Goal: Information Seeking & Learning: Compare options

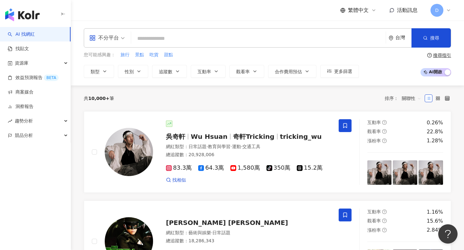
click at [448, 11] on icon at bounding box center [448, 10] width 5 height 5
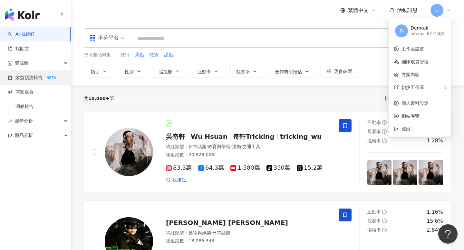
click at [32, 75] on link "效益預測報告 BETA" at bounding box center [33, 78] width 51 height 6
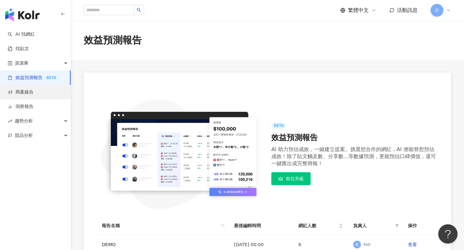
click at [33, 90] on link "商案媒合" at bounding box center [21, 92] width 26 height 6
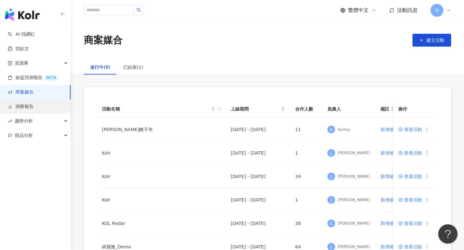
click at [33, 106] on link "洞察報告" at bounding box center [21, 107] width 26 height 6
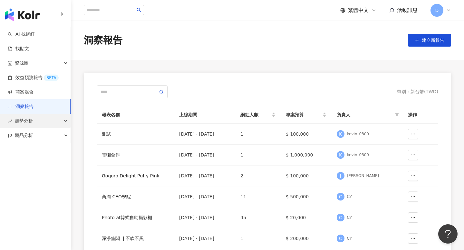
click at [42, 115] on div "趨勢分析" at bounding box center [35, 121] width 71 height 14
click at [44, 127] on div "趨勢分析" at bounding box center [35, 121] width 71 height 14
click at [44, 132] on div "競品分析" at bounding box center [35, 135] width 71 height 14
click at [44, 125] on div "趨勢分析" at bounding box center [35, 121] width 71 height 14
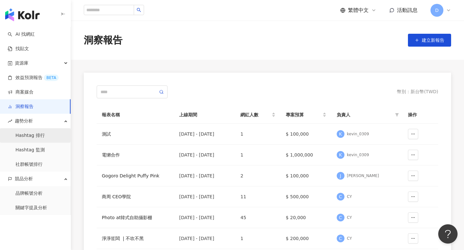
click at [43, 136] on link "Hashtag 排行" at bounding box center [29, 136] width 29 height 6
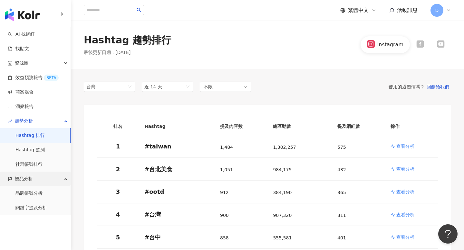
click at [62, 182] on div "競品分析" at bounding box center [35, 179] width 71 height 14
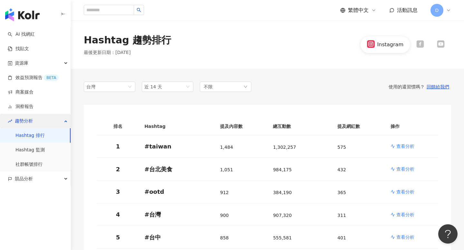
click at [65, 121] on icon "button" at bounding box center [66, 121] width 3 height 0
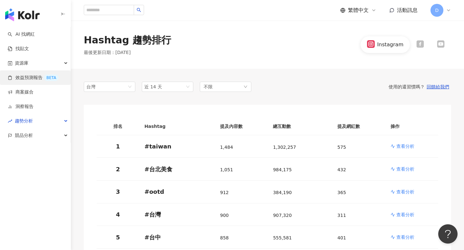
click at [46, 81] on link "效益預測報告 BETA" at bounding box center [33, 78] width 51 height 6
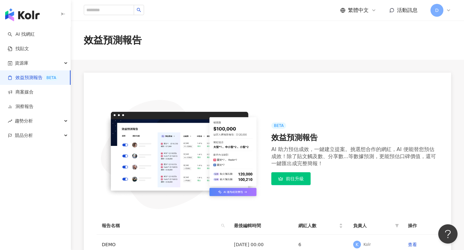
click at [440, 11] on span "D" at bounding box center [436, 10] width 13 height 13
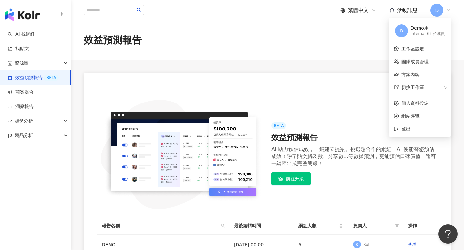
click at [256, 80] on div "BETA 效益預測報告 AI 助力預估成效，一鍵建立提案。挑選想合作的網紅，AI 便能替您預估成效！除了貼文觸及數、分享數...等數據預測，更能預估口碑價值，…" at bounding box center [267, 170] width 367 height 195
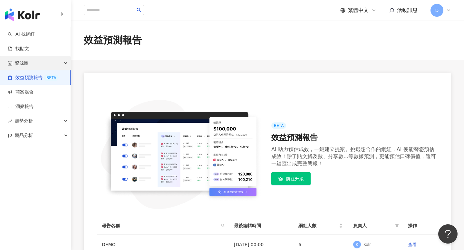
click at [25, 62] on span "資源庫" at bounding box center [22, 63] width 14 height 14
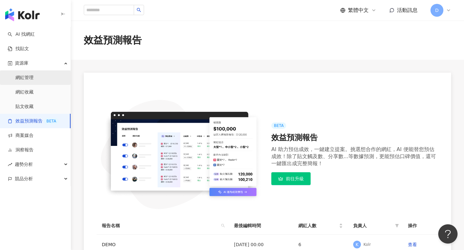
click at [27, 79] on link "網紅管理" at bounding box center [24, 78] width 18 height 6
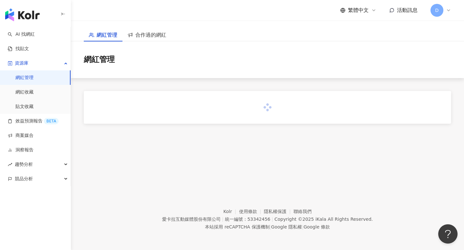
click at [437, 9] on span "D" at bounding box center [437, 10] width 4 height 7
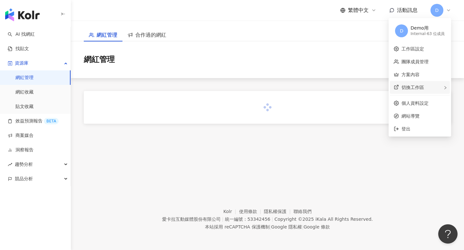
click at [411, 84] on div "切換工作區" at bounding box center [420, 87] width 60 height 13
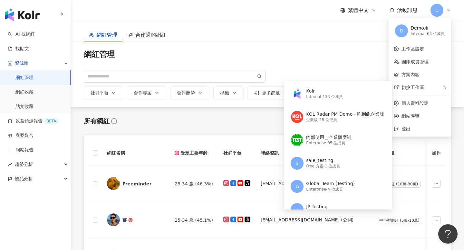
click at [228, 36] on div "網紅管理 合作過的網紅" at bounding box center [267, 31] width 393 height 21
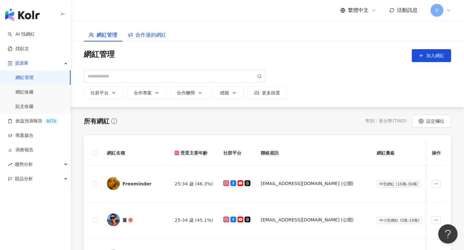
click at [160, 38] on span "合作過的網紅" at bounding box center [150, 35] width 31 height 8
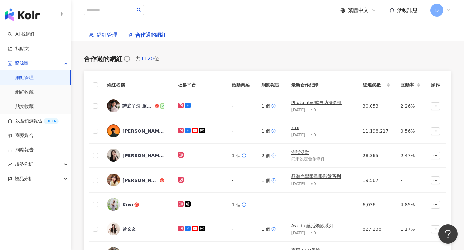
click at [110, 34] on span "網紅管理" at bounding box center [107, 35] width 21 height 8
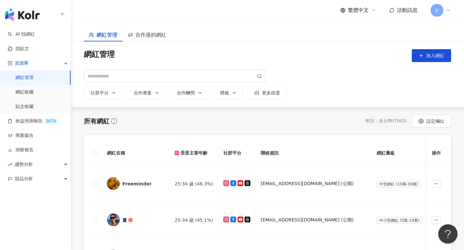
click at [444, 8] on div "D" at bounding box center [440, 10] width 21 height 13
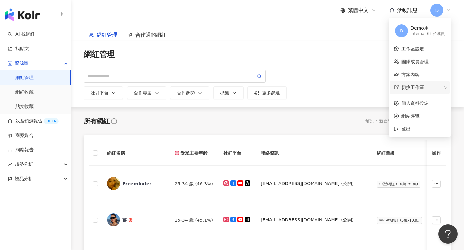
click at [428, 88] on div "切換工作區 Kolr Internal - 133 位成員 KOL Radar PM Demo - 吃到飽企業版 企業版 - 28 位成員 內部使用＿企業額度…" at bounding box center [420, 87] width 60 height 13
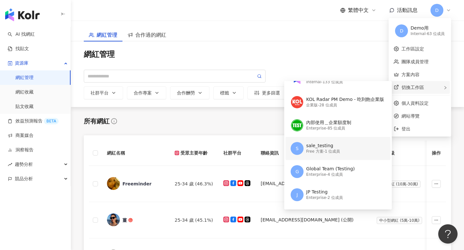
scroll to position [20, 0]
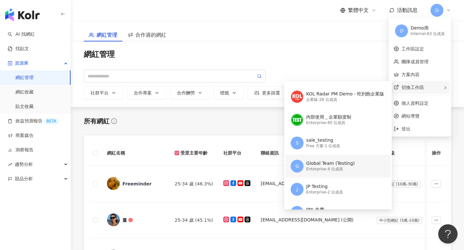
click at [333, 169] on div "Enterprise - 4 位成員" at bounding box center [330, 169] width 49 height 5
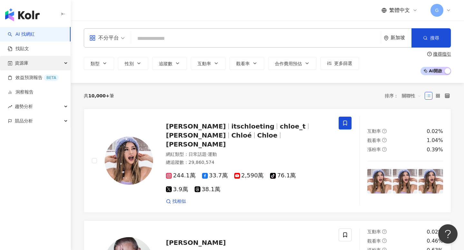
click at [34, 65] on div "資源庫" at bounding box center [35, 63] width 71 height 14
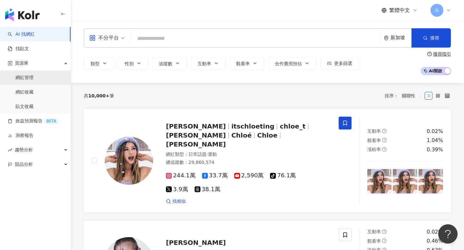
click at [33, 75] on link "網紅管理" at bounding box center [24, 78] width 18 height 6
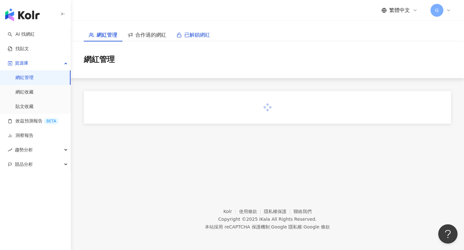
click at [192, 35] on span "已解鎖網紅" at bounding box center [197, 35] width 26 height 8
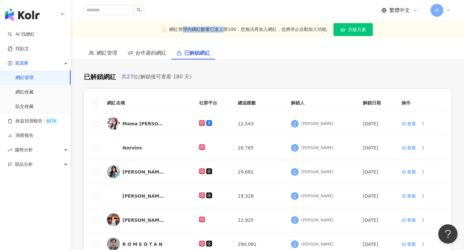
drag, startPoint x: 183, startPoint y: 31, endPoint x: 224, endPoint y: 31, distance: 41.2
click at [224, 31] on div "網紅管理內網紅數量已達上限100，您無法再加入網紅，也將停止自動加入功能。" at bounding box center [250, 29] width 162 height 6
click at [105, 52] on span "網紅管理" at bounding box center [107, 53] width 21 height 8
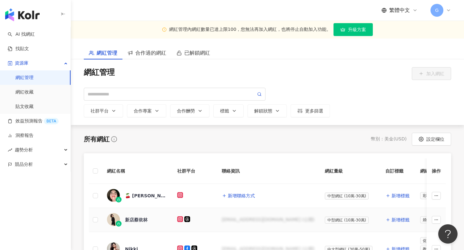
click at [247, 220] on div "[EMAIL_ADDRESS][DOMAIN_NAME] (公開)" at bounding box center [267, 220] width 93 height 6
click at [144, 57] on span "合作過的網紅" at bounding box center [150, 53] width 31 height 8
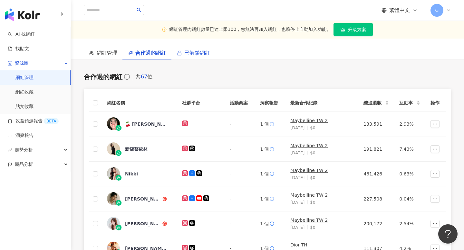
click at [191, 51] on span "已解鎖網紅" at bounding box center [197, 53] width 26 height 8
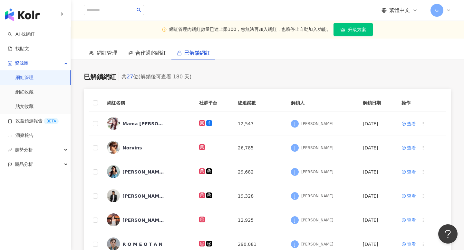
click at [438, 10] on span "G" at bounding box center [436, 10] width 13 height 13
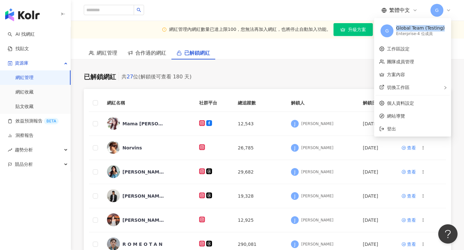
copy div "Global Team (Testing)"
drag, startPoint x: 400, startPoint y: 27, endPoint x: 445, endPoint y: 28, distance: 45.1
click at [445, 28] on div "G Global Team (Testing) Enterprise - 4 位成員" at bounding box center [412, 30] width 74 height 23
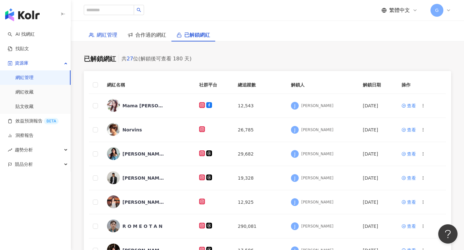
click at [107, 34] on span "網紅管理" at bounding box center [107, 35] width 21 height 8
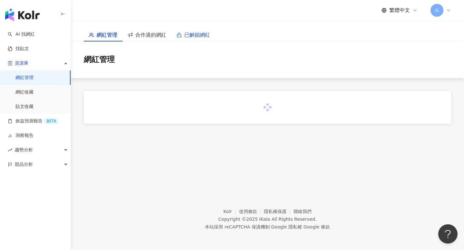
click at [203, 33] on span "已解鎖網紅" at bounding box center [197, 35] width 26 height 8
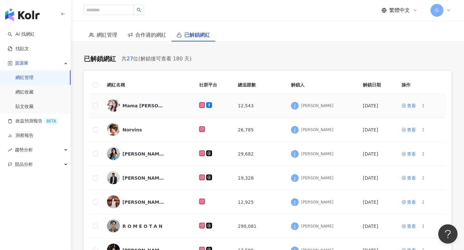
click at [137, 102] on div "Mama [PERSON_NAME]" at bounding box center [148, 106] width 82 height 14
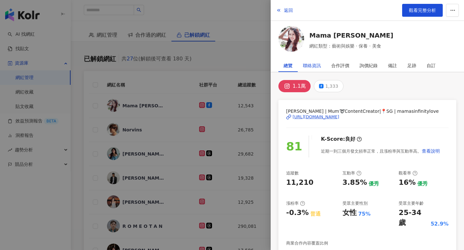
click at [313, 67] on div "聯絡資訊" at bounding box center [312, 65] width 18 height 13
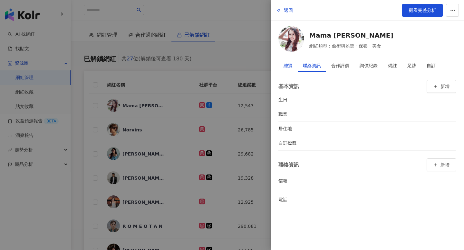
click at [285, 65] on div "總覽" at bounding box center [287, 65] width 9 height 13
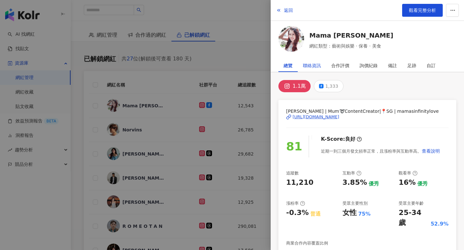
click at [312, 64] on div "聯絡資訊" at bounding box center [312, 65] width 18 height 13
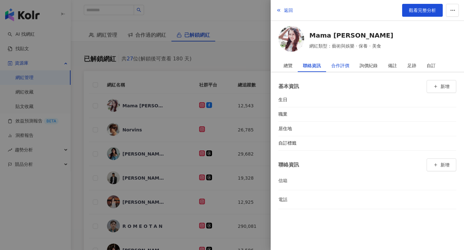
click at [346, 65] on div "合作評價" at bounding box center [340, 65] width 18 height 13
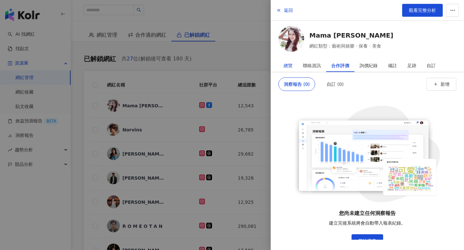
click at [291, 65] on div "總覽" at bounding box center [287, 65] width 9 height 13
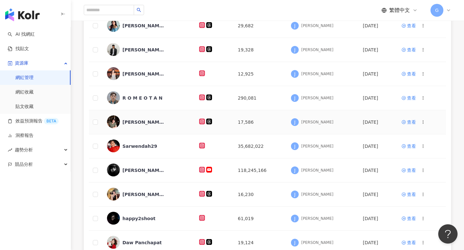
scroll to position [126, 0]
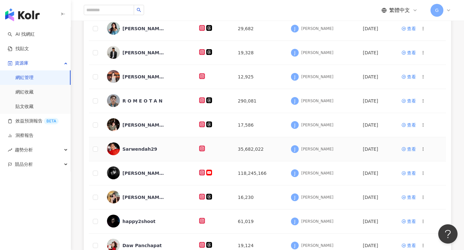
click at [136, 149] on div "Sarwendah29" at bounding box center [139, 149] width 35 height 6
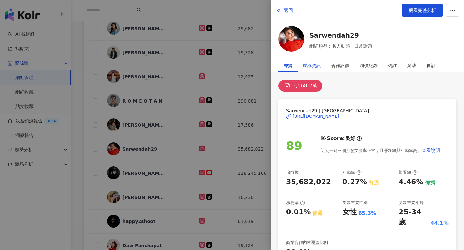
click at [312, 65] on div "聯絡資訊" at bounding box center [312, 65] width 18 height 13
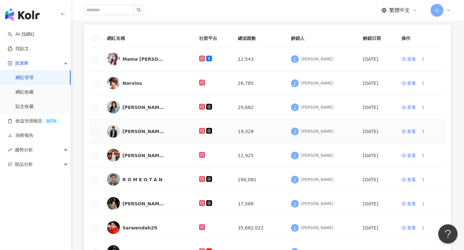
scroll to position [0, 0]
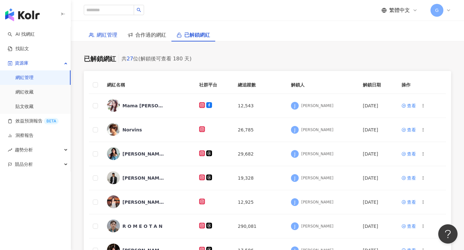
click at [104, 33] on span "網紅管理" at bounding box center [107, 35] width 21 height 8
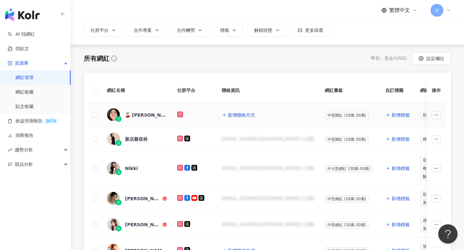
scroll to position [64, 0]
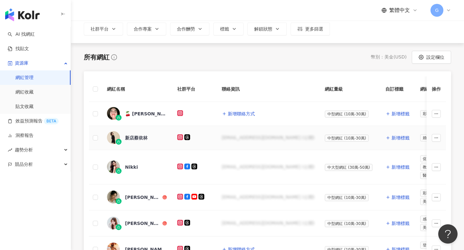
click at [143, 137] on div "新店蔡依林" at bounding box center [136, 138] width 23 height 6
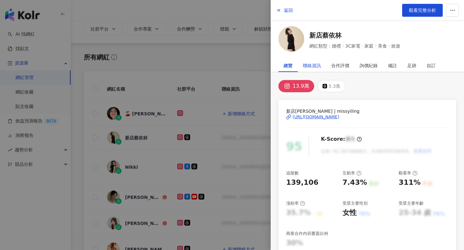
click at [316, 64] on div "聯絡資訊" at bounding box center [312, 65] width 18 height 13
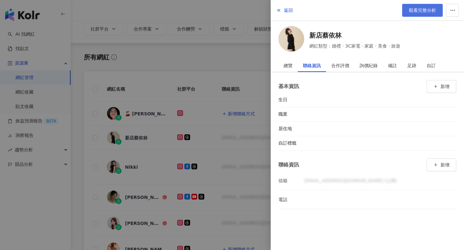
click at [420, 11] on span "觀看完整分析" at bounding box center [422, 10] width 27 height 5
click at [113, 81] on div at bounding box center [232, 125] width 464 height 250
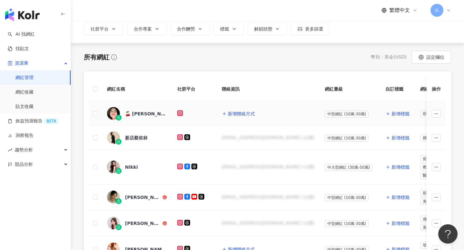
scroll to position [0, 0]
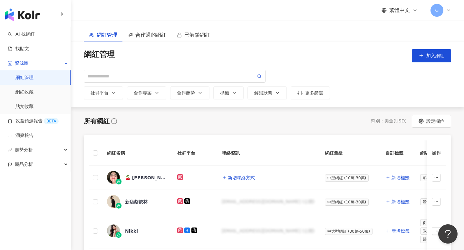
click at [415, 11] on icon at bounding box center [414, 10] width 5 height 5
click at [398, 41] on div "English" at bounding box center [402, 41] width 32 height 11
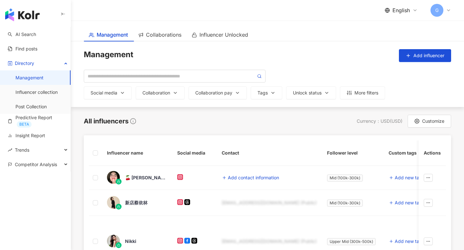
click at [435, 14] on span "G" at bounding box center [436, 10] width 13 height 13
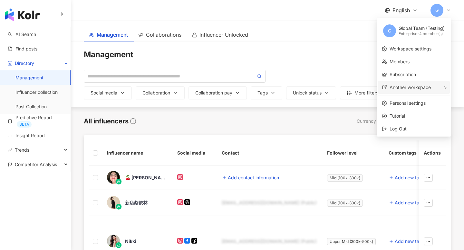
click at [404, 87] on span "Another workspace" at bounding box center [409, 87] width 41 height 5
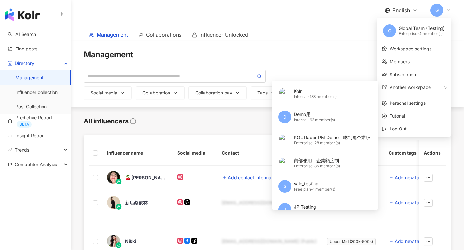
click at [287, 56] on div "Management Add influencer" at bounding box center [267, 55] width 367 height 13
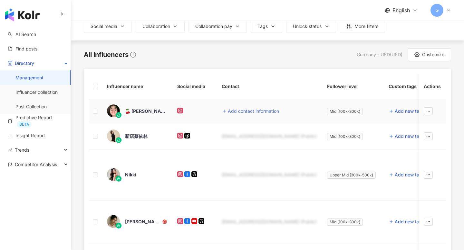
scroll to position [84, 0]
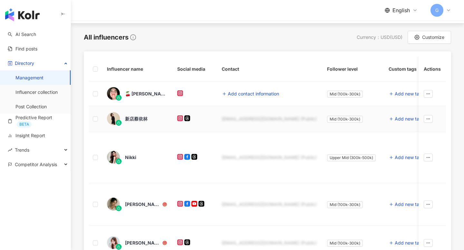
click at [257, 118] on div "abcde@gmail.com (Public)" at bounding box center [268, 119] width 95 height 6
click at [136, 117] on div "新店蔡依林" at bounding box center [136, 119] width 23 height 6
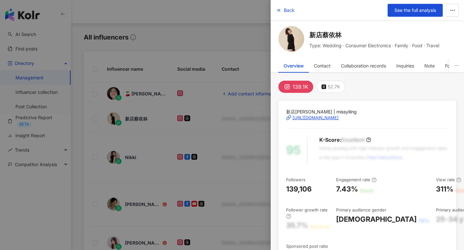
scroll to position [132, 0]
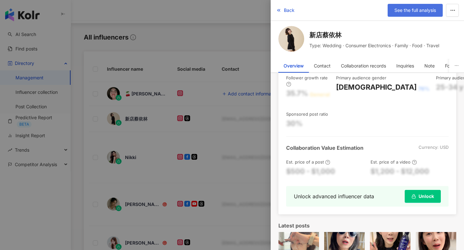
click at [419, 9] on span "See the full analysis" at bounding box center [415, 10] width 42 height 5
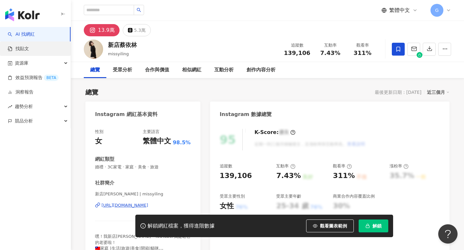
click at [29, 46] on link "找貼文" at bounding box center [18, 49] width 21 height 6
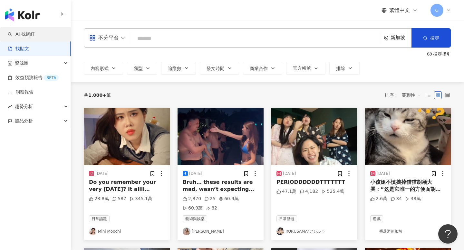
click at [35, 33] on link "AI 找網紅" at bounding box center [21, 34] width 27 height 6
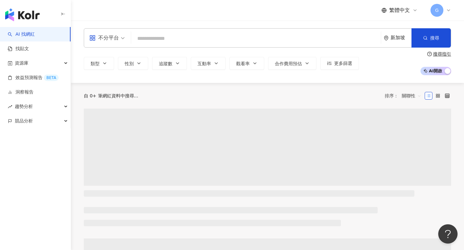
click at [176, 38] on input "search" at bounding box center [256, 39] width 244 height 12
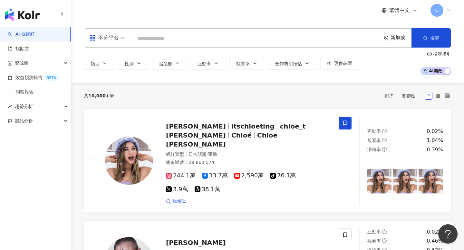
click at [176, 38] on input "search" at bounding box center [256, 39] width 244 height 12
click at [167, 35] on input "search" at bounding box center [256, 39] width 244 height 12
type input "*"
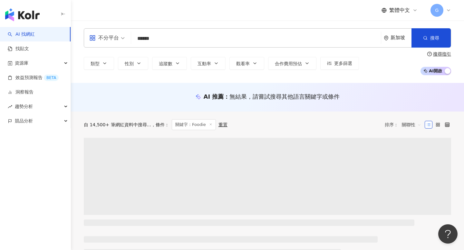
click at [215, 16] on div "繁體中文 G" at bounding box center [267, 10] width 367 height 21
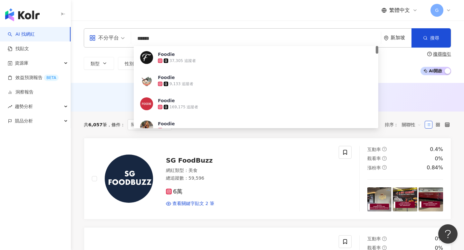
click at [178, 40] on input "******" at bounding box center [256, 39] width 244 height 12
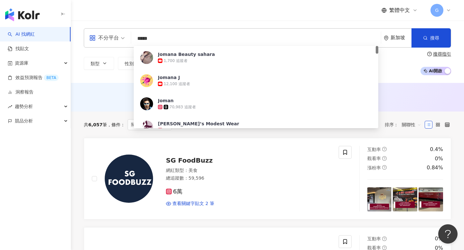
click at [141, 39] on input "*****" at bounding box center [256, 39] width 244 height 12
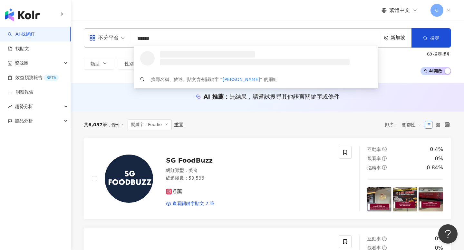
click at [181, 21] on div "不分平台 ****** 新加坡 搜尋 loading 搜尋名稱、敘述、貼文含有關鍵字 “ joeman ” 的網紅 類型 性別 追蹤數 互動率 觀看率 合作費…" at bounding box center [267, 52] width 393 height 62
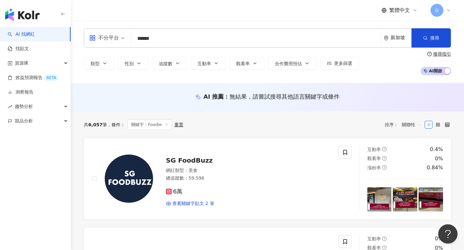
click at [398, 38] on div "新加坡" at bounding box center [400, 37] width 21 height 5
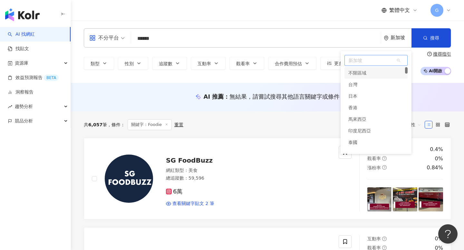
click at [365, 71] on div "不限區域" at bounding box center [357, 73] width 18 height 12
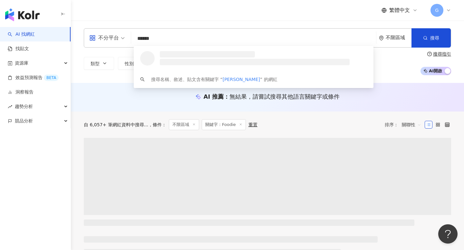
click at [385, 58] on div "類型 性別 追蹤數 互動率 觀看率 合作費用預估 更多篩選 搜尋指引 AI 開啟 AI 關閉" at bounding box center [267, 64] width 367 height 24
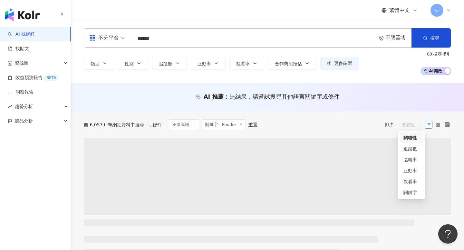
click at [406, 125] on span "關聯性" at bounding box center [410, 125] width 19 height 10
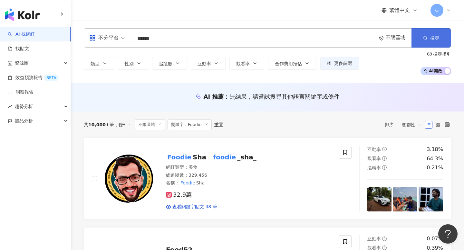
click at [443, 35] on button "搜尋" at bounding box center [430, 37] width 39 height 19
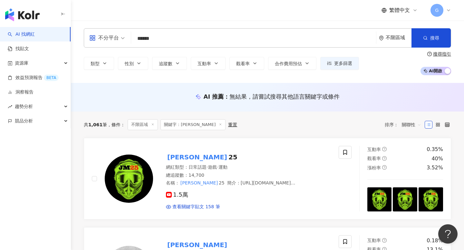
click at [178, 45] on div "不分平台 ****** 不限區域 搜尋 loading 搜尋名稱、敘述、貼文含有關鍵字 “ joeman ” 的網紅" at bounding box center [267, 37] width 367 height 19
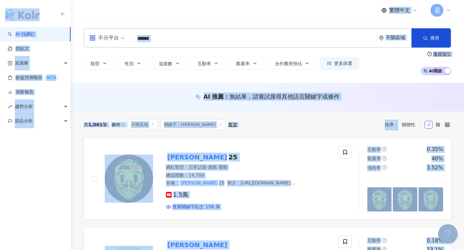
click at [178, 44] on input "******" at bounding box center [254, 39] width 240 height 12
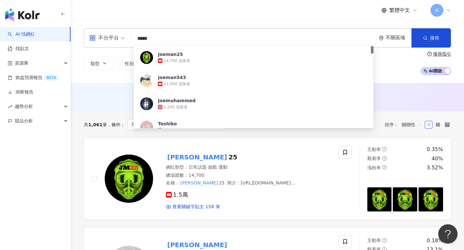
type input "****"
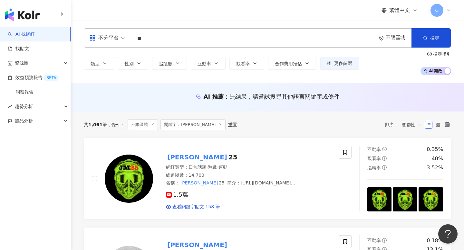
type input "*"
type input "***"
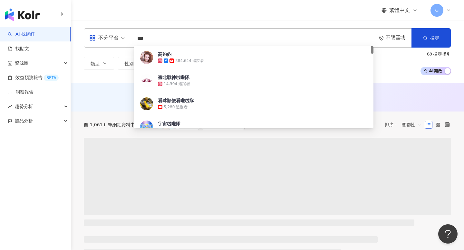
click at [217, 16] on div "繁體中文 G" at bounding box center [267, 10] width 367 height 21
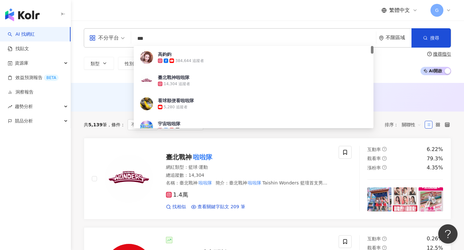
click at [362, 36] on input "***" at bounding box center [254, 39] width 240 height 12
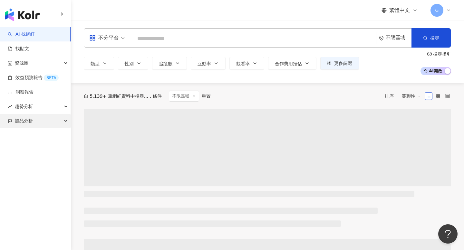
click at [51, 120] on div "競品分析" at bounding box center [35, 121] width 71 height 14
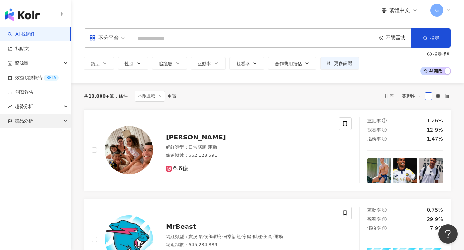
click at [40, 126] on div "競品分析" at bounding box center [35, 121] width 71 height 14
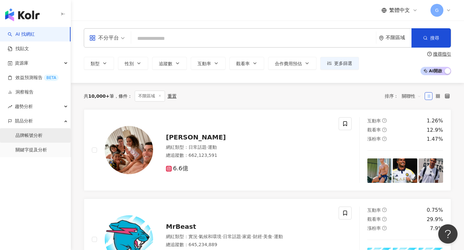
click at [38, 138] on link "品牌帳號分析" at bounding box center [28, 136] width 27 height 6
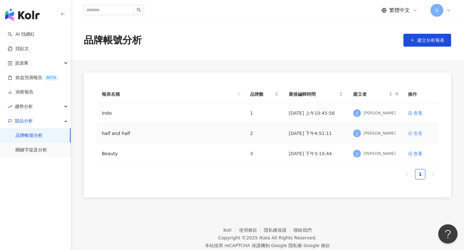
click at [416, 132] on div "查看" at bounding box center [417, 133] width 9 height 7
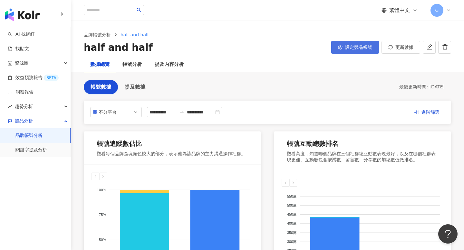
click at [341, 42] on button "設定競品帳號" at bounding box center [355, 47] width 48 height 13
click at [430, 113] on span "進階篩選" at bounding box center [430, 113] width 18 height 10
click at [130, 91] on button "提及數據" at bounding box center [135, 87] width 34 height 14
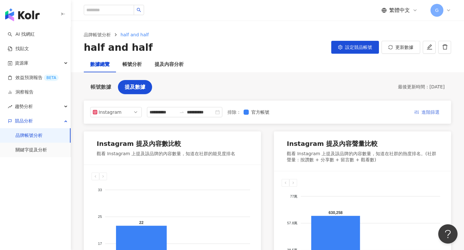
click at [426, 114] on span "進階篩選" at bounding box center [430, 113] width 18 height 10
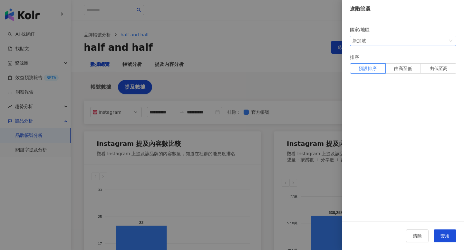
click at [396, 45] on span "新加坡" at bounding box center [402, 41] width 101 height 10
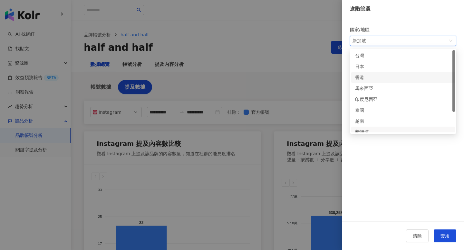
click at [278, 59] on div at bounding box center [232, 125] width 464 height 250
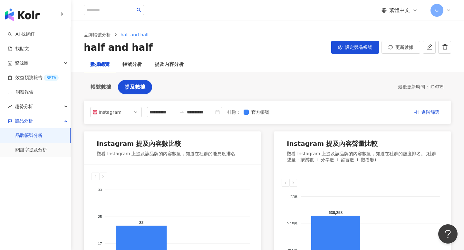
click at [386, 10] on icon at bounding box center [383, 10] width 5 height 5
click at [397, 44] on div "English" at bounding box center [402, 41] width 32 height 11
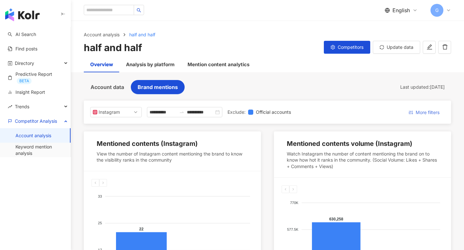
click at [434, 111] on span "More filters" at bounding box center [427, 113] width 24 height 10
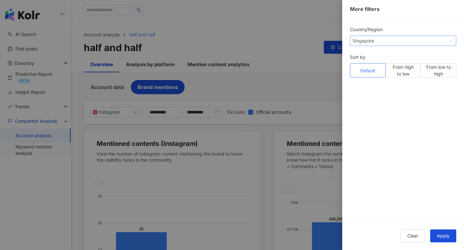
click at [385, 44] on span "Singapore" at bounding box center [402, 41] width 101 height 10
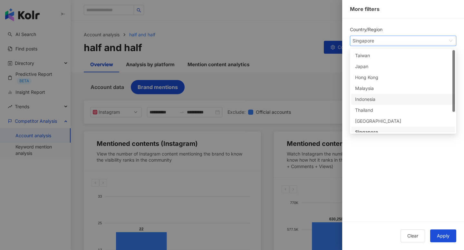
click at [302, 84] on div at bounding box center [232, 125] width 464 height 250
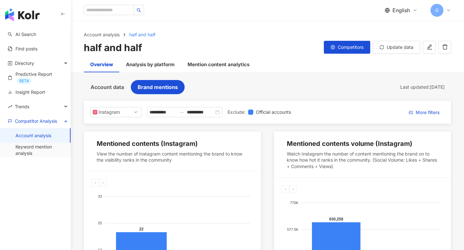
click at [399, 5] on div "English G" at bounding box center [417, 10] width 66 height 13
click at [399, 9] on span "English" at bounding box center [400, 10] width 17 height 7
click at [381, 69] on div "Overview Analysis by platform Mention content analytics" at bounding box center [267, 64] width 393 height 15
click at [428, 48] on icon "edit" at bounding box center [429, 46] width 5 height 5
click at [338, 49] on span "Competitors" at bounding box center [350, 47] width 26 height 5
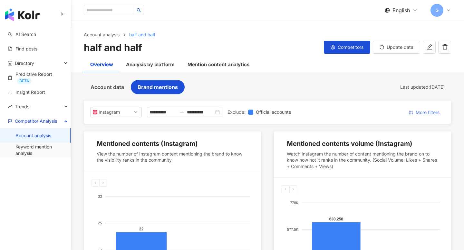
click at [424, 110] on span "More filters" at bounding box center [427, 113] width 24 height 10
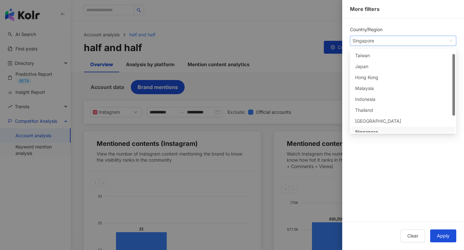
click at [376, 37] on span "Singapore" at bounding box center [402, 41] width 101 height 10
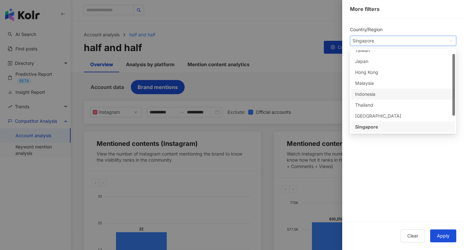
click at [374, 94] on div "Indonesia" at bounding box center [365, 94] width 21 height 7
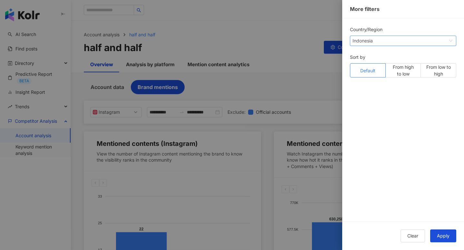
click at [367, 40] on div "Indonesia" at bounding box center [362, 41] width 21 height 10
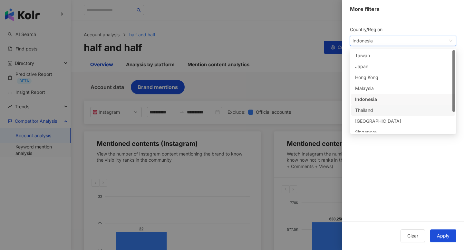
scroll to position [0, 0]
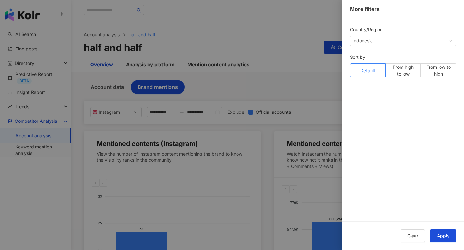
click at [264, 91] on div at bounding box center [232, 125] width 464 height 250
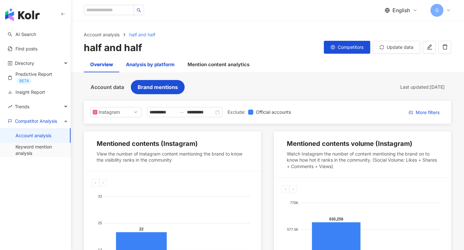
click at [149, 65] on div "Analysis by platform" at bounding box center [150, 65] width 49 height 8
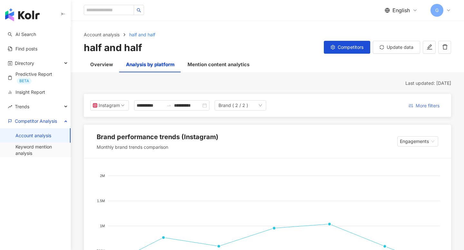
click at [419, 104] on span "More filters" at bounding box center [427, 106] width 24 height 10
click at [236, 65] on div "Mention content analytics" at bounding box center [218, 65] width 62 height 8
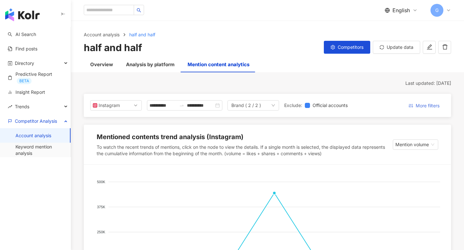
click at [415, 106] on span "More filters" at bounding box center [427, 106] width 24 height 10
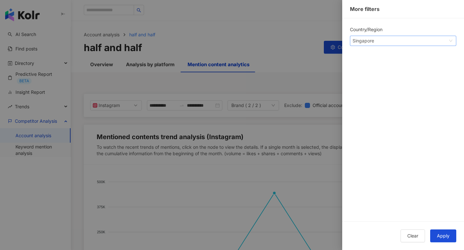
click at [390, 42] on span "Singapore" at bounding box center [402, 41] width 101 height 10
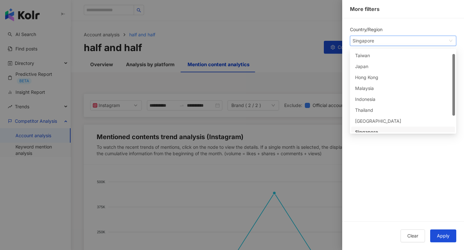
scroll to position [5, 0]
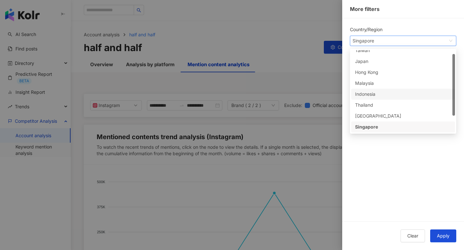
click at [378, 95] on div "Indonesia" at bounding box center [403, 94] width 96 height 7
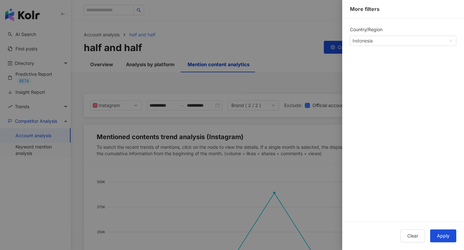
click at [381, 35] on div "Country/Region" at bounding box center [403, 31] width 106 height 10
click at [381, 41] on span "Indonesia" at bounding box center [402, 41] width 101 height 10
click at [240, 82] on div at bounding box center [232, 125] width 464 height 250
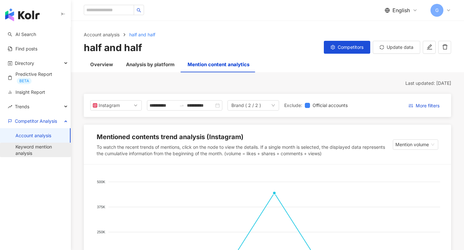
click at [37, 150] on link "Keyword mention analysis" at bounding box center [40, 150] width 50 height 13
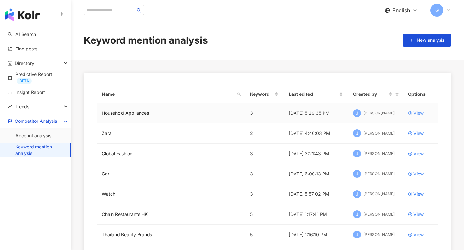
click at [416, 115] on div "View" at bounding box center [418, 113] width 10 height 7
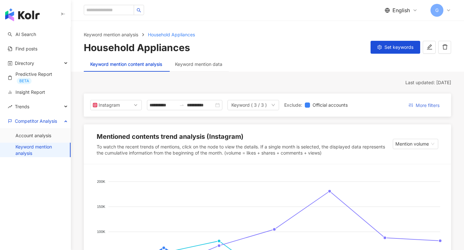
click at [420, 104] on span "More filters" at bounding box center [427, 105] width 24 height 10
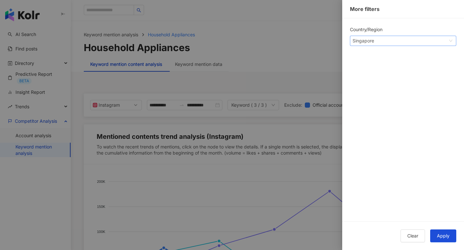
click at [381, 41] on span "Singapore" at bounding box center [402, 41] width 101 height 10
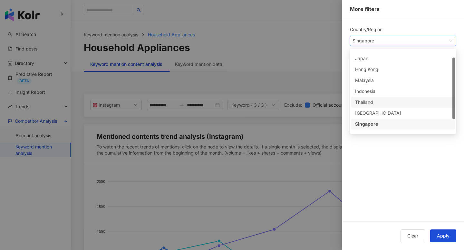
scroll to position [10, 0]
click at [374, 93] on div "Indonesia" at bounding box center [365, 89] width 21 height 7
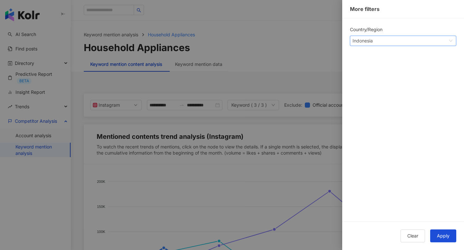
click at [371, 42] on div "Indonesia" at bounding box center [362, 41] width 21 height 10
click at [37, 134] on div at bounding box center [232, 125] width 464 height 250
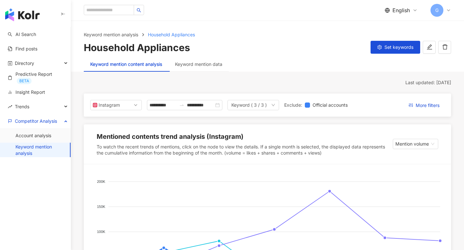
click at [37, 134] on link "Account analysis" at bounding box center [33, 136] width 36 height 6
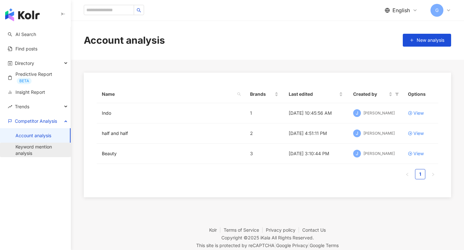
click at [28, 155] on link "Keyword mention analysis" at bounding box center [40, 150] width 50 height 13
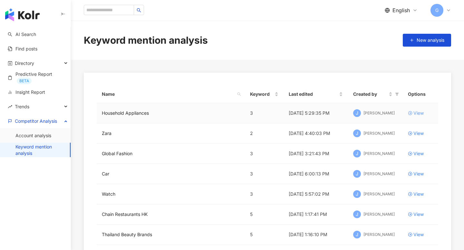
click at [417, 113] on div "View" at bounding box center [418, 113] width 10 height 7
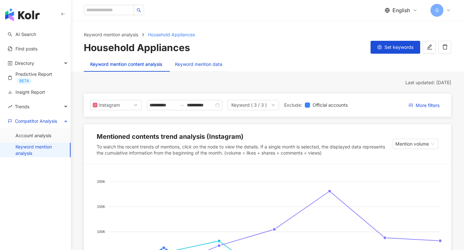
click at [190, 64] on div "Keyword mention data" at bounding box center [198, 64] width 47 height 7
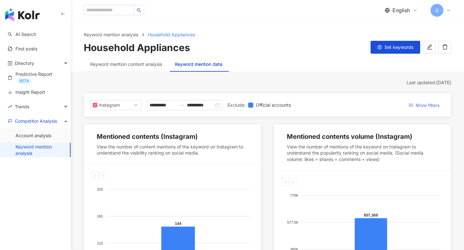
click at [423, 107] on span "More filters" at bounding box center [427, 105] width 24 height 10
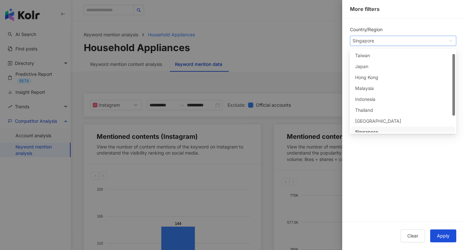
click at [393, 36] on span "Singapore" at bounding box center [402, 41] width 101 height 10
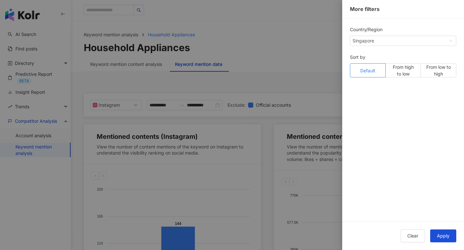
click at [198, 84] on div at bounding box center [232, 125] width 464 height 250
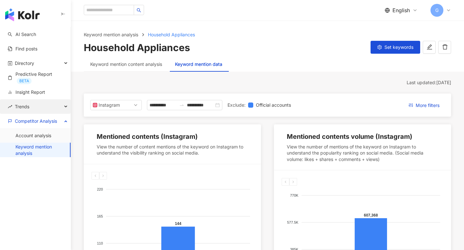
click at [47, 111] on div "Trends" at bounding box center [35, 106] width 71 height 14
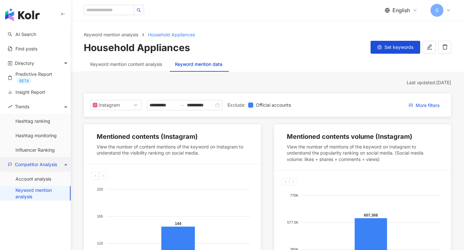
click at [54, 165] on span "Competitor Analysis" at bounding box center [36, 164] width 42 height 14
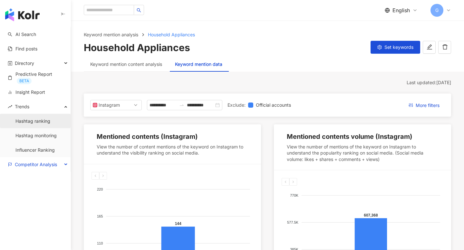
click at [44, 125] on link "Hashtag ranking" at bounding box center [32, 121] width 35 height 6
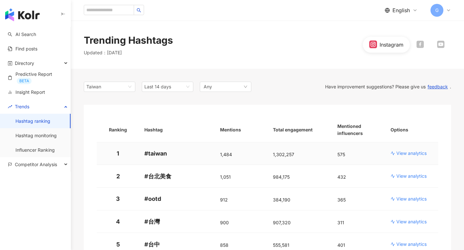
click at [405, 154] on p "View analytics" at bounding box center [411, 153] width 30 height 6
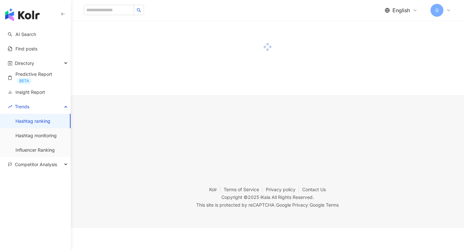
scroll to position [30, 0]
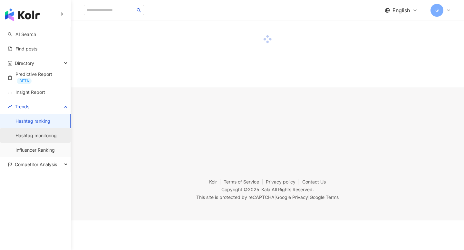
click at [44, 135] on link "Hashtag monitoring" at bounding box center [35, 136] width 41 height 6
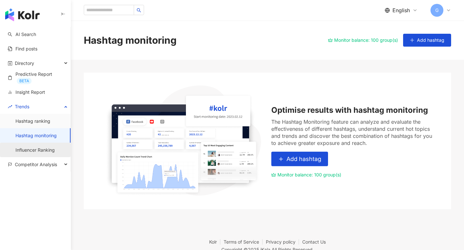
click at [46, 148] on link "Influencer Ranking" at bounding box center [34, 150] width 39 height 6
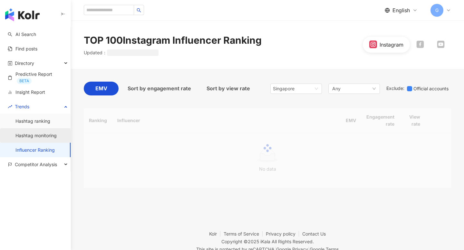
click at [45, 136] on link "Hashtag monitoring" at bounding box center [35, 136] width 41 height 6
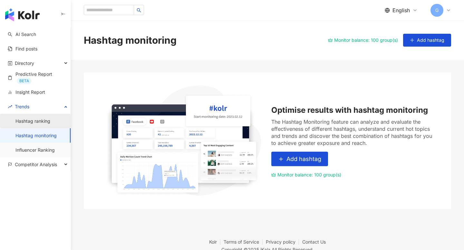
click at [33, 118] on link "Hashtag ranking" at bounding box center [32, 121] width 35 height 6
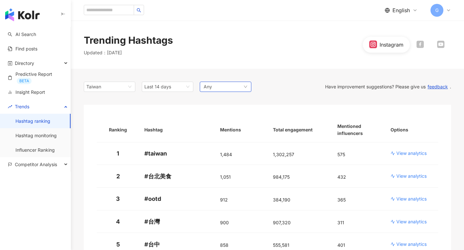
click at [219, 85] on div "Any" at bounding box center [226, 87] width 52 height 10
click at [121, 84] on span "Taiwan" at bounding box center [109, 87] width 46 height 10
click at [111, 143] on div "Indonesia" at bounding box center [109, 143] width 41 height 7
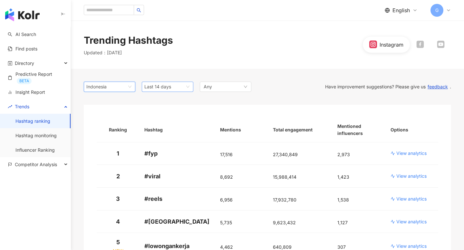
click at [156, 87] on span "Last 14 days" at bounding box center [157, 86] width 27 height 5
click at [167, 111] on span "Last 1 month" at bounding box center [160, 110] width 27 height 5
click at [177, 64] on div "Trending Hashtags Updated ： 9/23/25 Instagram" at bounding box center [267, 45] width 393 height 48
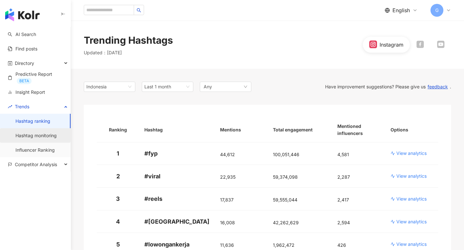
click at [34, 138] on link "Hashtag monitoring" at bounding box center [35, 136] width 41 height 6
click at [35, 136] on link "Hashtag monitoring" at bounding box center [35, 136] width 41 height 6
click at [408, 153] on p "View analytics" at bounding box center [411, 153] width 30 height 6
click at [414, 152] on p "View analytics" at bounding box center [411, 153] width 30 height 6
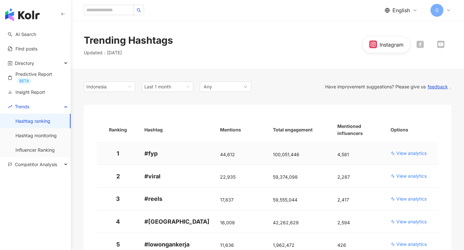
click at [414, 152] on p "View analytics" at bounding box center [411, 153] width 30 height 6
click at [413, 154] on p "View analytics" at bounding box center [411, 153] width 30 height 6
click at [208, 67] on div "Trending Hashtags Updated ： 9/23/25 Instagram" at bounding box center [267, 45] width 393 height 48
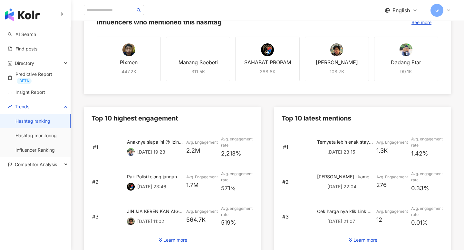
scroll to position [274, 0]
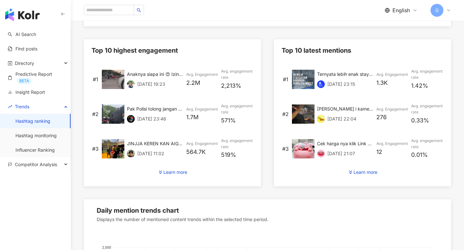
click at [115, 78] on img at bounding box center [113, 79] width 23 height 19
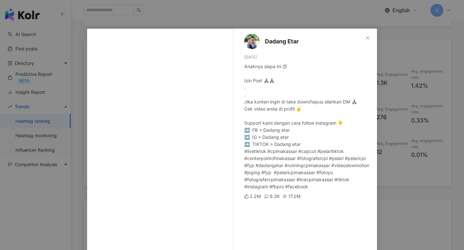
scroll to position [38, 0]
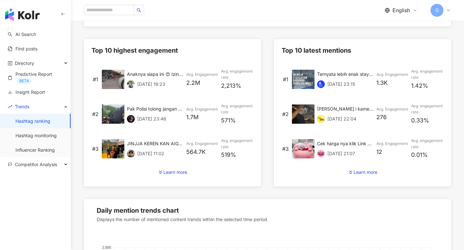
click at [111, 113] on img at bounding box center [113, 114] width 23 height 19
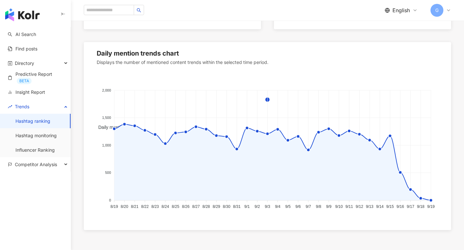
scroll to position [433, 0]
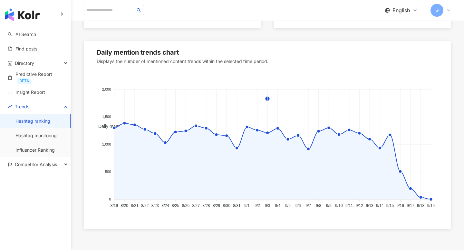
click at [292, 141] on foreignobject "Daily mentions" at bounding box center [267, 142] width 341 height 140
click at [315, 133] on foreignobject "Daily mentions" at bounding box center [267, 142] width 341 height 140
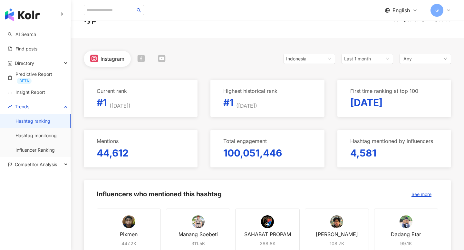
scroll to position [0, 0]
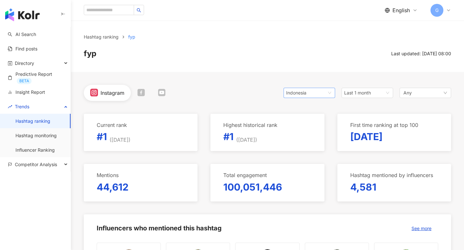
click at [325, 90] on span "Indonesia" at bounding box center [309, 93] width 46 height 10
click at [321, 71] on div "Hashtag ranking fyp fyp Last updated: 9/19/25, 08:00" at bounding box center [267, 47] width 393 height 52
click at [355, 141] on p "9/16/25" at bounding box center [366, 137] width 32 height 14
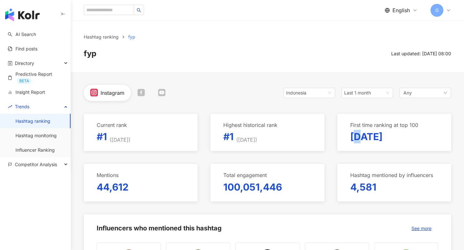
click at [355, 141] on p "9/16/25" at bounding box center [366, 137] width 32 height 14
click at [367, 140] on p "9/16/25" at bounding box center [366, 137] width 32 height 14
click at [380, 140] on p "9/16/25" at bounding box center [366, 137] width 32 height 14
drag, startPoint x: 383, startPoint y: 140, endPoint x: 344, endPoint y: 145, distance: 39.3
click at [344, 145] on div "First time ranking at top 100 9/16/25" at bounding box center [394, 132] width 114 height 37
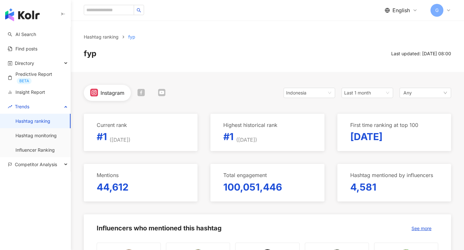
click at [444, 6] on div "G" at bounding box center [440, 10] width 21 height 13
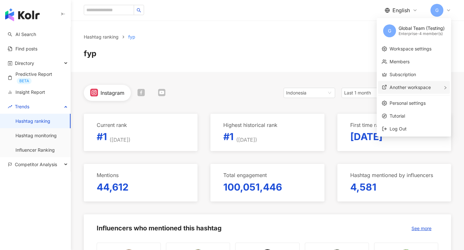
click at [409, 90] on span "Another workspace" at bounding box center [409, 87] width 41 height 5
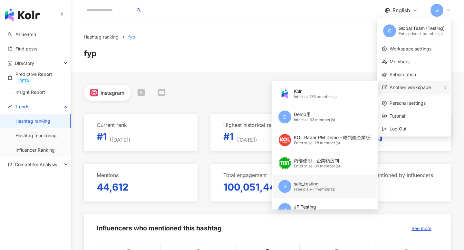
click at [319, 184] on div "sale_testing" at bounding box center [315, 184] width 42 height 6
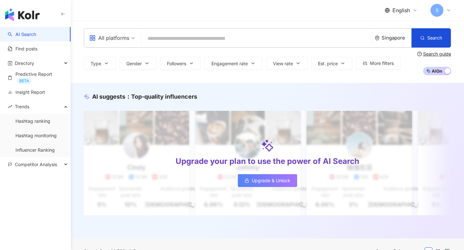
click at [445, 9] on div "S" at bounding box center [440, 10] width 21 height 13
click at [38, 60] on div "Directory" at bounding box center [35, 63] width 71 height 14
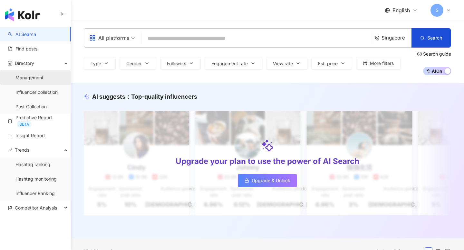
click at [35, 77] on link "Management" at bounding box center [29, 78] width 28 height 6
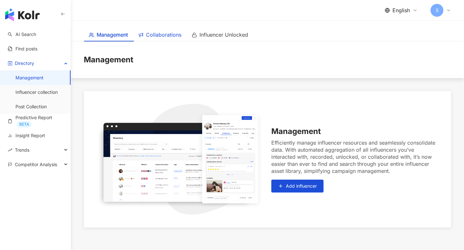
click at [142, 32] on span at bounding box center [140, 35] width 5 height 6
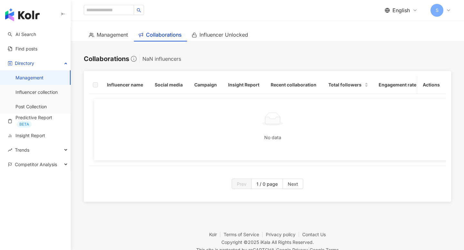
click at [444, 11] on div "S" at bounding box center [440, 10] width 21 height 13
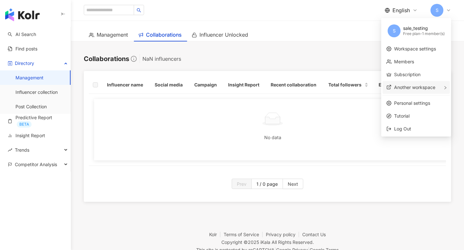
click at [413, 87] on span "Another workspace" at bounding box center [414, 87] width 41 height 5
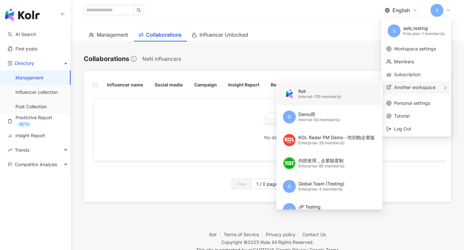
click at [322, 99] on div "Internal - 133 member(s)" at bounding box center [319, 96] width 43 height 5
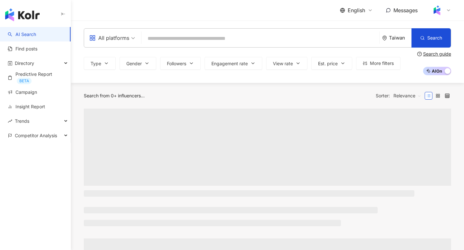
click at [447, 14] on div at bounding box center [440, 10] width 21 height 13
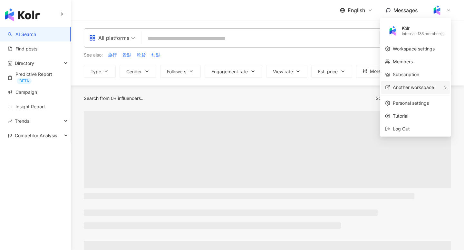
click at [421, 86] on span "Another workspace" at bounding box center [412, 87] width 41 height 5
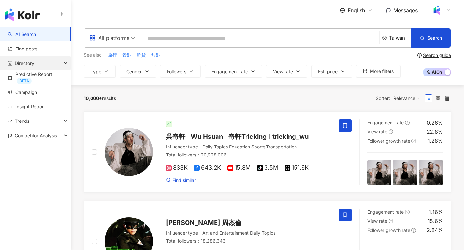
click at [41, 61] on div "Directory" at bounding box center [35, 63] width 71 height 14
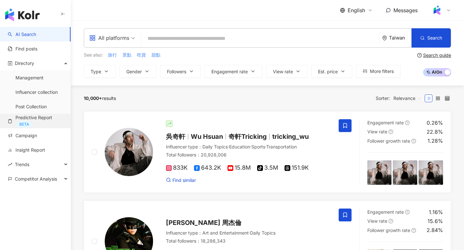
click at [41, 118] on link "Predictive Report BETA" at bounding box center [37, 121] width 58 height 13
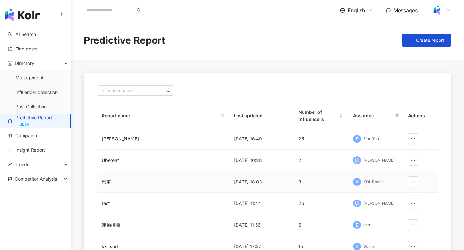
click at [332, 178] on td "3" at bounding box center [320, 183] width 55 height 22
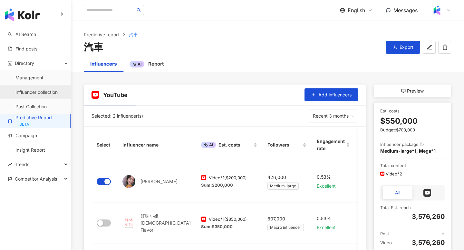
click at [40, 91] on link "Influencer collection" at bounding box center [36, 92] width 42 height 6
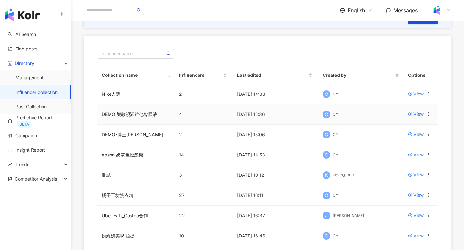
scroll to position [61, 0]
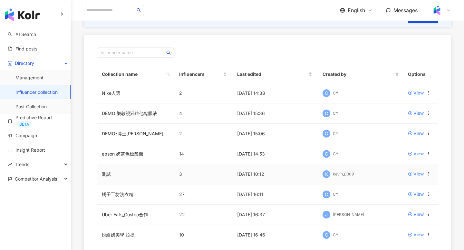
click at [215, 177] on td "3" at bounding box center [203, 175] width 58 height 20
click at [206, 173] on td "3" at bounding box center [203, 175] width 58 height 20
click at [419, 175] on div "View" at bounding box center [418, 174] width 10 height 7
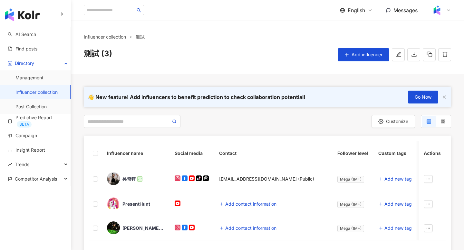
scroll to position [49, 0]
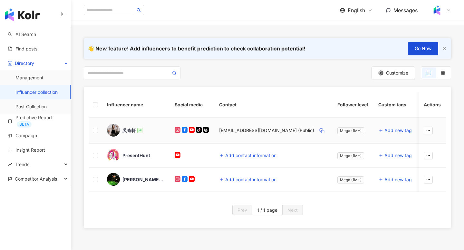
click at [282, 129] on div "73_tricking@wavenet.com.tw (Public)" at bounding box center [266, 130] width 95 height 6
click at [294, 132] on div "73_tricking@wavenet.com.tw (Public)" at bounding box center [266, 130] width 95 height 6
click at [294, 129] on div "73_tricking@wavenet.com.tw (Public)" at bounding box center [266, 130] width 95 height 6
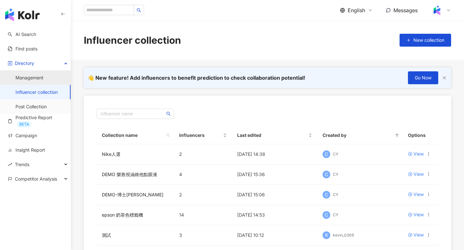
click at [29, 80] on link "Management" at bounding box center [29, 78] width 28 height 6
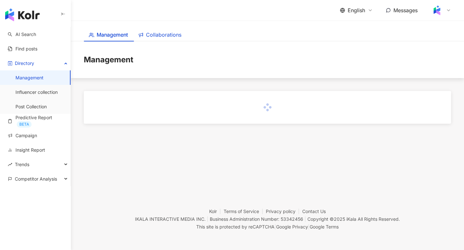
click at [163, 34] on span "Collaborations" at bounding box center [163, 35] width 35 height 8
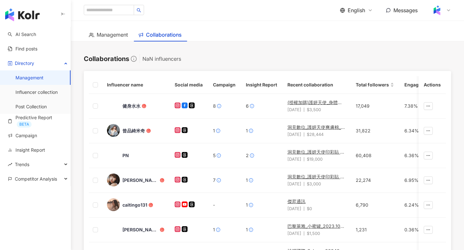
click at [155, 59] on div "NaN influencers" at bounding box center [161, 58] width 39 height 9
click at [445, 10] on div at bounding box center [440, 10] width 21 height 13
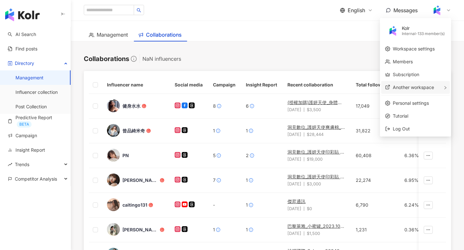
click at [419, 89] on span "Another workspace" at bounding box center [412, 87] width 41 height 5
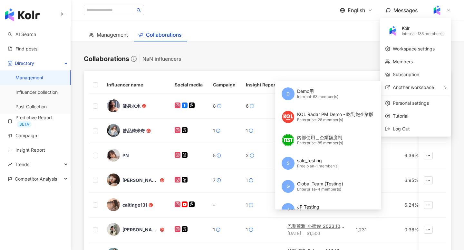
click at [362, 52] on main "Management Collaborations Collaborations NaN influencers Influencer name Social…" at bounding box center [267, 224] width 393 height 407
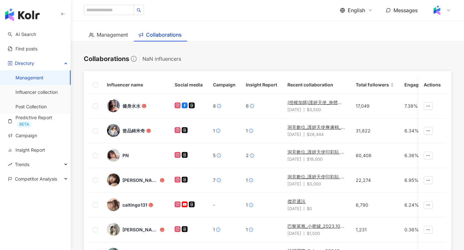
click at [361, 9] on span "English" at bounding box center [355, 10] width 17 height 7
click at [355, 27] on div "繁體中文" at bounding box center [360, 24] width 32 height 11
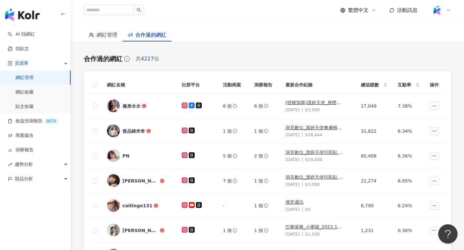
click at [148, 57] on span "4227" at bounding box center [147, 59] width 13 height 6
click at [352, 14] on span "繁體中文" at bounding box center [358, 10] width 21 height 7
click at [357, 43] on div "English" at bounding box center [361, 41] width 32 height 11
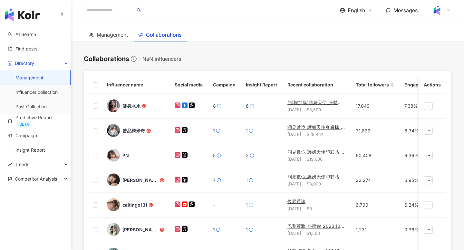
click at [363, 8] on span "English" at bounding box center [355, 10] width 17 height 7
click at [361, 60] on div "日本語" at bounding box center [360, 58] width 32 height 11
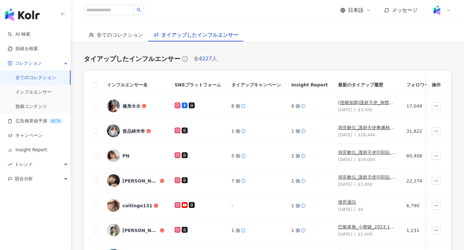
click at [363, 10] on span "日本語" at bounding box center [355, 10] width 15 height 7
click at [355, 39] on div "English" at bounding box center [361, 41] width 32 height 11
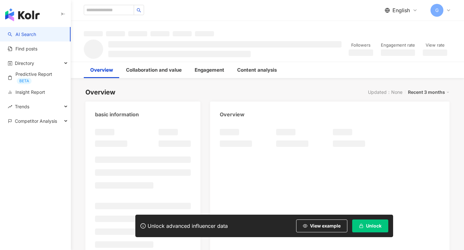
click at [406, 11] on span "English" at bounding box center [400, 10] width 17 height 7
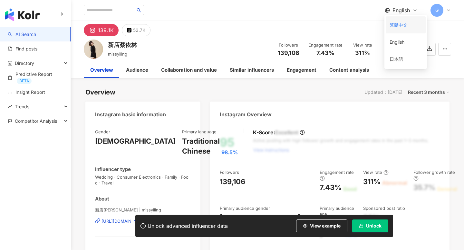
click at [398, 28] on div "繁體中文" at bounding box center [405, 24] width 32 height 11
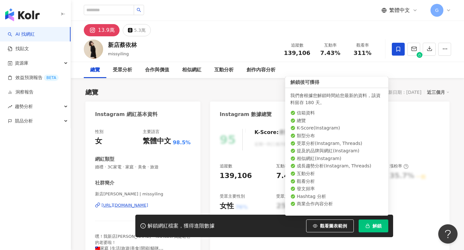
click at [375, 227] on span "解鎖" at bounding box center [376, 226] width 9 height 5
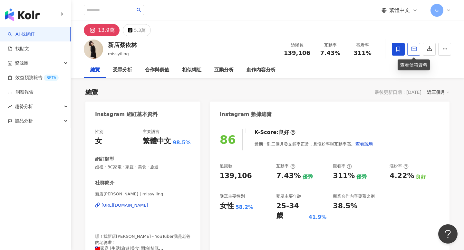
click at [413, 47] on icon "button" at bounding box center [414, 49] width 6 height 6
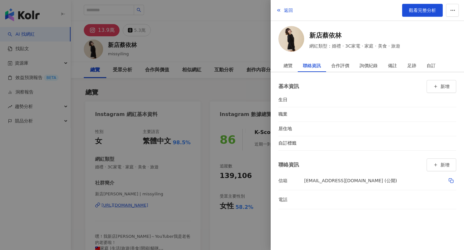
click at [334, 182] on div "daddy.iam@pressplay.cc (公開)" at bounding box center [350, 180] width 93 height 11
click at [346, 168] on div "聯絡資訊 新增" at bounding box center [367, 165] width 178 height 13
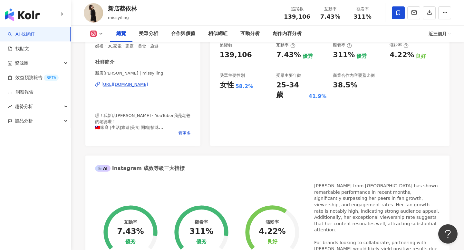
scroll to position [92, 0]
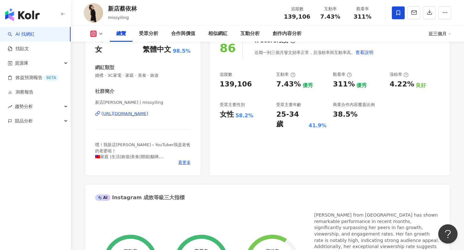
click at [148, 114] on div "[URL][DOMAIN_NAME]" at bounding box center [124, 114] width 47 height 6
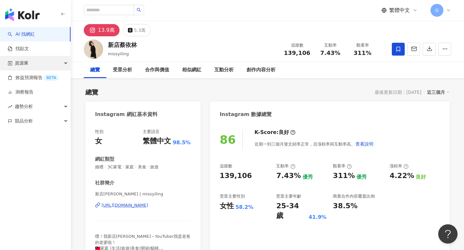
click at [47, 61] on div "資源庫" at bounding box center [35, 63] width 71 height 14
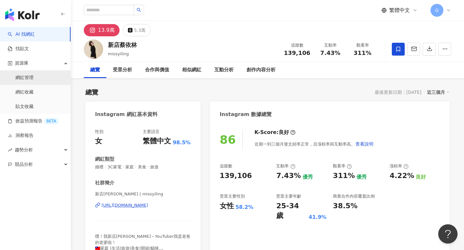
click at [33, 77] on link "網紅管理" at bounding box center [24, 78] width 18 height 6
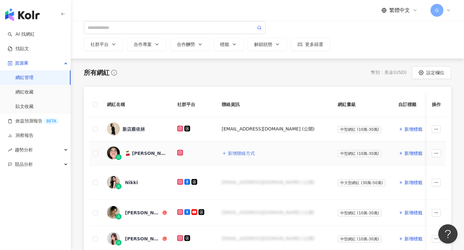
scroll to position [62, 0]
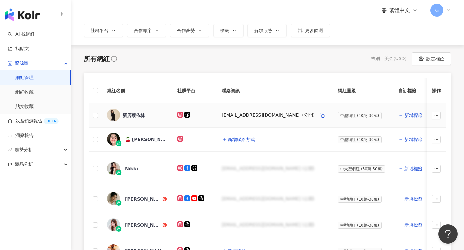
click at [279, 115] on div "daddy.iam@pressplay.cc (公開)" at bounding box center [267, 115] width 93 height 6
click at [436, 116] on icon "button" at bounding box center [436, 115] width 5 height 5
click at [278, 114] on div "[EMAIL_ADDRESS][DOMAIN_NAME] (公開)" at bounding box center [267, 115] width 93 height 6
click at [287, 114] on div "[EMAIL_ADDRESS][DOMAIN_NAME] (公開)" at bounding box center [274, 115] width 106 height 10
click at [266, 114] on div "[EMAIL_ADDRESS][DOMAIN_NAME] (公開)" at bounding box center [267, 115] width 93 height 6
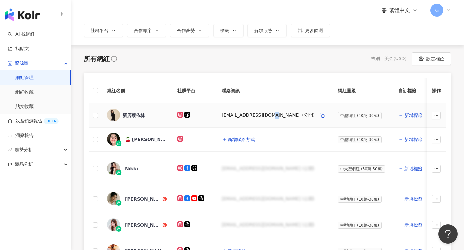
click at [266, 114] on div "[EMAIL_ADDRESS][DOMAIN_NAME] (公開)" at bounding box center [267, 115] width 93 height 6
click at [319, 116] on icon "button" at bounding box center [321, 115] width 5 height 5
click at [438, 117] on icon "button" at bounding box center [436, 115] width 5 height 5
click at [436, 100] on th "操作" at bounding box center [435, 90] width 19 height 25
click at [435, 115] on icon "button" at bounding box center [436, 115] width 5 height 5
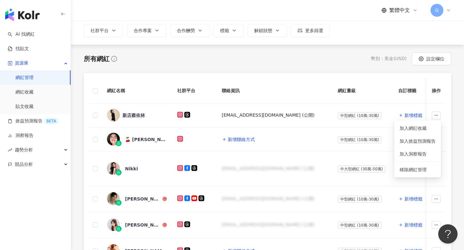
click at [436, 98] on th "操作" at bounding box center [435, 90] width 19 height 25
click at [431, 56] on button "設定欄位" at bounding box center [430, 58] width 39 height 13
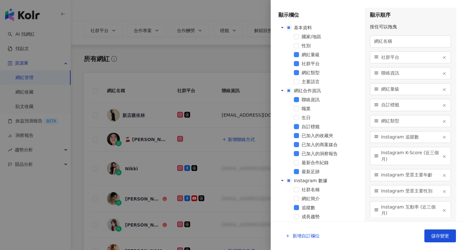
click at [315, 100] on span "聯絡資訊" at bounding box center [310, 99] width 18 height 5
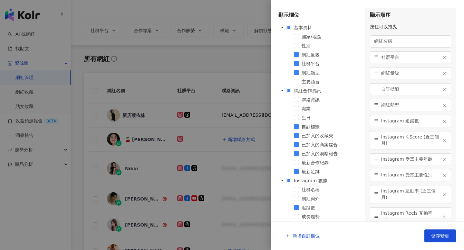
click at [315, 100] on span "聯絡資訊" at bounding box center [310, 99] width 18 height 5
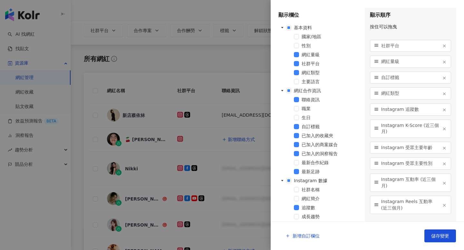
scroll to position [0, 0]
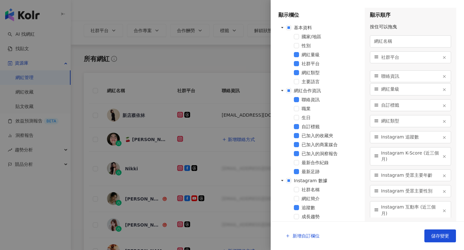
drag, startPoint x: 376, startPoint y: 212, endPoint x: 387, endPoint y: 76, distance: 137.0
click at [387, 76] on div "聯絡資訊" at bounding box center [410, 77] width 81 height 12
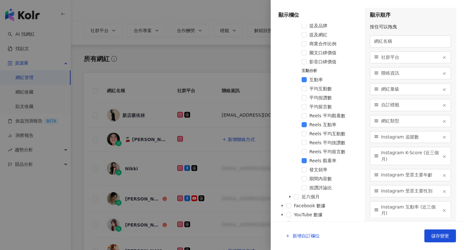
scroll to position [370, 0]
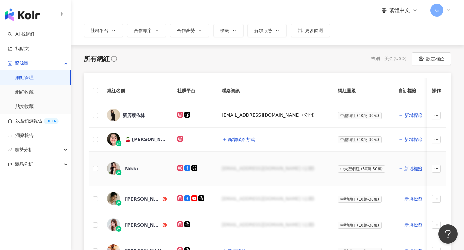
click at [131, 170] on div "Nikki" at bounding box center [131, 169] width 13 height 6
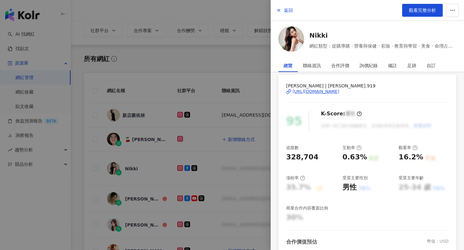
scroll to position [4, 0]
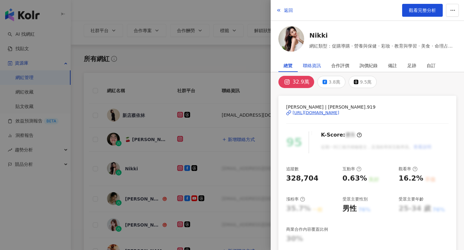
click at [311, 66] on div "聯絡資訊" at bounding box center [312, 65] width 18 height 13
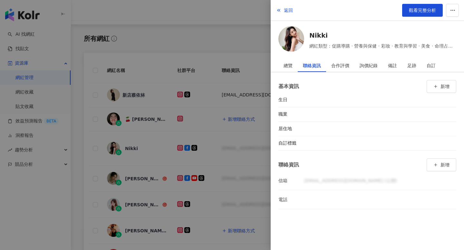
scroll to position [83, 0]
click at [340, 181] on div "abcde@gmail.com (公開)" at bounding box center [380, 180] width 152 height 11
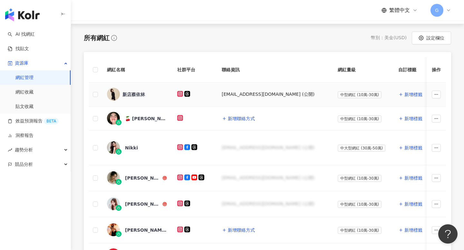
click at [139, 93] on div "新店蔡依林" at bounding box center [133, 94] width 23 height 6
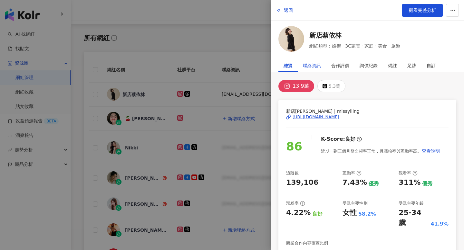
click at [315, 62] on div "聯絡資訊" at bounding box center [312, 65] width 18 height 13
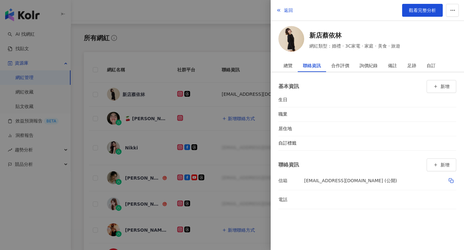
click at [346, 181] on div "[EMAIL_ADDRESS][DOMAIN_NAME] (公開)" at bounding box center [350, 180] width 93 height 11
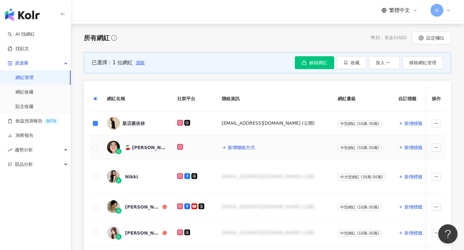
click at [95, 143] on td at bounding box center [95, 148] width 13 height 24
click at [390, 65] on icon "button" at bounding box center [388, 63] width 5 height 5
click at [29, 95] on link "網紅收藏" at bounding box center [24, 92] width 18 height 6
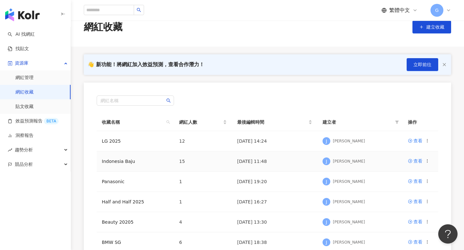
scroll to position [14, 0]
click at [306, 140] on td "2025/8/18 14:24" at bounding box center [274, 141] width 85 height 20
click at [347, 140] on div "Jennifer Wen" at bounding box center [349, 140] width 32 height 5
click at [384, 143] on div "J Jennifer Wen" at bounding box center [359, 141] width 75 height 10
click at [412, 143] on link "查看" at bounding box center [415, 140] width 14 height 7
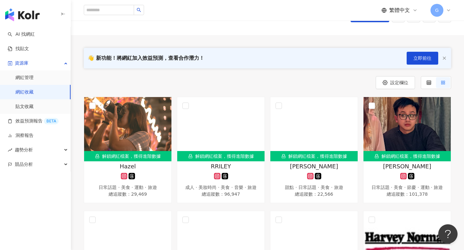
scroll to position [30, 0]
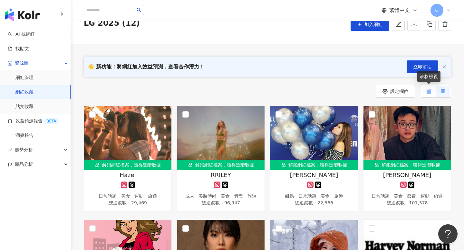
click at [431, 91] on label at bounding box center [428, 91] width 14 height 11
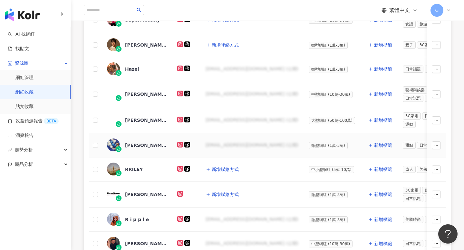
scroll to position [160, 0]
click at [235, 146] on div "abcde@gmail.com (公開)" at bounding box center [251, 145] width 93 height 6
click at [231, 144] on div "abcde@gmail.com (公開)" at bounding box center [251, 145] width 93 height 6
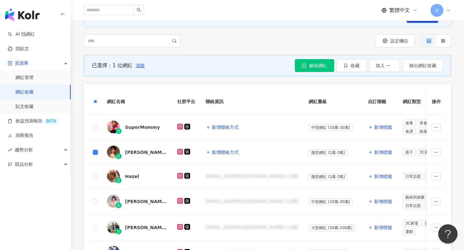
scroll to position [80, 0]
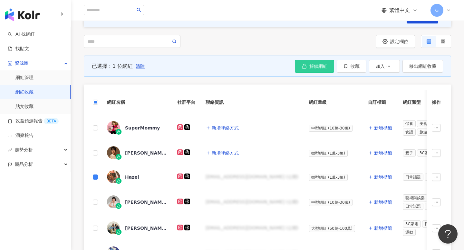
click at [319, 62] on button "解鎖網紅" at bounding box center [314, 66] width 39 height 13
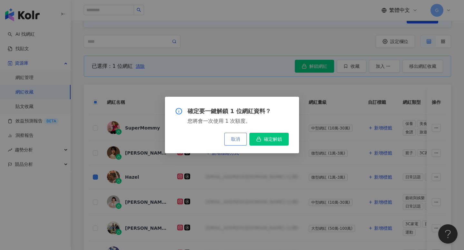
click at [233, 142] on button "取消" at bounding box center [235, 139] width 23 height 13
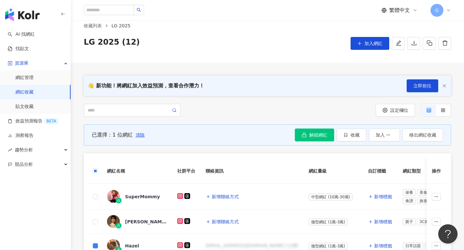
scroll to position [0, 0]
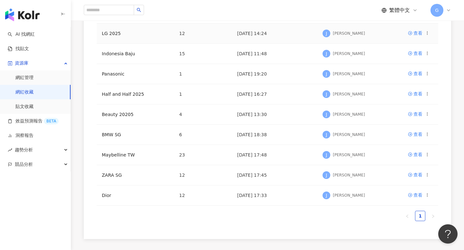
scroll to position [182, 0]
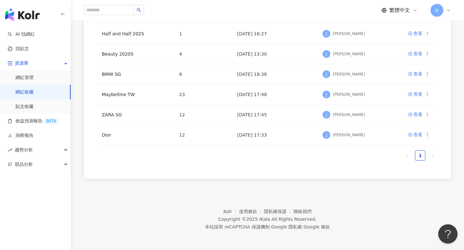
click at [439, 15] on span "G" at bounding box center [436, 10] width 13 height 13
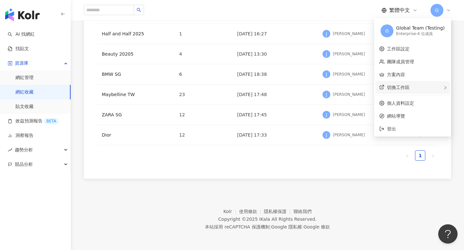
click at [414, 91] on div "切換工作區" at bounding box center [412, 87] width 74 height 13
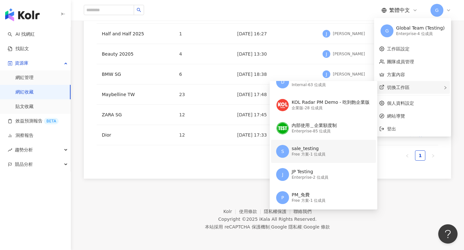
scroll to position [36, 0]
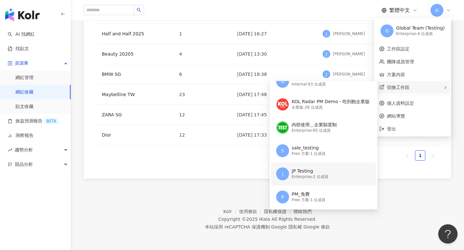
click at [324, 177] on div "Enterprise - 2 位成員" at bounding box center [309, 176] width 37 height 5
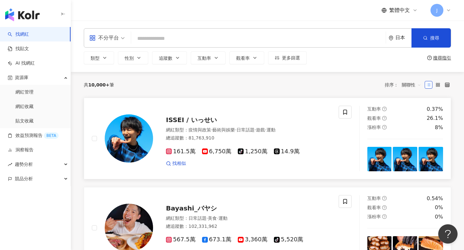
click at [196, 121] on span "ISSEI / いっせい" at bounding box center [191, 120] width 51 height 8
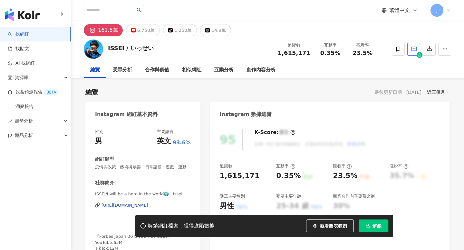
click at [417, 48] on button "button" at bounding box center [413, 49] width 13 height 13
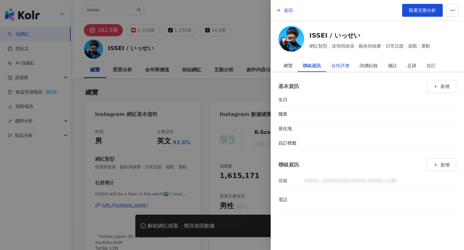
click at [343, 67] on div "合作評價" at bounding box center [340, 65] width 18 height 13
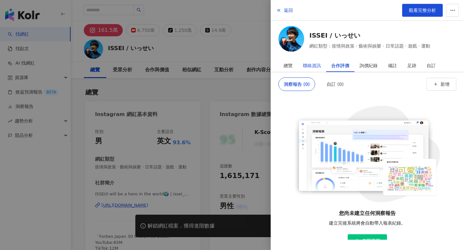
click at [309, 64] on div "聯絡資訊" at bounding box center [312, 65] width 18 height 13
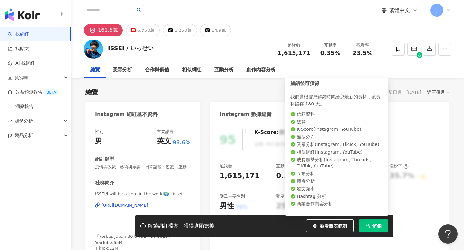
click at [371, 225] on button "解鎖" at bounding box center [373, 226] width 30 height 13
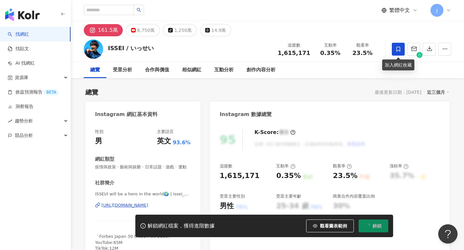
click at [398, 51] on icon at bounding box center [398, 49] width 6 height 6
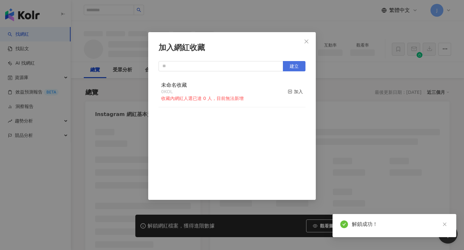
click at [296, 68] on span "建立" at bounding box center [293, 66] width 9 height 5
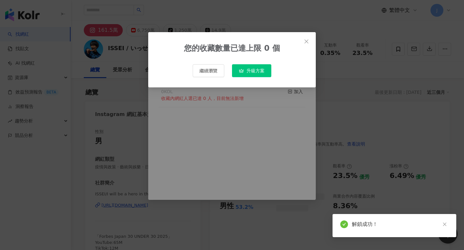
click at [256, 70] on span "升級方案" at bounding box center [255, 70] width 18 height 5
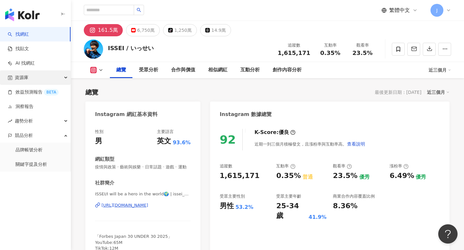
click at [30, 80] on div "資源庫" at bounding box center [35, 78] width 71 height 14
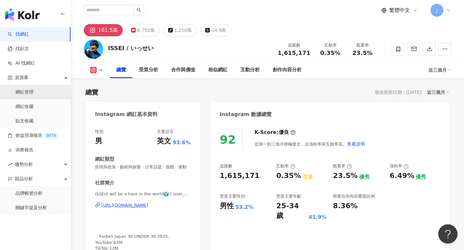
click at [29, 91] on link "網紅管理" at bounding box center [24, 92] width 18 height 6
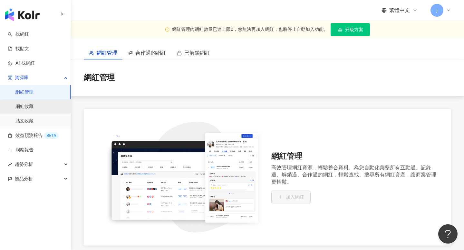
click at [29, 105] on link "網紅收藏" at bounding box center [24, 107] width 18 height 6
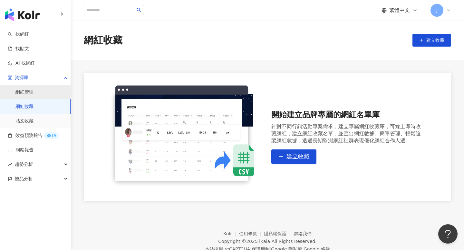
click at [32, 93] on link "網紅管理" at bounding box center [24, 92] width 18 height 6
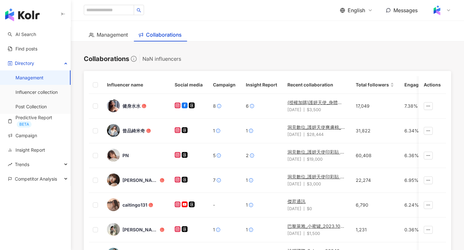
click at [149, 60] on div "NaN influencers" at bounding box center [161, 58] width 39 height 9
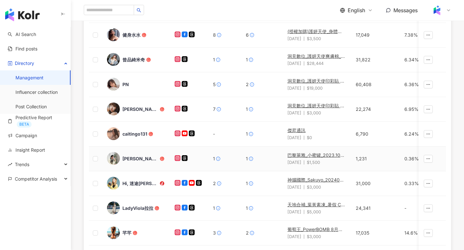
scroll to position [249, 0]
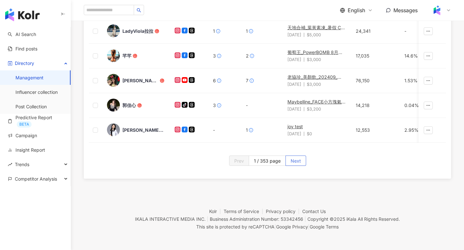
click at [298, 165] on span "Next" at bounding box center [295, 161] width 10 height 10
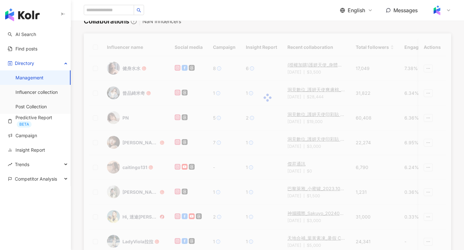
scroll to position [2, 0]
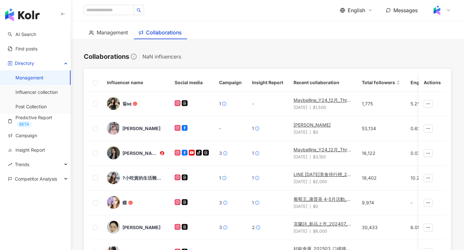
click at [454, 5] on div "English Messages" at bounding box center [267, 10] width 393 height 21
click at [448, 12] on icon at bounding box center [448, 10] width 5 height 5
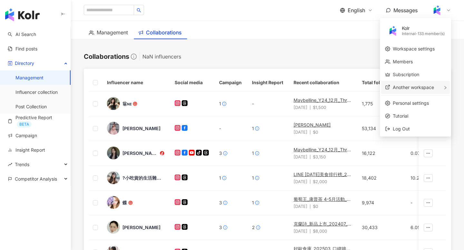
click at [429, 88] on span "Another workspace" at bounding box center [412, 87] width 41 height 5
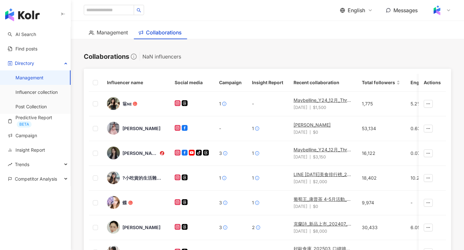
click at [360, 7] on span "English" at bounding box center [355, 10] width 17 height 7
click at [360, 21] on div "繁體中文" at bounding box center [360, 24] width 32 height 11
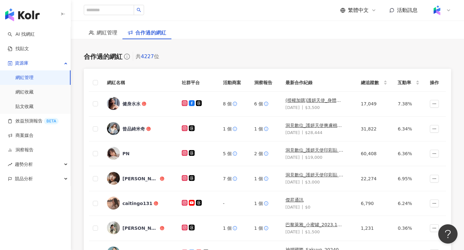
click at [446, 9] on icon at bounding box center [448, 10] width 5 height 5
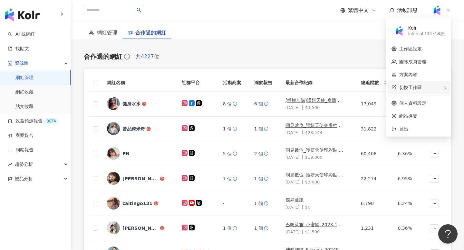
click at [423, 86] on div "切換工作區" at bounding box center [418, 87] width 62 height 13
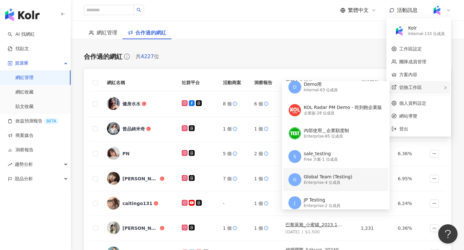
scroll to position [5, 0]
click at [326, 181] on div "Global Team (Testing)" at bounding box center [328, 178] width 49 height 6
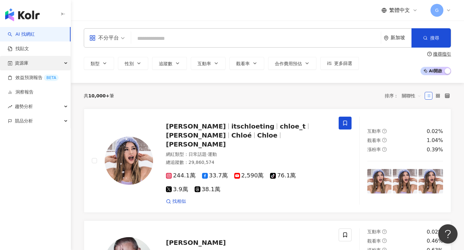
click at [41, 62] on div "資源庫" at bounding box center [35, 63] width 71 height 14
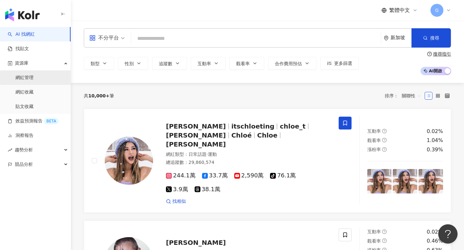
click at [32, 78] on link "網紅管理" at bounding box center [24, 78] width 18 height 6
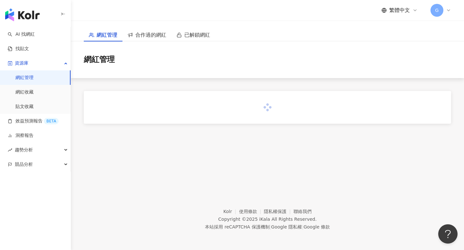
click at [400, 11] on span "繁體中文" at bounding box center [399, 10] width 21 height 7
click at [400, 40] on div "English" at bounding box center [402, 41] width 32 height 11
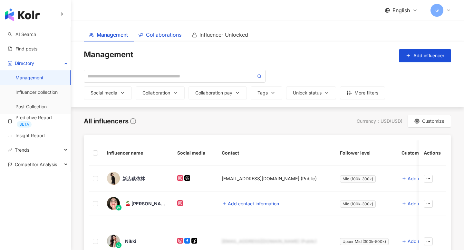
click at [167, 37] on span "Collaborations" at bounding box center [163, 35] width 35 height 8
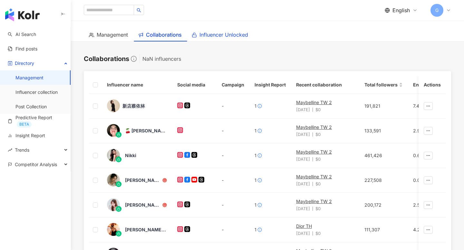
click at [218, 32] on span "Influencer Unlocked" at bounding box center [223, 35] width 49 height 8
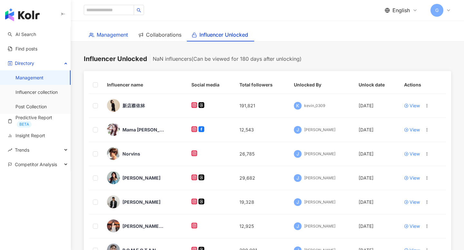
click at [116, 36] on span "Management" at bounding box center [112, 35] width 31 height 8
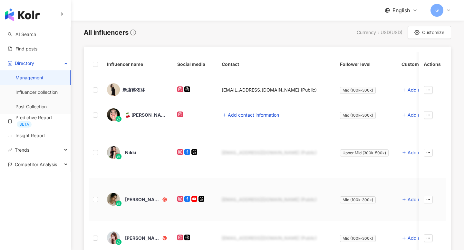
scroll to position [87, 0]
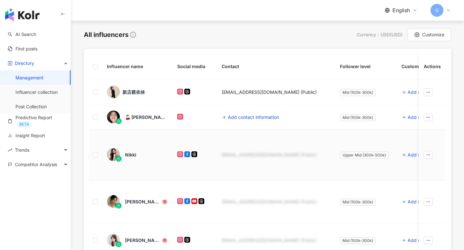
click at [243, 135] on td "abcde@gmail.com (Public)" at bounding box center [275, 155] width 118 height 51
click at [137, 93] on div "新店蔡依林" at bounding box center [133, 92] width 23 height 6
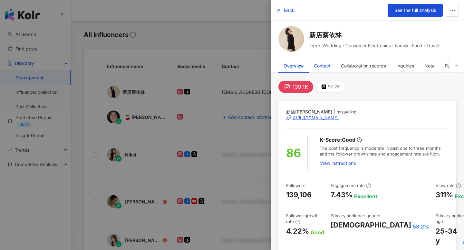
click at [328, 65] on div "Contact" at bounding box center [322, 66] width 17 height 13
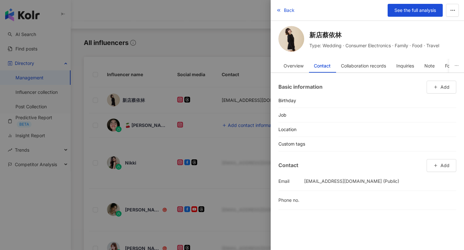
scroll to position [96, 0]
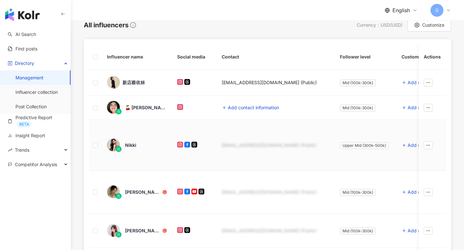
click at [233, 142] on div "abcde@gmail.com (Public)" at bounding box center [275, 145] width 108 height 6
click at [125, 143] on div "Nikki" at bounding box center [130, 145] width 11 height 6
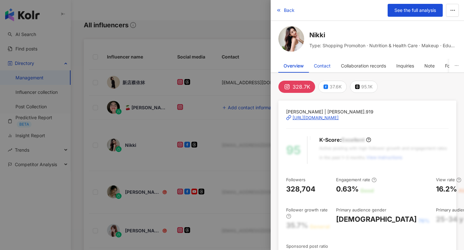
click at [323, 67] on div "Contact" at bounding box center [322, 66] width 17 height 13
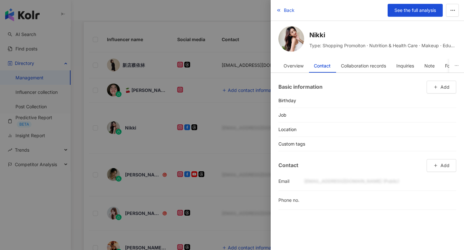
scroll to position [114, 0]
click at [338, 179] on div "abcde@gmail.com (Public)" at bounding box center [380, 181] width 152 height 11
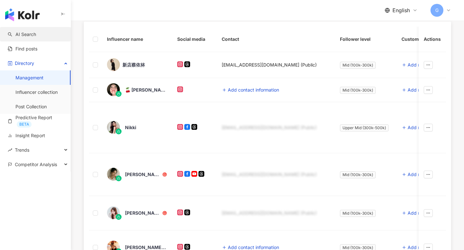
click at [33, 35] on link "AI Search" at bounding box center [22, 34] width 28 height 6
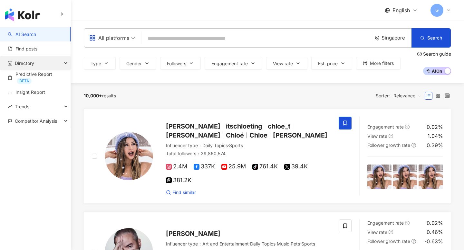
click at [26, 62] on span "Directory" at bounding box center [24, 63] width 19 height 14
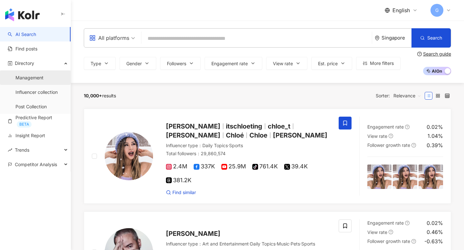
click at [29, 79] on link "Management" at bounding box center [29, 78] width 28 height 6
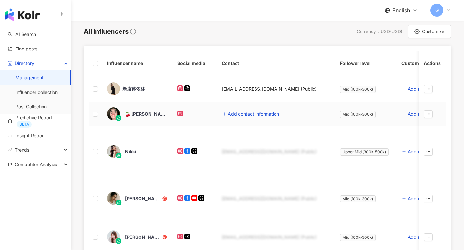
scroll to position [91, 0]
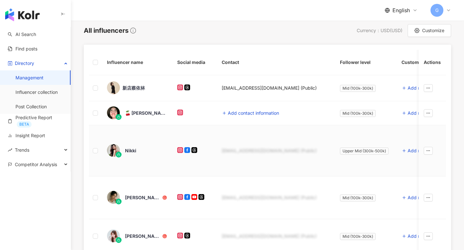
click at [144, 152] on div "Nikki" at bounding box center [137, 151] width 60 height 14
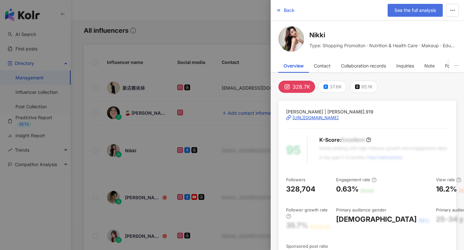
click at [424, 9] on span "See the full analysis" at bounding box center [415, 10] width 42 height 5
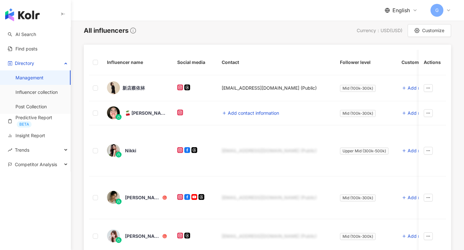
click at [400, 6] on div "English G" at bounding box center [417, 10] width 66 height 13
click at [401, 11] on span "English" at bounding box center [400, 10] width 17 height 7
click at [403, 22] on div "繁體中文" at bounding box center [405, 24] width 32 height 11
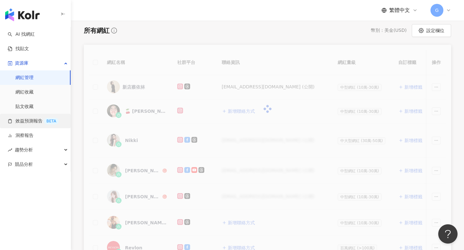
scroll to position [91, 0]
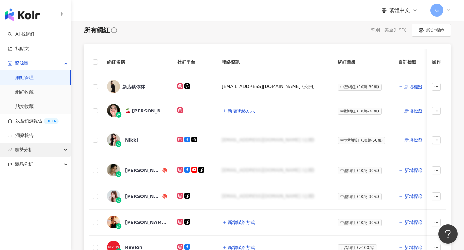
click at [41, 153] on div "趨勢分析" at bounding box center [35, 150] width 71 height 14
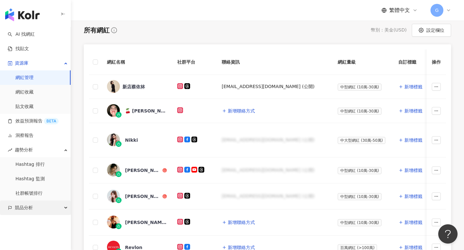
click at [48, 206] on div "競品分析" at bounding box center [35, 208] width 71 height 14
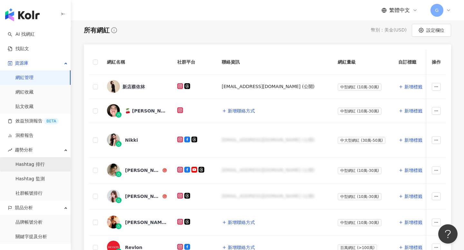
click at [45, 163] on link "Hashtag 排行" at bounding box center [29, 165] width 29 height 6
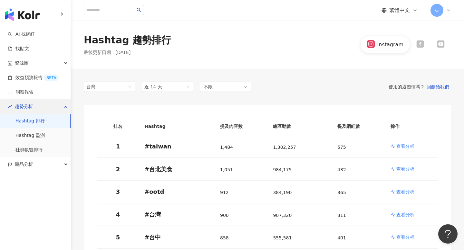
click at [57, 110] on div "趨勢分析" at bounding box center [35, 106] width 71 height 14
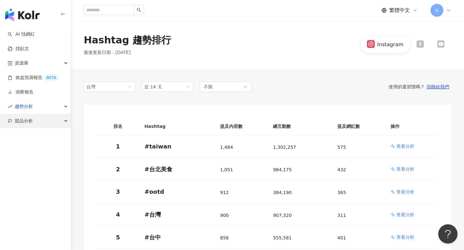
click at [55, 119] on div "競品分析" at bounding box center [35, 121] width 71 height 14
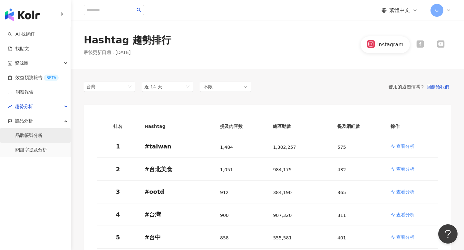
click at [42, 133] on link "品牌帳號分析" at bounding box center [28, 136] width 27 height 6
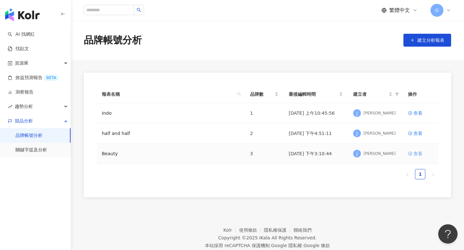
click at [414, 152] on div "查看" at bounding box center [417, 153] width 9 height 7
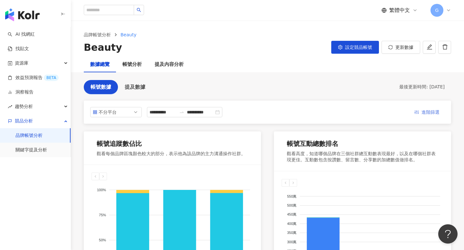
click at [422, 111] on span "進階篩選" at bounding box center [430, 113] width 18 height 10
click at [135, 93] on button "提及數據" at bounding box center [135, 87] width 34 height 14
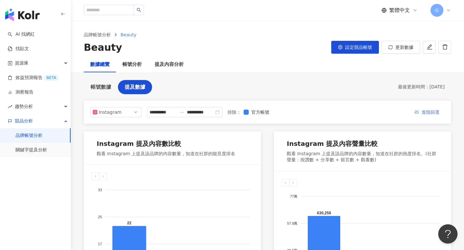
click at [428, 108] on span "進階篩選" at bounding box center [430, 113] width 18 height 10
click at [135, 66] on div "帳號分析" at bounding box center [131, 65] width 19 height 8
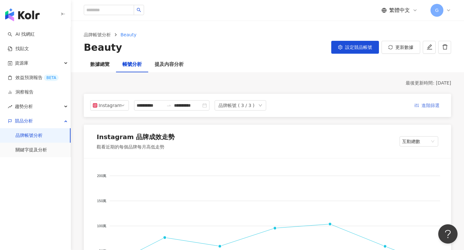
click at [425, 105] on span "進階篩選" at bounding box center [430, 106] width 18 height 10
click at [169, 65] on div "提及內容分析" at bounding box center [169, 65] width 29 height 8
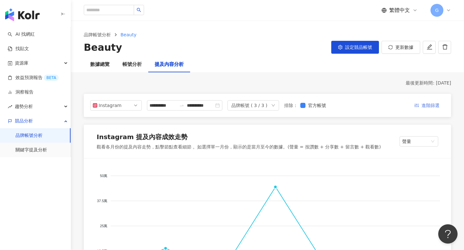
click at [433, 104] on span "進階篩選" at bounding box center [430, 106] width 18 height 10
click at [47, 148] on link "關鍵字提及分析" at bounding box center [31, 150] width 32 height 6
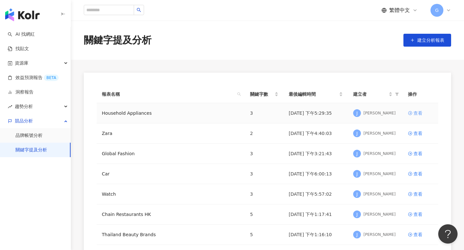
click at [412, 111] on link "查看" at bounding box center [420, 113] width 25 height 7
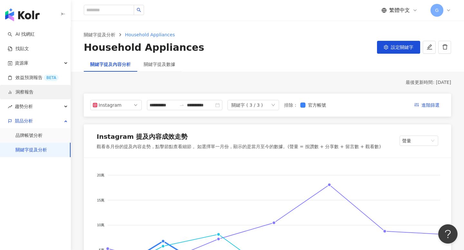
click at [26, 89] on link "洞察報告" at bounding box center [21, 92] width 26 height 6
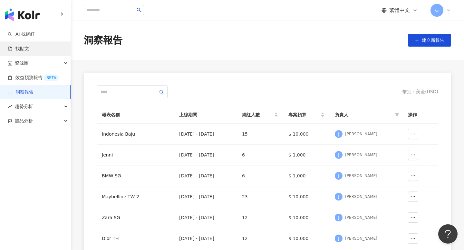
click at [29, 46] on link "找貼文" at bounding box center [18, 49] width 21 height 6
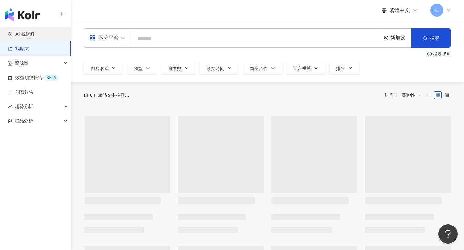
click at [35, 34] on link "AI 找網紅" at bounding box center [21, 34] width 27 height 6
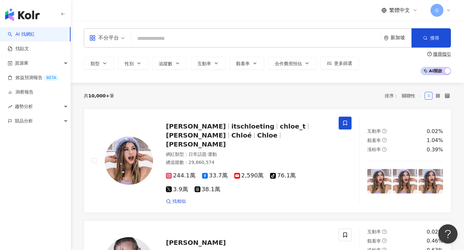
click at [409, 14] on span "繁體中文" at bounding box center [399, 10] width 21 height 7
click at [395, 42] on div "English" at bounding box center [402, 41] width 32 height 11
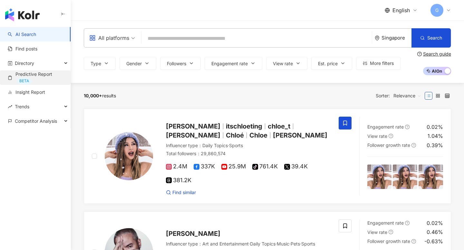
click at [34, 73] on link "Predictive Report BETA" at bounding box center [37, 77] width 58 height 13
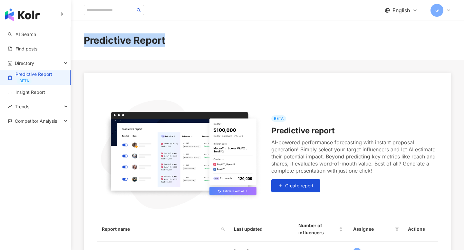
drag, startPoint x: 173, startPoint y: 43, endPoint x: 80, endPoint y: 44, distance: 93.0
click at [80, 44] on div "Predictive Report" at bounding box center [267, 40] width 393 height 14
copy div "Predictive Report"
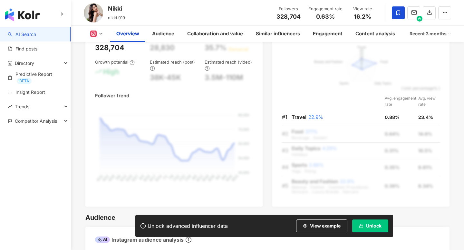
scroll to position [526, 0]
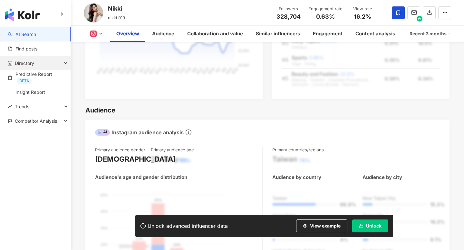
click at [47, 65] on div "Directory" at bounding box center [35, 63] width 71 height 14
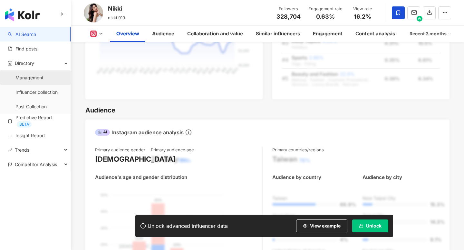
click at [43, 81] on link "Management" at bounding box center [29, 78] width 28 height 6
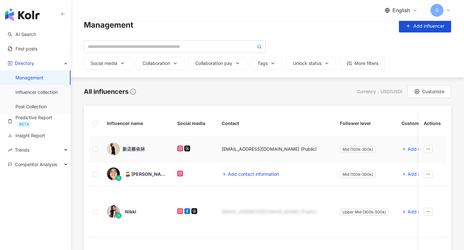
scroll to position [39, 0]
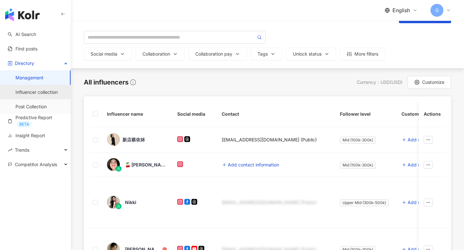
click at [51, 89] on link "Influencer collection" at bounding box center [36, 92] width 42 height 6
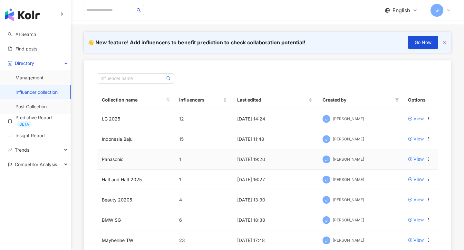
scroll to position [37, 0]
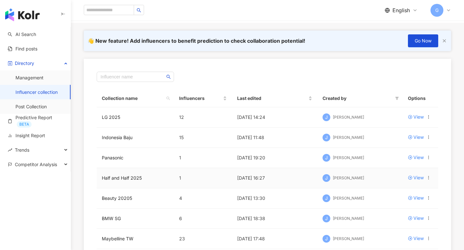
click at [366, 180] on div "J [PERSON_NAME]" at bounding box center [359, 179] width 75 height 10
click at [413, 171] on td "View" at bounding box center [419, 178] width 35 height 20
click at [413, 173] on td "View" at bounding box center [419, 178] width 35 height 20
click at [413, 178] on div "View" at bounding box center [418, 177] width 10 height 7
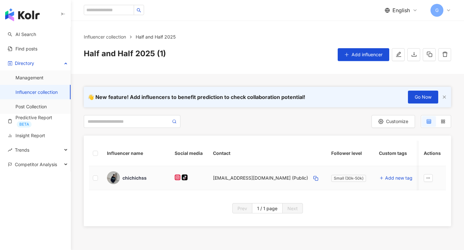
click at [266, 180] on div "mercibeaucoupforwatching@gmail.com (Public)" at bounding box center [260, 178] width 95 height 6
click at [318, 179] on icon "button" at bounding box center [315, 178] width 5 height 5
click at [422, 97] on span "Go Now" at bounding box center [422, 97] width 17 height 5
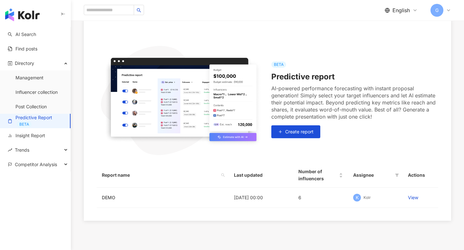
scroll to position [54, 0]
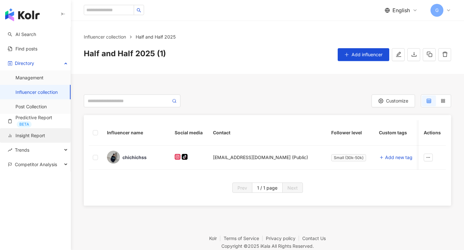
click at [25, 136] on link "Insight Report" at bounding box center [26, 136] width 37 height 6
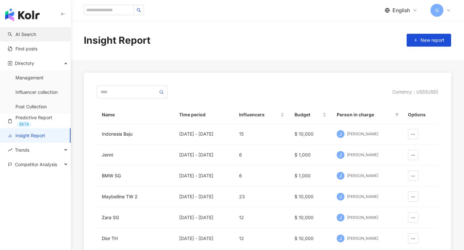
click at [29, 35] on link "AI Search" at bounding box center [22, 34] width 28 height 6
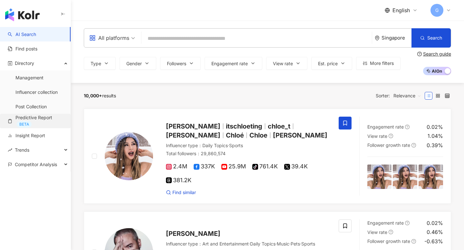
click at [39, 121] on link "Predictive Report BETA" at bounding box center [37, 121] width 58 height 13
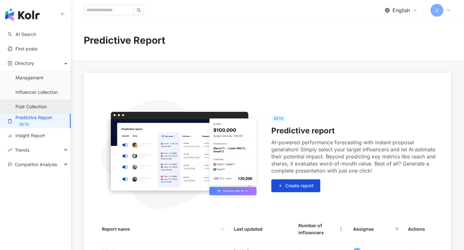
click at [47, 104] on link "Post Collection" at bounding box center [30, 107] width 31 height 6
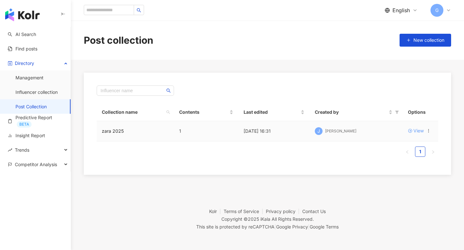
click at [410, 131] on icon at bounding box center [410, 131] width 4 height 4
click at [42, 89] on link "Influencer collection" at bounding box center [36, 92] width 42 height 6
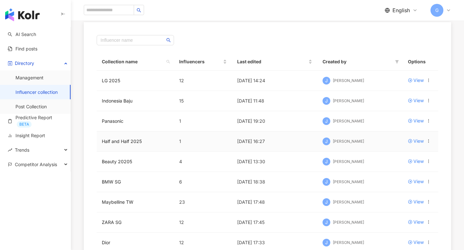
scroll to position [56, 0]
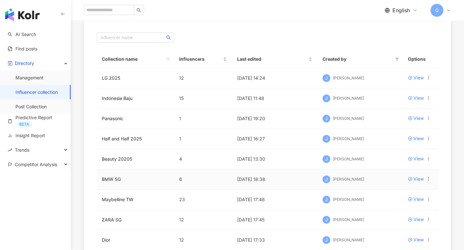
click at [232, 178] on td "7/17/25, 18:38" at bounding box center [274, 180] width 85 height 20
click at [408, 179] on icon at bounding box center [410, 179] width 5 height 5
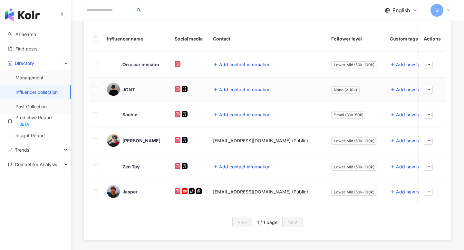
scroll to position [95, 0]
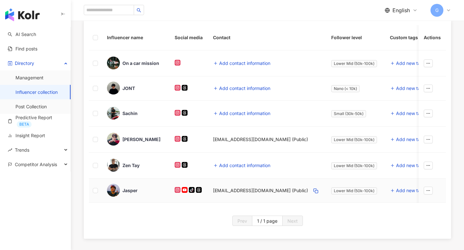
click at [254, 190] on div "jasper@vadbibes.com (Public)" at bounding box center [260, 191] width 95 height 6
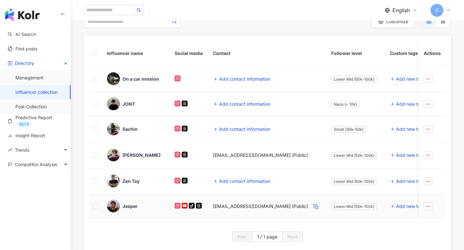
scroll to position [79, 0]
click at [217, 207] on div "jasper@vadbibes.com (Public)" at bounding box center [260, 207] width 95 height 6
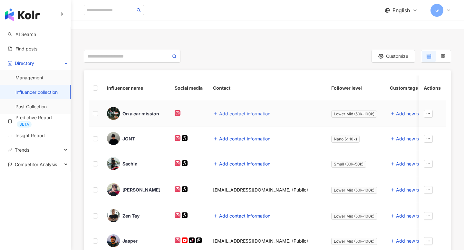
scroll to position [0, 0]
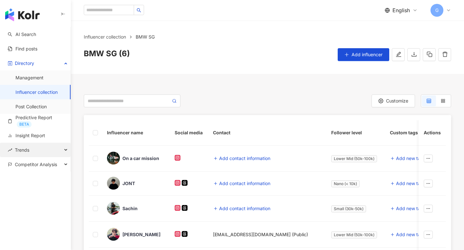
click at [47, 149] on div "Trends" at bounding box center [35, 150] width 71 height 14
click at [50, 147] on div "Trends" at bounding box center [35, 150] width 71 height 14
click at [51, 162] on span "Competitor Analysis" at bounding box center [36, 164] width 42 height 14
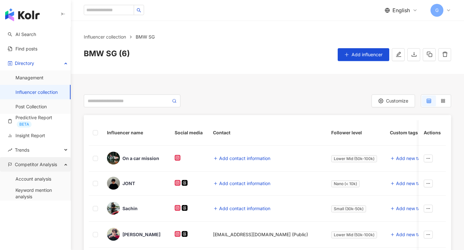
click at [51, 164] on span "Competitor Analysis" at bounding box center [36, 164] width 42 height 14
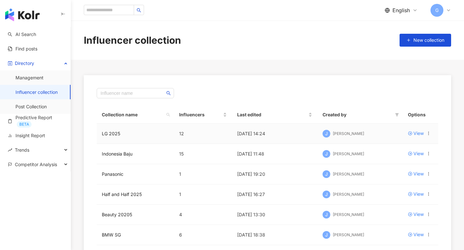
click at [134, 132] on td "LG 2025" at bounding box center [135, 134] width 77 height 20
click at [421, 129] on td "View" at bounding box center [419, 134] width 35 height 20
click at [417, 133] on div "View" at bounding box center [418, 133] width 10 height 7
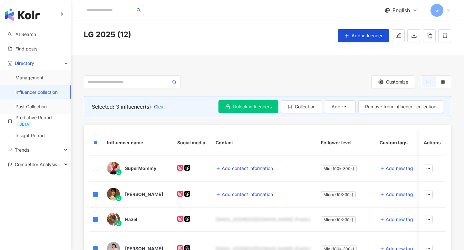
scroll to position [14, 0]
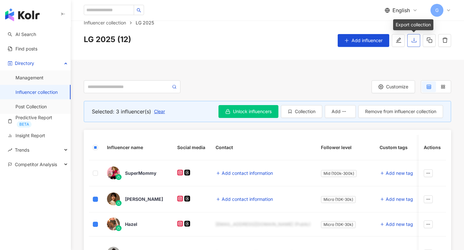
click at [415, 41] on icon "download" at bounding box center [414, 40] width 6 height 6
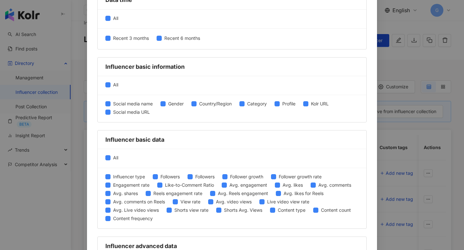
scroll to position [0, 0]
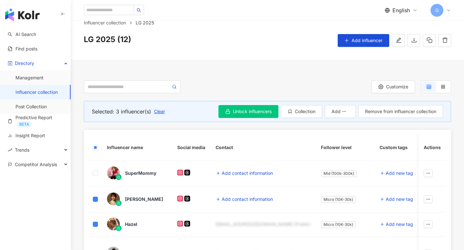
click at [392, 10] on span "English" at bounding box center [400, 10] width 17 height 7
click at [398, 23] on div "繁體中文" at bounding box center [405, 25] width 32 height 11
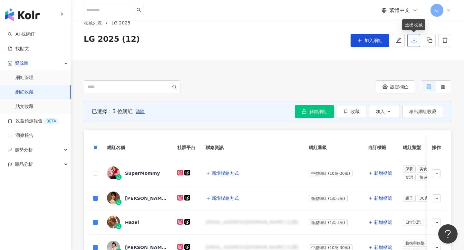
click at [412, 39] on icon "download" at bounding box center [414, 40] width 6 height 6
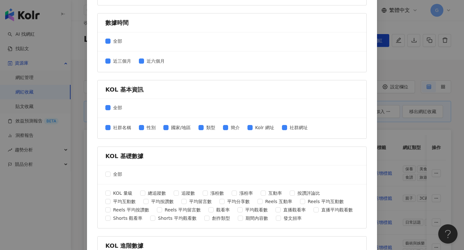
scroll to position [249, 0]
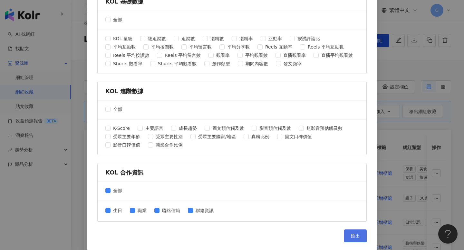
click at [358, 237] on span "匯出" at bounding box center [355, 236] width 9 height 5
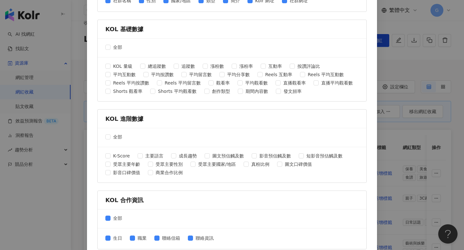
scroll to position [218, 0]
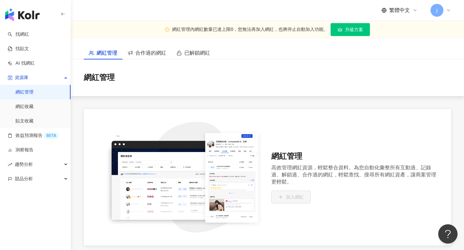
click at [402, 8] on span "繁體中文" at bounding box center [399, 10] width 21 height 7
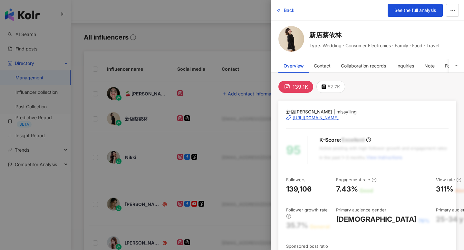
scroll to position [132, 0]
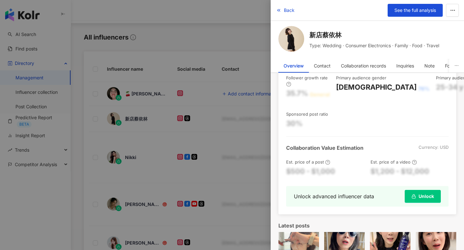
click at [252, 61] on div at bounding box center [232, 125] width 464 height 250
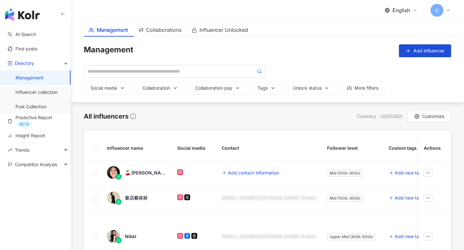
scroll to position [0, 0]
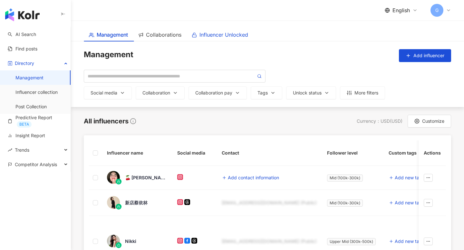
click at [214, 37] on span "Influencer Unlocked" at bounding box center [223, 35] width 49 height 8
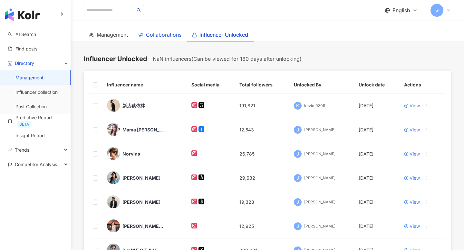
click at [153, 35] on span "Collaborations" at bounding box center [163, 35] width 35 height 8
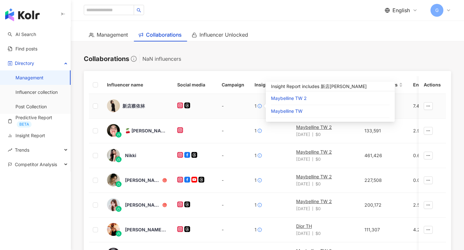
click at [258, 105] on icon at bounding box center [259, 106] width 5 height 5
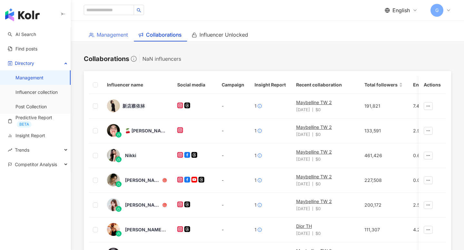
click at [112, 29] on div "Management" at bounding box center [108, 34] width 49 height 13
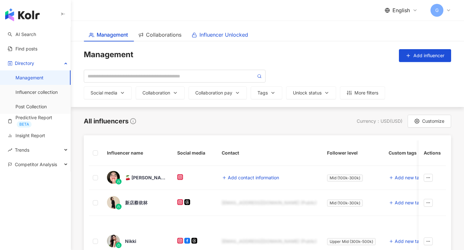
click at [212, 37] on span "Influencer Unlocked" at bounding box center [223, 35] width 49 height 8
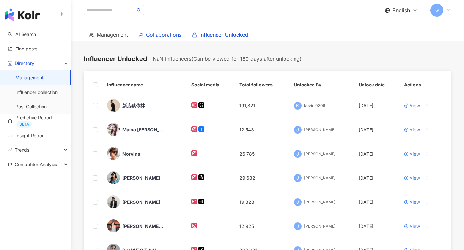
click at [172, 38] on span "Collaborations" at bounding box center [163, 35] width 35 height 8
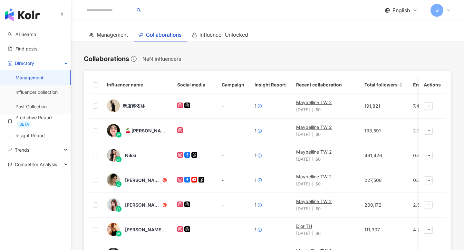
click at [299, 50] on main "Management Collaborations Influencer Unlocked Collaborations NaN influencers In…" at bounding box center [267, 224] width 393 height 407
click at [42, 121] on link "Predictive Report BETA" at bounding box center [37, 121] width 58 height 13
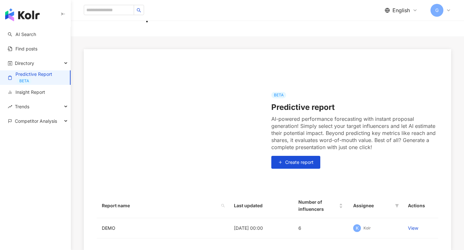
scroll to position [23, 0]
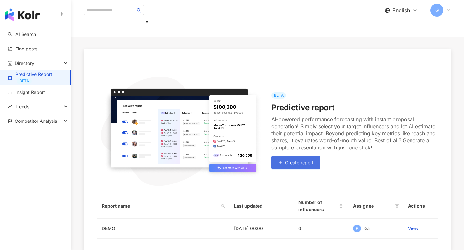
click at [299, 162] on span "Create report" at bounding box center [299, 162] width 28 height 5
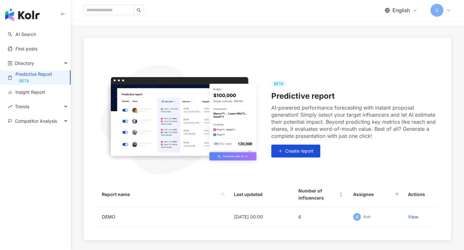
scroll to position [38, 0]
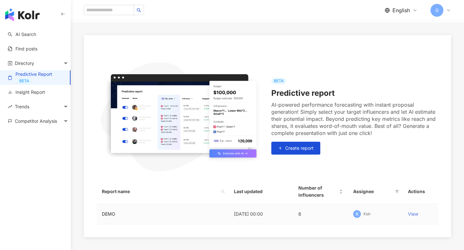
click at [418, 214] on link "View" at bounding box center [413, 214] width 10 height 5
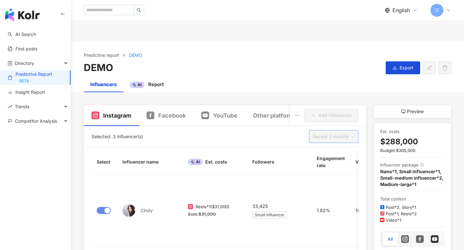
click at [328, 132] on span "Recent 3 months" at bounding box center [334, 137] width 42 height 12
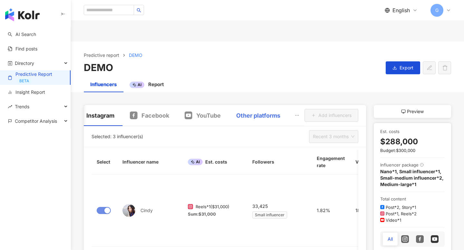
click at [259, 108] on div "Other platforms" at bounding box center [258, 115] width 60 height 21
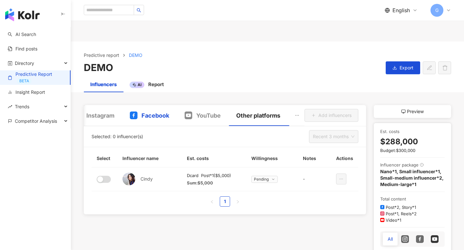
click at [141, 117] on div "Facebook" at bounding box center [149, 116] width 39 height 8
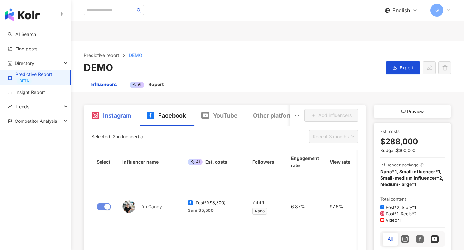
click at [118, 110] on div "Instagram" at bounding box center [111, 115] width 55 height 21
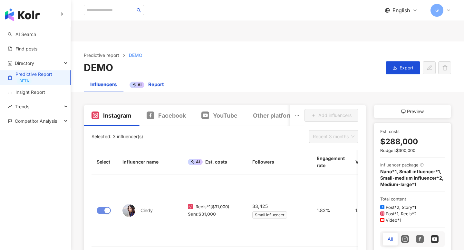
click at [149, 84] on span "Report" at bounding box center [156, 84] width 16 height 6
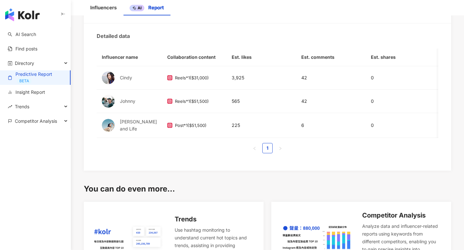
scroll to position [306, 0]
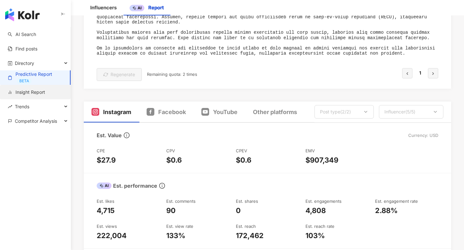
click at [19, 94] on link "Insight Report" at bounding box center [26, 92] width 37 height 6
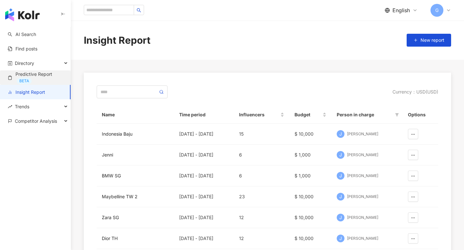
click at [38, 77] on link "Predictive Report BETA" at bounding box center [37, 77] width 58 height 13
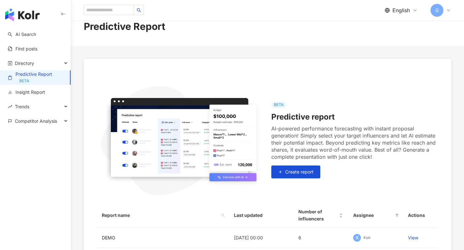
scroll to position [14, 0]
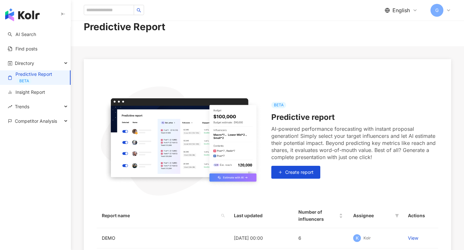
click at [445, 13] on div "G" at bounding box center [440, 10] width 21 height 13
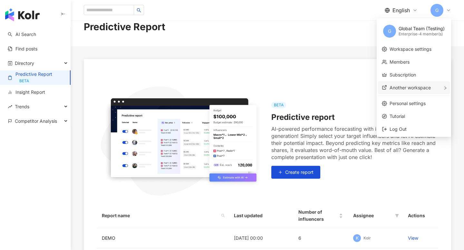
click at [423, 91] on div "Another workspace" at bounding box center [414, 87] width 72 height 13
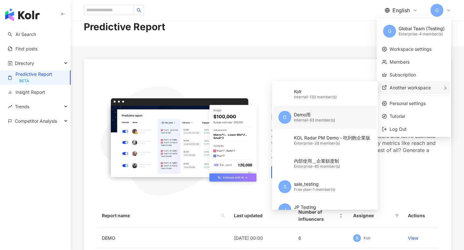
click at [327, 117] on div "Demo用" at bounding box center [314, 115] width 41 height 6
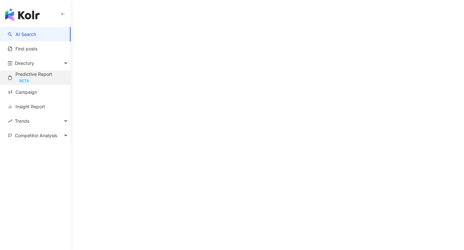
click at [37, 75] on link "Predictive Report BETA" at bounding box center [37, 77] width 58 height 13
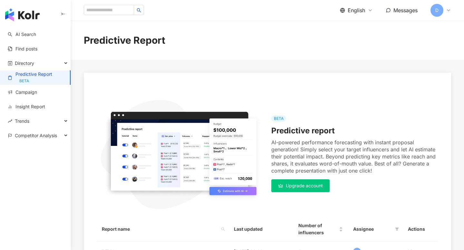
click at [438, 12] on span "D" at bounding box center [436, 10] width 13 height 13
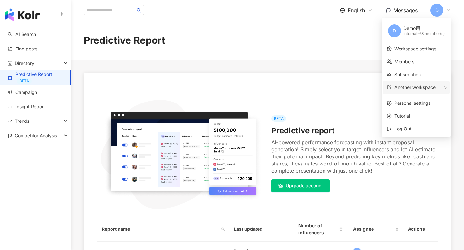
click at [407, 89] on span "Another workspace" at bounding box center [414, 87] width 41 height 5
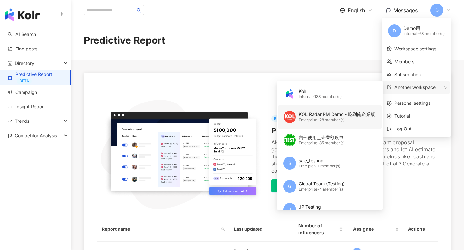
click at [330, 122] on div "Enterprise - 28 member(s)" at bounding box center [336, 120] width 76 height 5
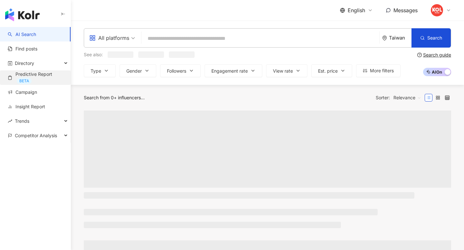
click at [52, 77] on link "Predictive Report BETA" at bounding box center [37, 77] width 58 height 13
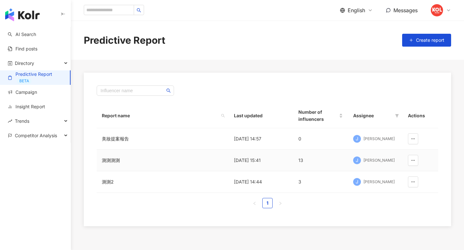
click at [198, 158] on td "測測測測" at bounding box center [163, 161] width 132 height 22
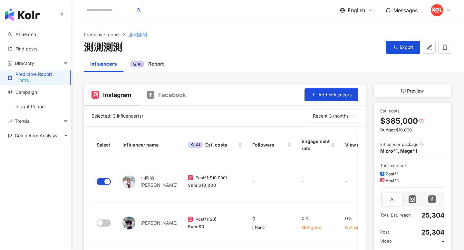
click at [358, 10] on span "English" at bounding box center [355, 10] width 17 height 7
click at [357, 41] on div "English" at bounding box center [360, 41] width 32 height 11
click at [107, 36] on link "Predictive report" at bounding box center [101, 34] width 38 height 7
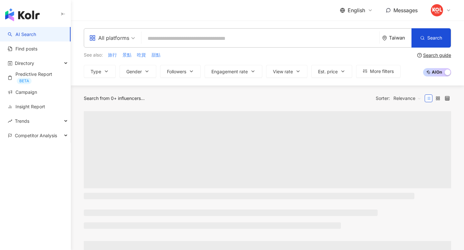
click at [361, 9] on span "English" at bounding box center [355, 10] width 17 height 7
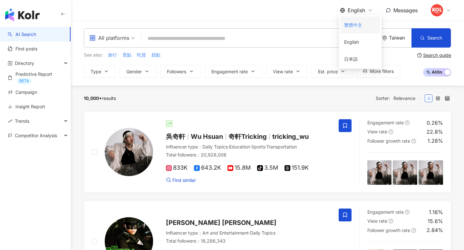
click at [355, 24] on div "繁體中文" at bounding box center [360, 24] width 32 height 11
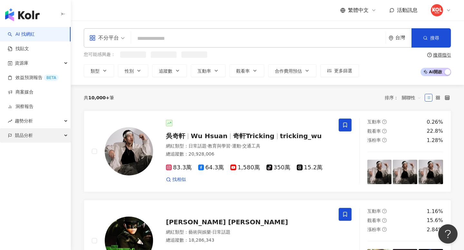
click at [40, 135] on div "競品分析" at bounding box center [35, 135] width 71 height 14
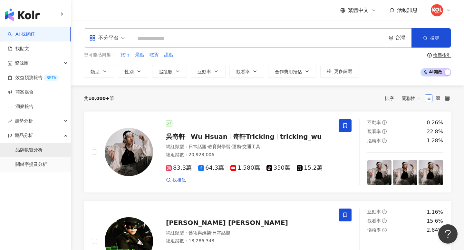
click at [39, 147] on link "品牌帳號分析" at bounding box center [28, 150] width 27 height 6
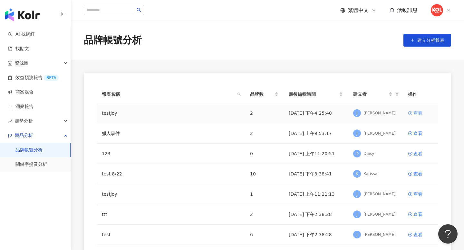
click at [415, 114] on div "查看" at bounding box center [417, 113] width 9 height 7
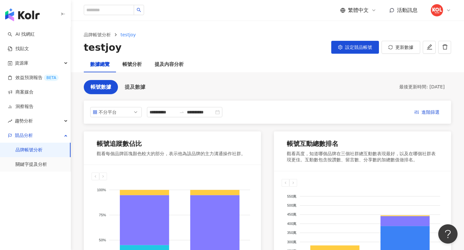
click at [441, 13] on img at bounding box center [436, 10] width 12 height 12
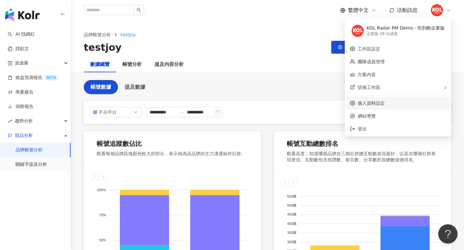
click at [372, 101] on link "個人資料設定" at bounding box center [370, 103] width 27 height 5
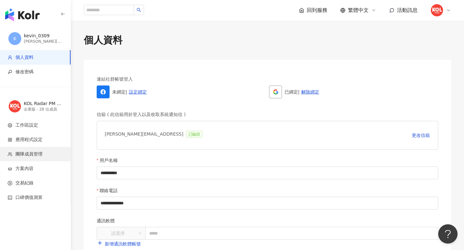
click at [51, 155] on span "團隊成員管理" at bounding box center [37, 154] width 58 height 6
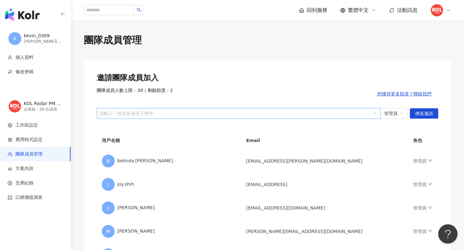
click at [171, 114] on div at bounding box center [235, 113] width 274 height 5
type input "*"
type input "**********"
click at [424, 114] on span "傳送邀請" at bounding box center [424, 114] width 18 height 10
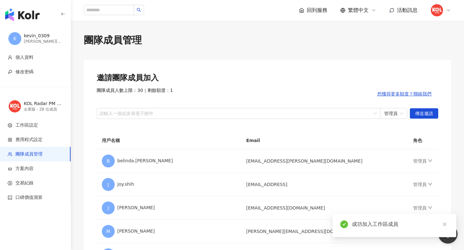
click at [440, 13] on img at bounding box center [436, 10] width 12 height 12
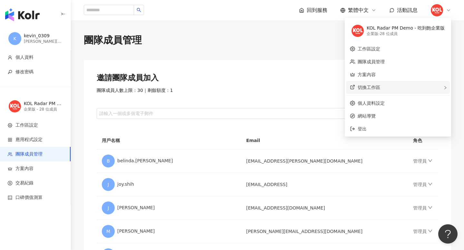
click at [412, 87] on div "切換工作區" at bounding box center [398, 87] width 104 height 13
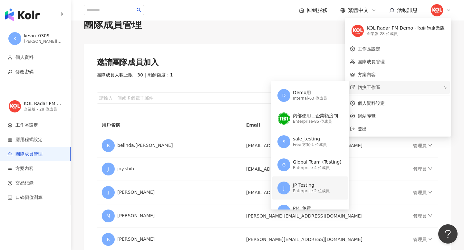
scroll to position [17, 0]
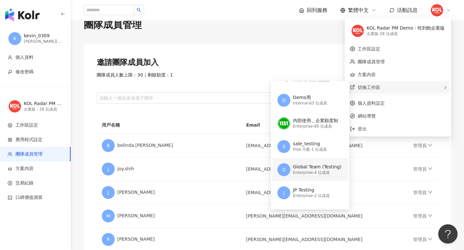
click at [318, 166] on div "Global Team (Testing)" at bounding box center [317, 167] width 49 height 6
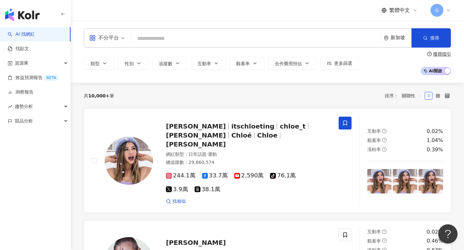
click at [444, 12] on div "G" at bounding box center [440, 10] width 21 height 13
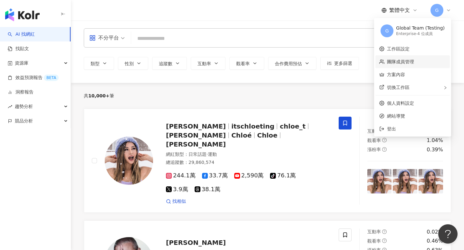
click at [407, 62] on link "團隊成員管理" at bounding box center [400, 61] width 27 height 5
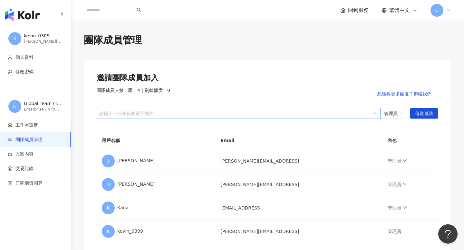
click at [324, 112] on div at bounding box center [235, 113] width 274 height 5
type input "*"
type input "**********"
click at [428, 115] on span "傳送邀請" at bounding box center [424, 114] width 18 height 10
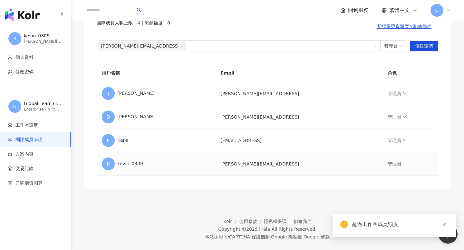
scroll to position [17, 0]
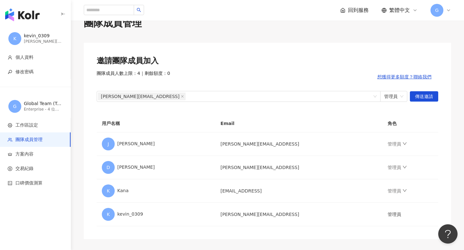
click at [449, 11] on icon at bounding box center [448, 10] width 5 height 5
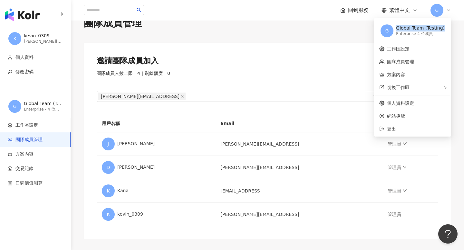
drag, startPoint x: 399, startPoint y: 25, endPoint x: 445, endPoint y: 26, distance: 45.4
click at [445, 26] on div "G Global Team (Testing) Enterprise - 4 位成員" at bounding box center [412, 30] width 74 height 23
copy div "Global Team (Testing)"
click at [218, 76] on div "團隊成員人數上限：4 ｜ 剩餘額度：0 想獲得更多額度？聯絡我們" at bounding box center [267, 77] width 341 height 13
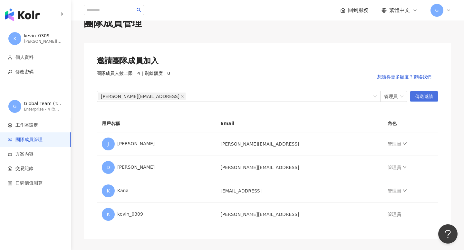
click at [430, 96] on span "傳送邀請" at bounding box center [424, 97] width 18 height 10
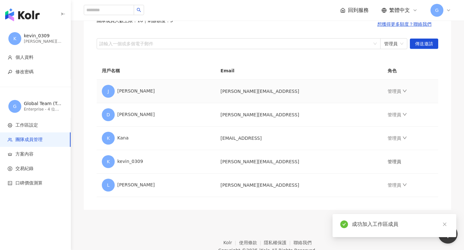
scroll to position [84, 0]
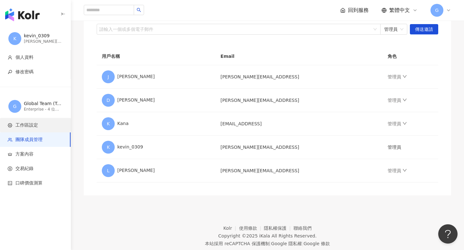
click at [43, 127] on span "工作區設定" at bounding box center [37, 125] width 58 height 6
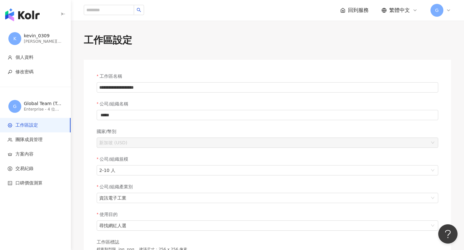
click at [28, 11] on img "button" at bounding box center [22, 14] width 34 height 13
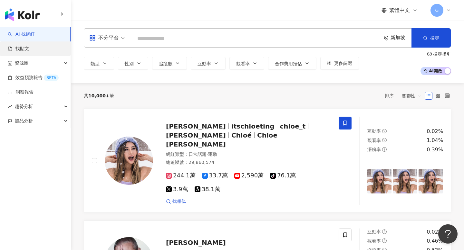
click at [29, 49] on link "找貼文" at bounding box center [18, 49] width 21 height 6
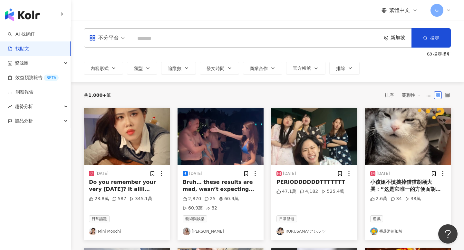
click at [390, 180] on div "小孩姐不慎拽掉猫猫胡须大哭：“这是它唯一的方便面胡子”😭猫咪：我都没反应，她怎么那么大反应？ #萌娃 #萌娃日常 #可爱 #宝宝日记 #亲子 #亲子互动 #番…" at bounding box center [408, 186] width 76 height 14
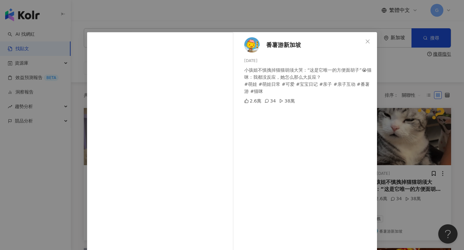
click at [183, 22] on div "番薯游新加坡 [DATE] 小孩姐不慎拽掉猫猫胡须大哭：“这是它唯一的方便面胡子”😭猫咪：我都没反应，她怎么那么大反应？ #萌娃 #萌娃日常 #可爱 #宝宝日…" at bounding box center [232, 125] width 464 height 250
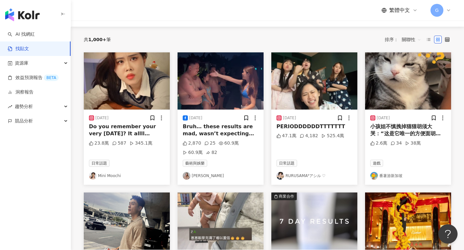
scroll to position [55, 0]
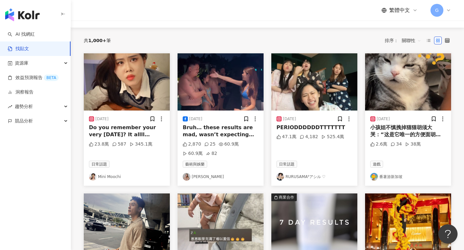
click at [140, 138] on div "[DATE] Do you remember your very [DATE]? It allll started with a hi 👋 23.8萬 587…" at bounding box center [127, 148] width 86 height 75
click at [138, 105] on img "button" at bounding box center [127, 81] width 86 height 57
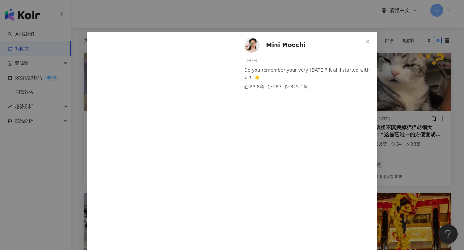
click at [25, 163] on div "Mini Moochi [DATE] Do you remember your very [DATE]? It allll started with a hi…" at bounding box center [232, 125] width 464 height 250
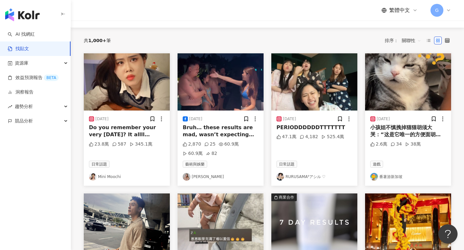
scroll to position [71, 0]
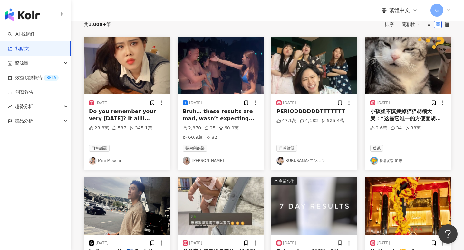
click at [212, 76] on img "button" at bounding box center [220, 65] width 86 height 57
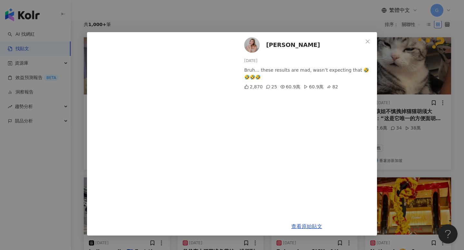
click at [257, 11] on div "[PERSON_NAME] [DATE] Bruh… these results are mad, wasn’t expecting that 🤣🤣🤣🤣 2,…" at bounding box center [232, 125] width 464 height 250
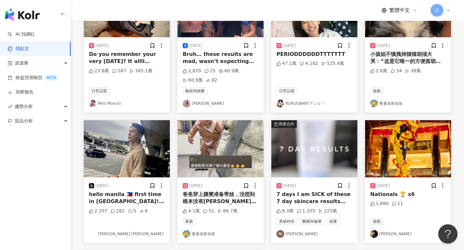
scroll to position [129, 0]
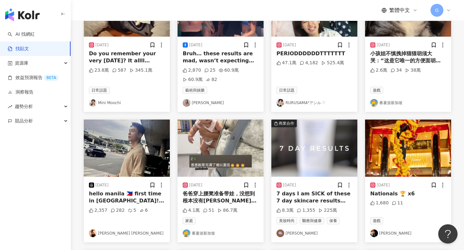
click at [140, 158] on img "button" at bounding box center [127, 148] width 86 height 57
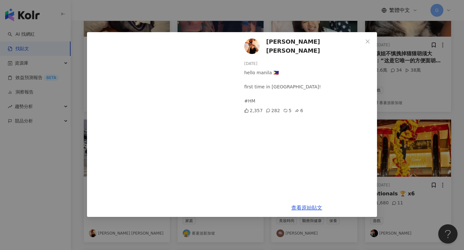
click at [75, 187] on div "[PERSON_NAME] [PERSON_NAME][DATE] hello manila 🇵🇭 first time in [GEOGRAPHIC_DAT…" at bounding box center [232, 125] width 464 height 250
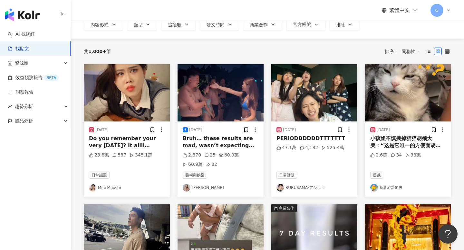
scroll to position [0, 0]
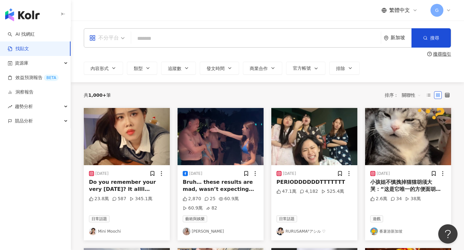
click at [114, 39] on div "不分平台" at bounding box center [104, 38] width 30 height 10
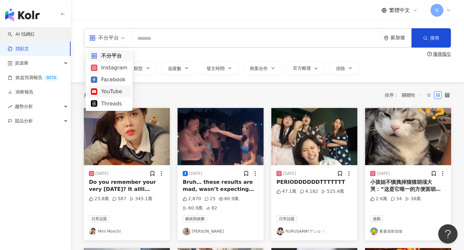
click at [32, 34] on link "AI 找網紅" at bounding box center [21, 34] width 27 height 6
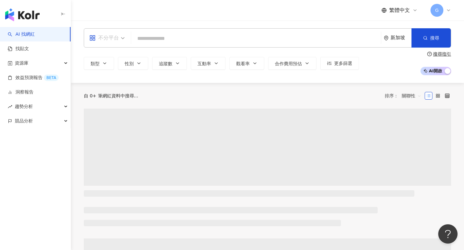
click at [110, 38] on div "不分平台" at bounding box center [104, 38] width 30 height 10
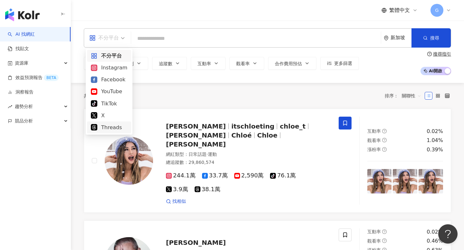
click at [108, 127] on div "Threads" at bounding box center [109, 128] width 36 height 8
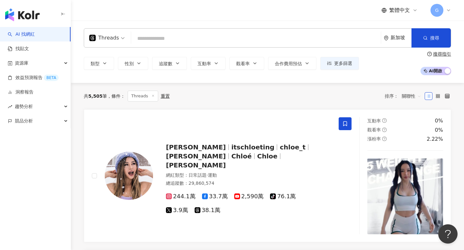
click at [36, 15] on img "button" at bounding box center [22, 14] width 34 height 13
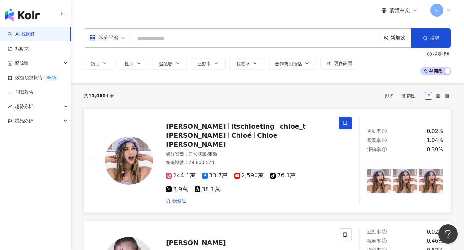
click at [201, 129] on span "[PERSON_NAME]" at bounding box center [198, 127] width 65 height 8
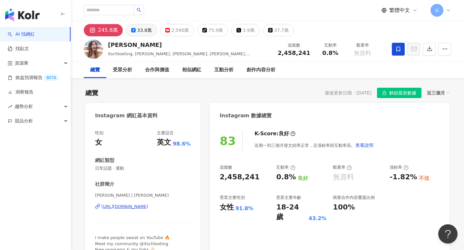
click at [140, 31] on div "33.8萬" at bounding box center [144, 30] width 14 height 9
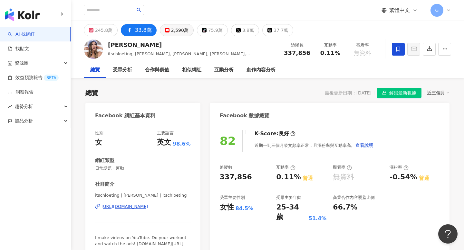
click at [178, 31] on div "2,590萬" at bounding box center [179, 30] width 17 height 9
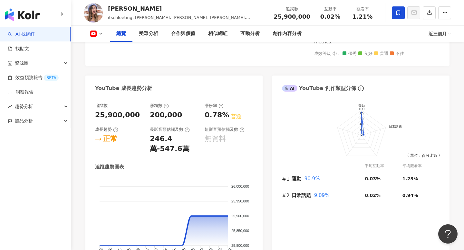
scroll to position [381, 0]
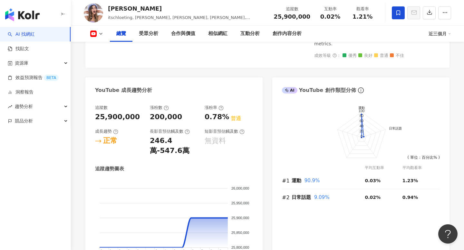
click at [219, 129] on div "短影音預估觸及數" at bounding box center [224, 132] width 40 height 6
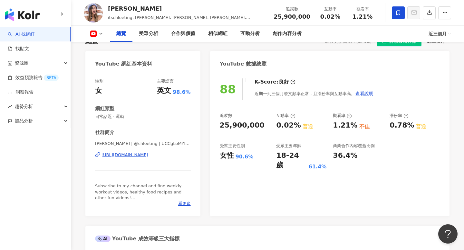
scroll to position [0, 0]
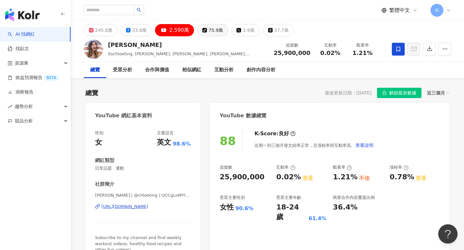
click at [208, 32] on div "75.9萬" at bounding box center [215, 30] width 14 height 9
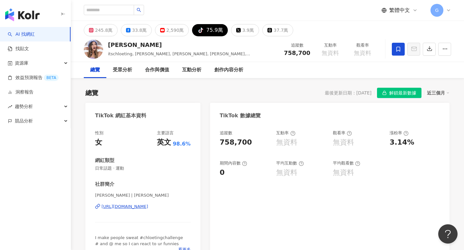
click at [441, 10] on span "G" at bounding box center [436, 10] width 13 height 13
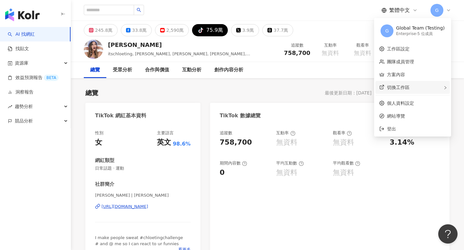
click at [399, 88] on span "切換工作區" at bounding box center [398, 87] width 23 height 5
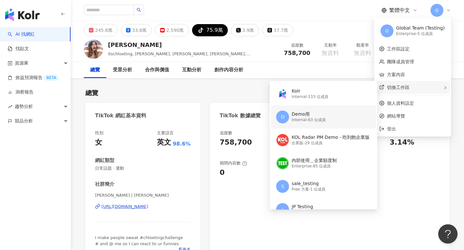
click at [312, 115] on div "Demo用" at bounding box center [308, 114] width 34 height 6
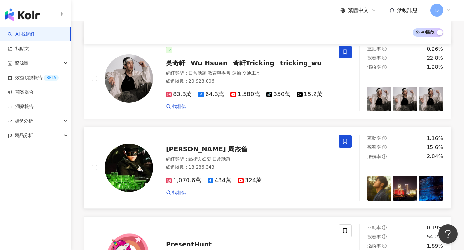
scroll to position [66, 0]
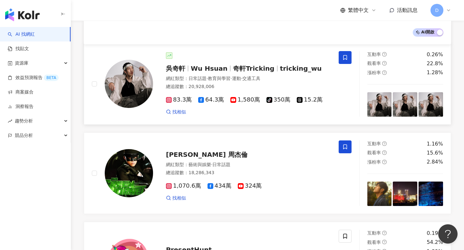
click at [209, 70] on span "Wu Hsuan" at bounding box center [209, 69] width 37 height 8
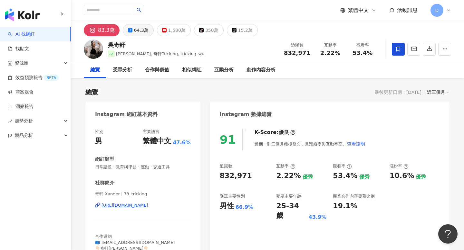
click at [138, 30] on div "64.3萬" at bounding box center [141, 30] width 14 height 9
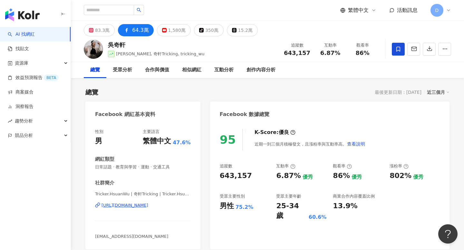
click at [174, 37] on div "[PERSON_NAME][PERSON_NAME] Hsuan, 奇軒Tricking, tricking_wu 追蹤數 643,157 互動率 6.87%…" at bounding box center [267, 48] width 393 height 25
click at [176, 33] on div "1,580萬" at bounding box center [176, 30] width 17 height 9
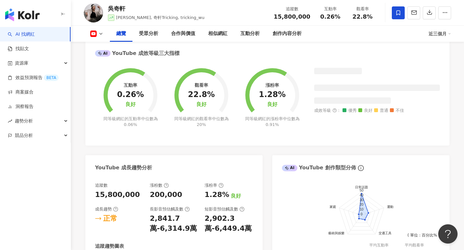
scroll to position [245, 0]
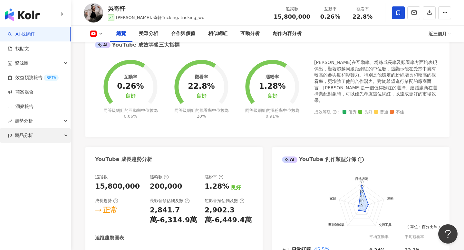
click at [49, 132] on div "競品分析" at bounding box center [35, 135] width 71 height 14
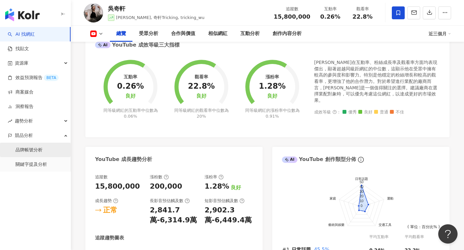
click at [42, 150] on link "品牌帳號分析" at bounding box center [28, 150] width 27 height 6
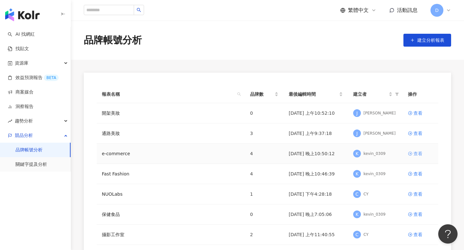
click at [410, 152] on icon at bounding box center [410, 154] width 5 height 5
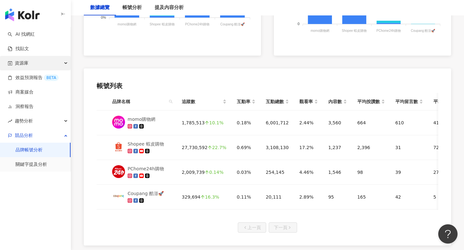
click at [51, 65] on div "資源庫" at bounding box center [35, 63] width 71 height 14
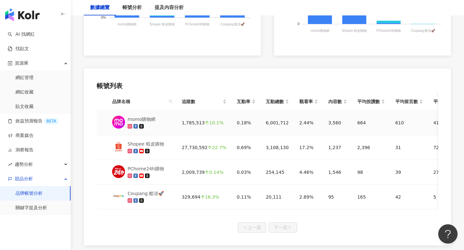
click at [149, 120] on div "momo購物網" at bounding box center [141, 119] width 28 height 7
click at [33, 89] on link "網紅收藏" at bounding box center [24, 92] width 18 height 6
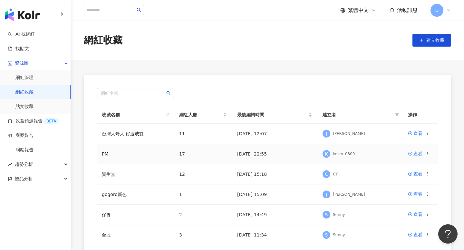
click at [417, 155] on div "查看" at bounding box center [417, 153] width 9 height 7
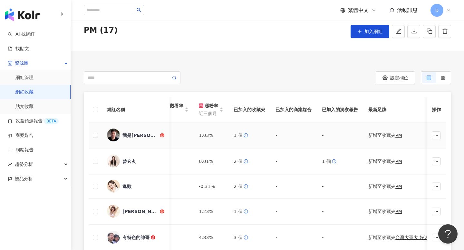
scroll to position [0, 655]
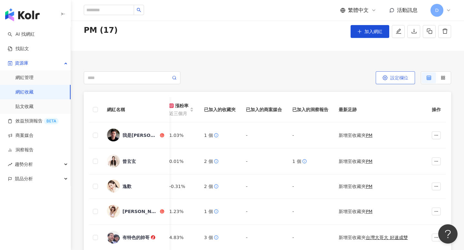
click at [398, 77] on span "設定欄位" at bounding box center [399, 77] width 18 height 5
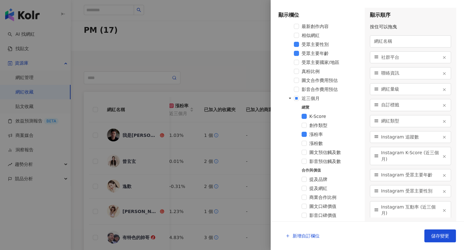
scroll to position [198, 0]
click at [290, 100] on icon "caret-down" at bounding box center [289, 99] width 3 height 3
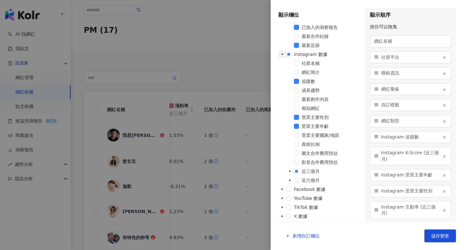
scroll to position [112, 0]
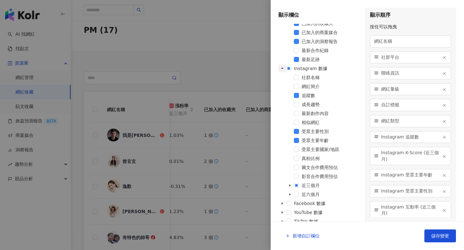
click at [281, 70] on icon "caret-down" at bounding box center [281, 68] width 3 height 3
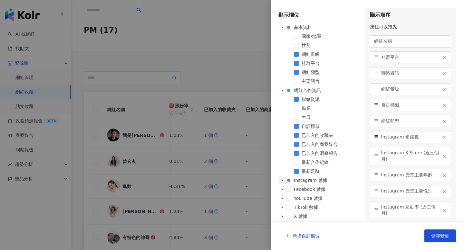
scroll to position [0, 0]
click at [282, 199] on icon "caret-down" at bounding box center [281, 199] width 1 height 2
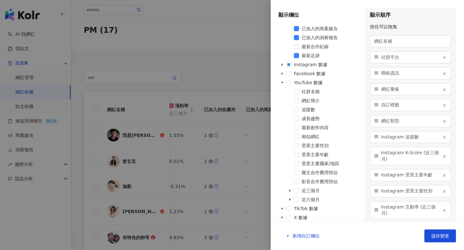
scroll to position [118, 0]
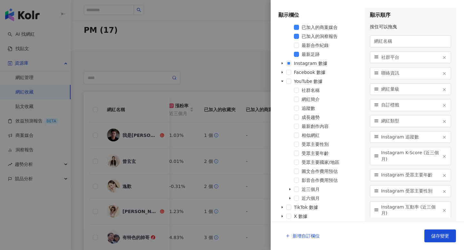
click at [305, 173] on span "圖文合作費用預估" at bounding box center [319, 171] width 36 height 5
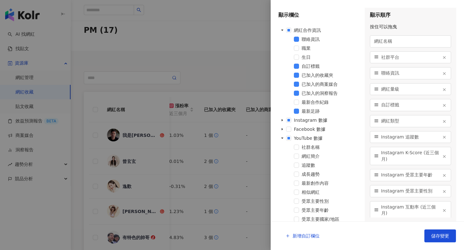
scroll to position [47, 0]
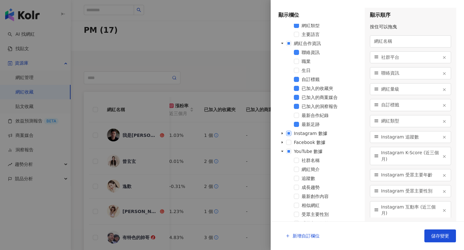
click at [288, 131] on span at bounding box center [288, 133] width 5 height 5
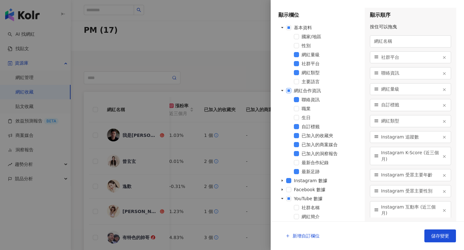
click at [288, 90] on span at bounding box center [288, 90] width 5 height 5
click at [288, 181] on span at bounding box center [288, 180] width 5 height 5
click at [288, 90] on span at bounding box center [288, 90] width 5 height 5
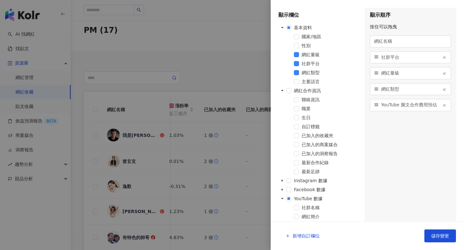
scroll to position [118, 0]
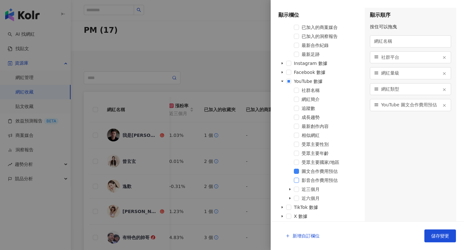
click at [296, 181] on span at bounding box center [296, 180] width 5 height 5
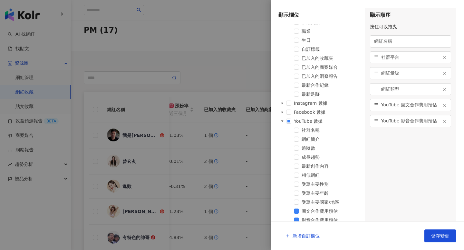
scroll to position [77, 0]
click at [282, 113] on icon "caret-down" at bounding box center [281, 113] width 1 height 2
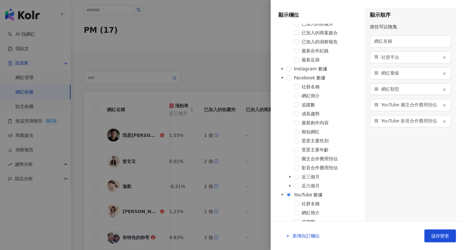
scroll to position [112, 0]
click at [296, 160] on span at bounding box center [296, 158] width 5 height 5
click at [296, 165] on span at bounding box center [296, 167] width 5 height 5
click at [283, 72] on span at bounding box center [282, 69] width 8 height 8
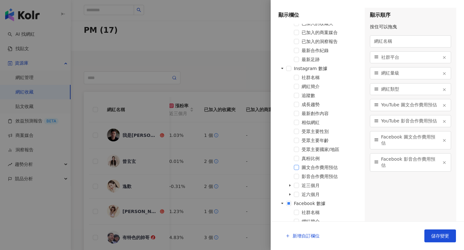
click at [297, 165] on span at bounding box center [296, 167] width 5 height 5
click at [297, 177] on span at bounding box center [296, 176] width 5 height 5
click at [443, 239] on button "儲存變更" at bounding box center [440, 236] width 32 height 13
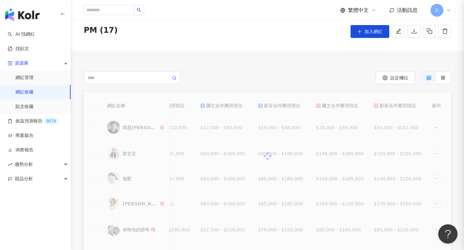
scroll to position [0, 252]
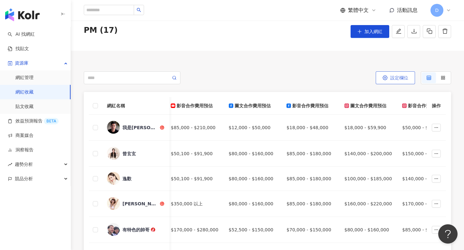
click at [394, 81] on button "設定欄位" at bounding box center [394, 77] width 39 height 13
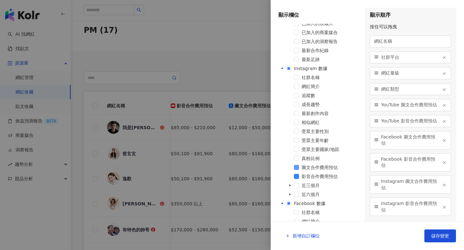
click at [296, 167] on span at bounding box center [296, 167] width 5 height 5
click at [296, 176] on span at bounding box center [296, 176] width 5 height 5
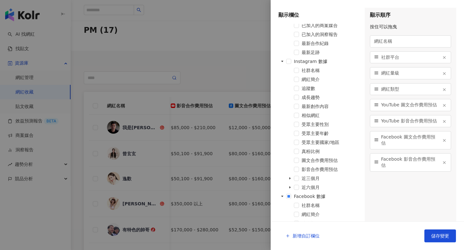
scroll to position [110, 0]
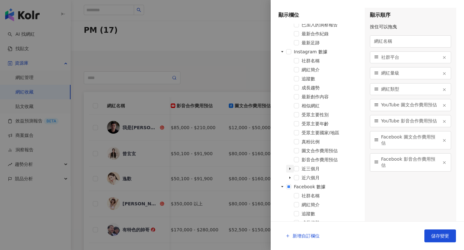
click at [289, 169] on icon "caret-down" at bounding box center [289, 169] width 1 height 2
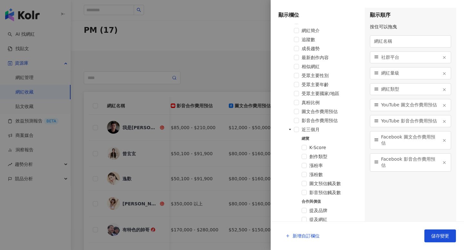
scroll to position [176, 0]
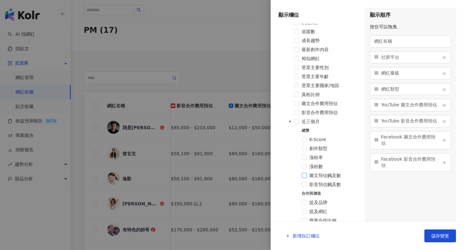
click at [305, 177] on span at bounding box center [303, 175] width 5 height 5
click at [305, 186] on span at bounding box center [303, 184] width 5 height 5
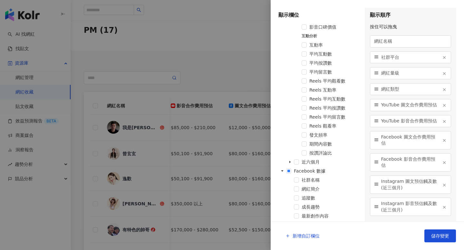
scroll to position [391, 0]
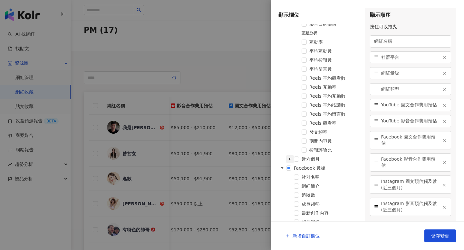
click at [289, 158] on icon "caret-down" at bounding box center [289, 159] width 3 height 3
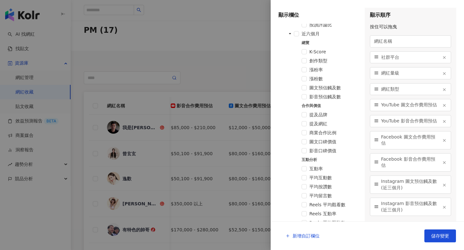
scroll to position [517, 0]
click at [303, 89] on span at bounding box center [303, 87] width 5 height 5
click at [303, 94] on span at bounding box center [303, 96] width 5 height 5
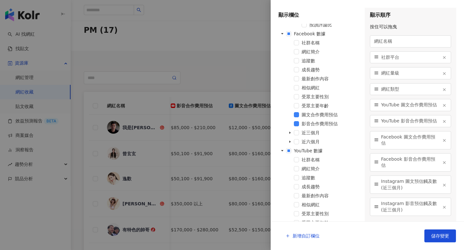
scroll to position [770, 0]
click at [296, 114] on span at bounding box center [296, 113] width 5 height 5
click at [296, 120] on span at bounding box center [296, 122] width 5 height 5
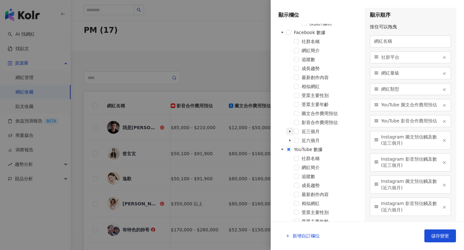
click at [290, 131] on icon "caret-down" at bounding box center [289, 131] width 3 height 3
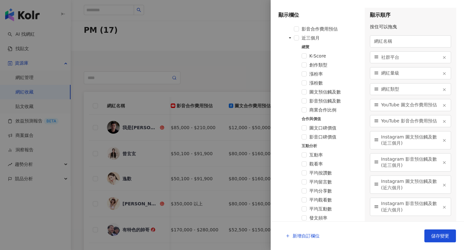
scroll to position [864, 0]
click at [303, 89] on span at bounding box center [303, 91] width 5 height 5
click at [303, 100] on span at bounding box center [303, 100] width 5 height 5
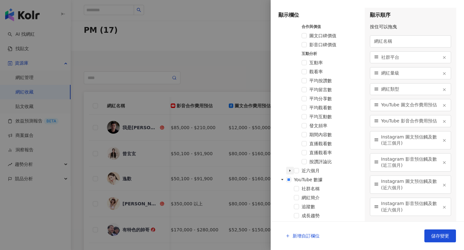
click at [290, 171] on icon "caret-down" at bounding box center [289, 170] width 3 height 3
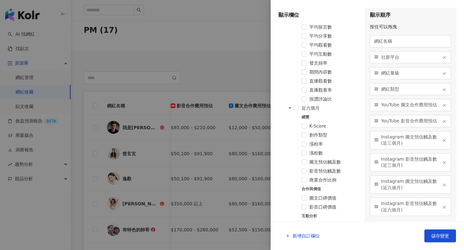
scroll to position [1046, 0]
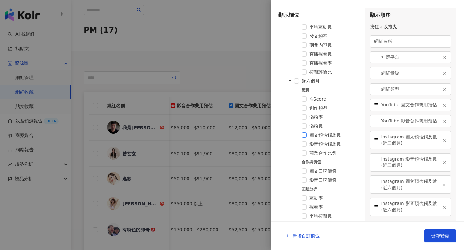
click at [305, 137] on span at bounding box center [303, 135] width 5 height 5
click at [305, 141] on div "影音預估觸及數" at bounding box center [318, 144] width 81 height 9
click at [305, 144] on span at bounding box center [303, 144] width 5 height 5
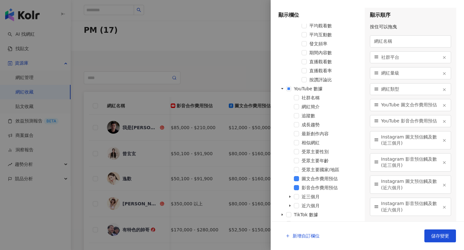
scroll to position [1271, 0]
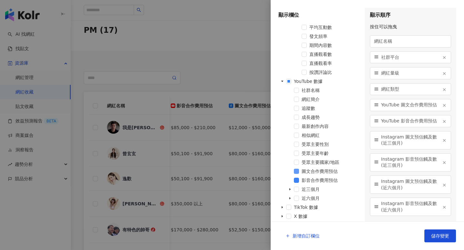
click at [296, 171] on span at bounding box center [296, 171] width 5 height 5
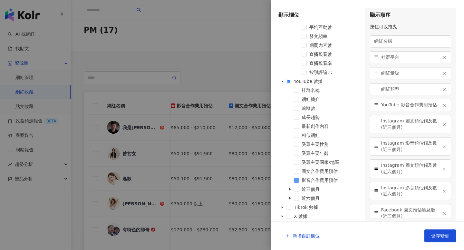
click at [296, 179] on span at bounding box center [296, 180] width 5 height 5
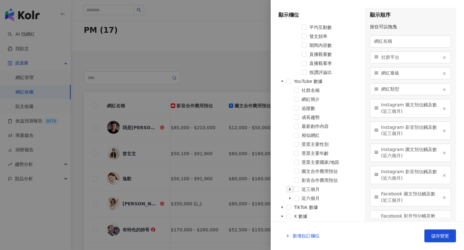
click at [291, 190] on icon "caret-down" at bounding box center [289, 189] width 3 height 3
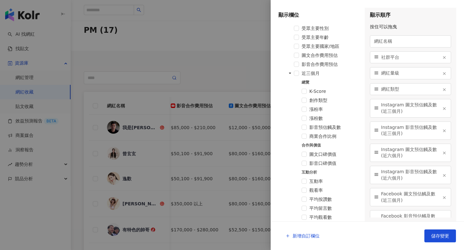
scroll to position [1388, 0]
click at [304, 126] on span at bounding box center [303, 126] width 5 height 5
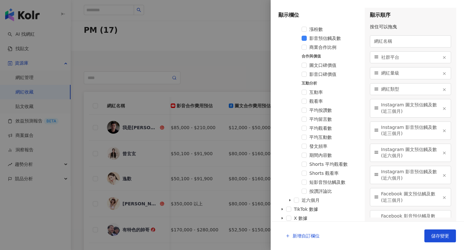
scroll to position [1479, 0]
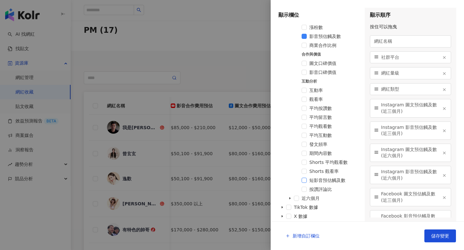
click at [303, 179] on span at bounding box center [303, 180] width 5 height 5
click at [290, 199] on icon "caret-down" at bounding box center [289, 198] width 3 height 3
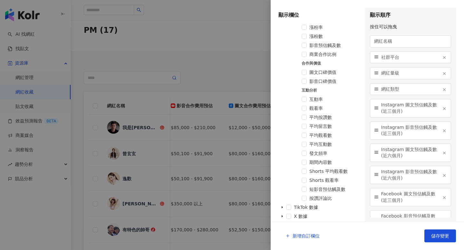
scroll to position [1681, 0]
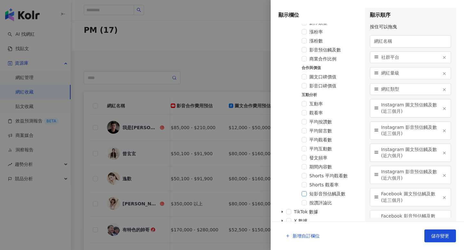
click at [305, 194] on span at bounding box center [303, 194] width 5 height 5
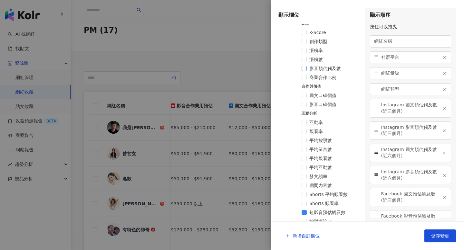
click at [303, 69] on span at bounding box center [303, 68] width 5 height 5
click at [439, 237] on span "儲存變更" at bounding box center [440, 236] width 18 height 5
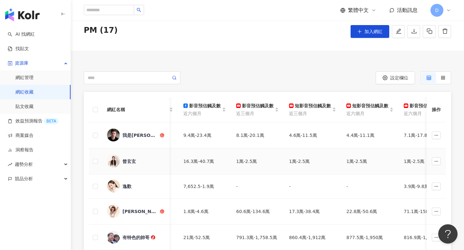
scroll to position [0, 580]
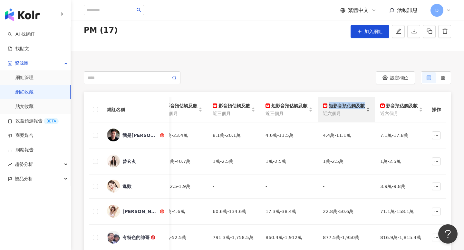
drag, startPoint x: 327, startPoint y: 104, endPoint x: 362, endPoint y: 104, distance: 35.1
click at [362, 104] on div "短影音預估觸及數" at bounding box center [344, 105] width 42 height 7
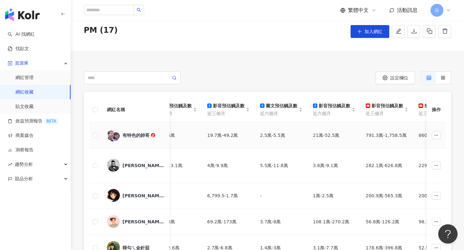
scroll to position [0, 424]
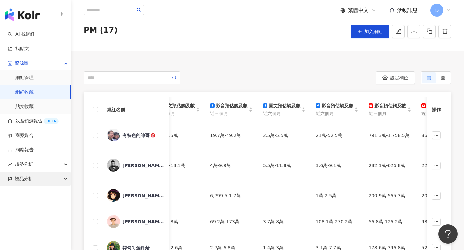
click at [44, 176] on div "競品分析" at bounding box center [35, 179] width 71 height 14
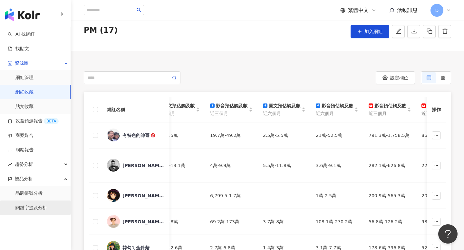
click at [39, 212] on link "關鍵字提及分析" at bounding box center [31, 208] width 32 height 6
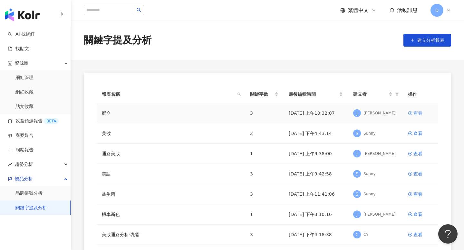
click at [418, 113] on div "查看" at bounding box center [417, 113] width 9 height 7
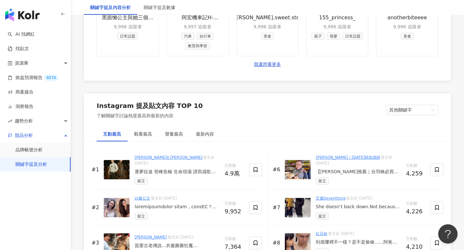
scroll to position [1129, 0]
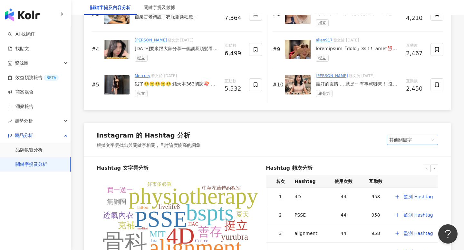
click at [389, 136] on span "其他關鍵字" at bounding box center [412, 140] width 46 height 10
click at [388, 136] on div "其他關鍵字 其他關鍵字 我的關鍵字" at bounding box center [412, 140] width 52 height 10
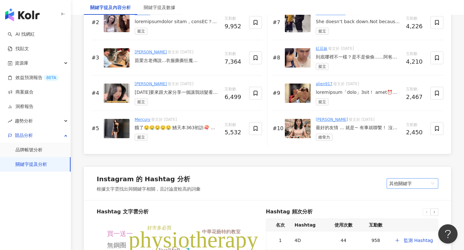
scroll to position [963, 0]
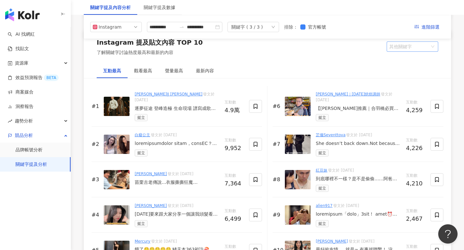
click at [411, 45] on span "其他關鍵字" at bounding box center [412, 47] width 46 height 10
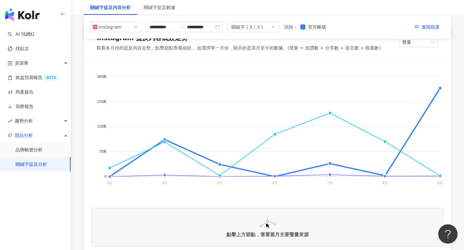
scroll to position [0, 0]
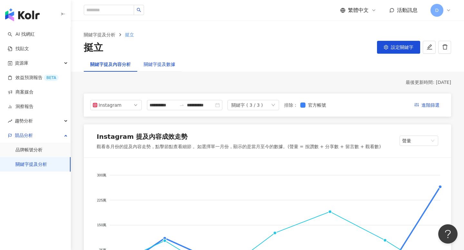
click at [163, 64] on div "關鍵字提及數據" at bounding box center [160, 64] width 32 height 7
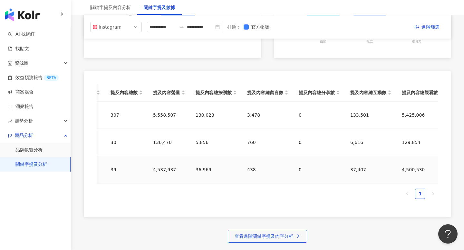
scroll to position [0, 125]
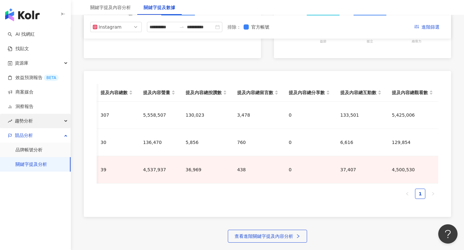
click at [42, 125] on div "趨勢分析" at bounding box center [35, 121] width 71 height 14
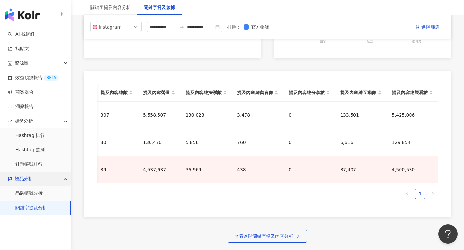
click at [47, 181] on div "競品分析" at bounding box center [35, 179] width 71 height 14
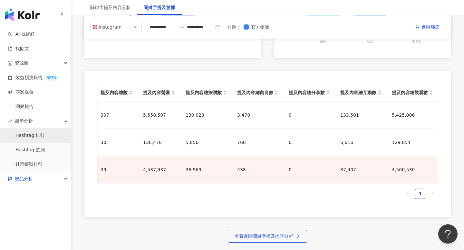
click at [42, 135] on link "Hashtag 排行" at bounding box center [29, 136] width 29 height 6
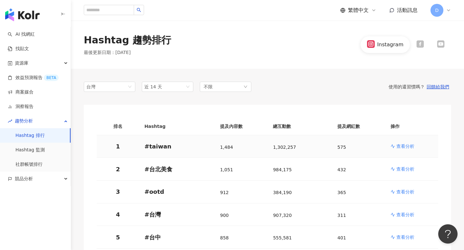
click at [406, 146] on p "查看分析" at bounding box center [405, 146] width 18 height 6
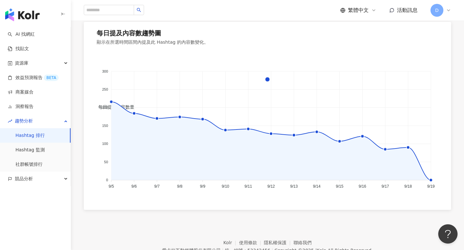
scroll to position [441, 0]
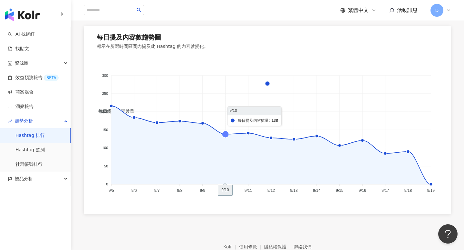
click at [225, 133] on icon at bounding box center [225, 134] width 7 height 7
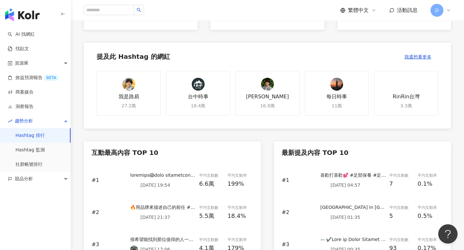
scroll to position [74, 0]
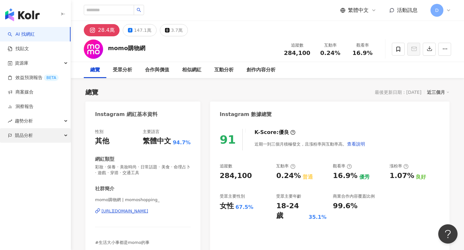
click at [30, 142] on span "競品分析" at bounding box center [24, 135] width 18 height 14
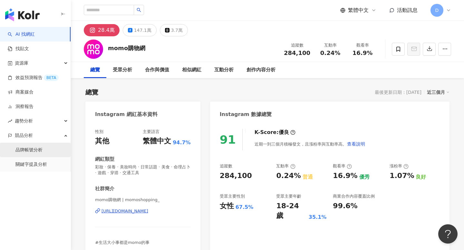
click at [31, 148] on link "品牌帳號分析" at bounding box center [28, 150] width 27 height 6
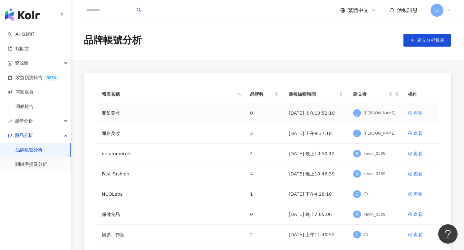
click at [418, 113] on div "查看" at bounding box center [417, 113] width 9 height 7
click at [415, 134] on div "查看" at bounding box center [417, 133] width 9 height 7
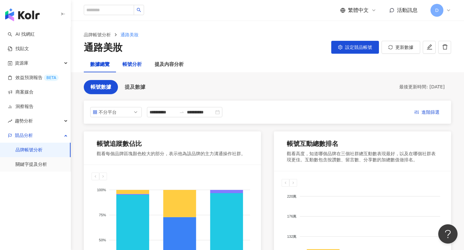
click at [132, 65] on div "帳號分析" at bounding box center [131, 65] width 19 height 8
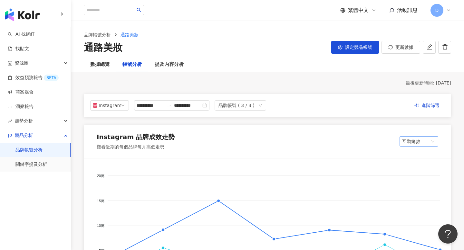
click at [421, 143] on span "互動總數" at bounding box center [418, 142] width 33 height 10
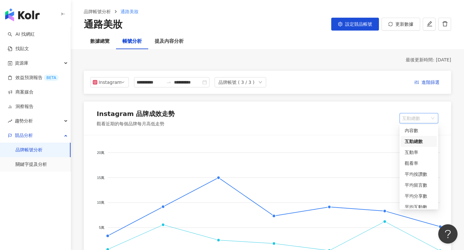
scroll to position [1, 0]
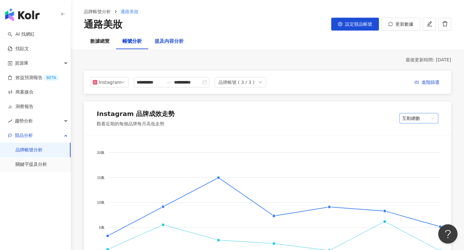
click at [174, 40] on div "提及內容分析" at bounding box center [169, 42] width 29 height 8
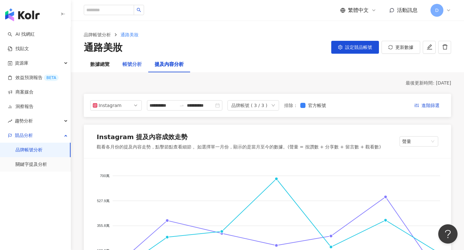
click at [135, 60] on div "帳號分析" at bounding box center [132, 64] width 32 height 15
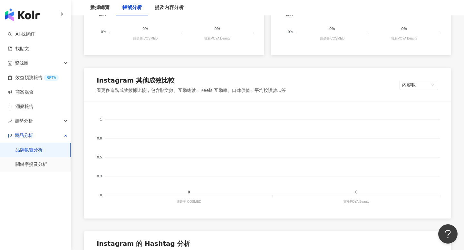
scroll to position [612, 0]
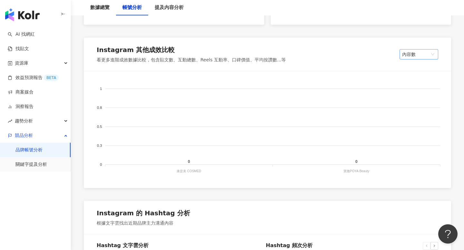
click at [406, 51] on span "內容數" at bounding box center [418, 55] width 33 height 10
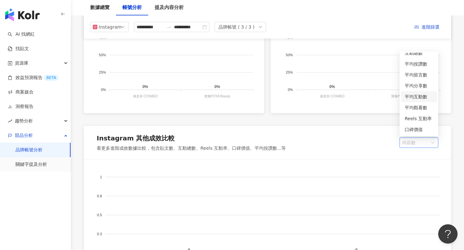
scroll to position [370, 0]
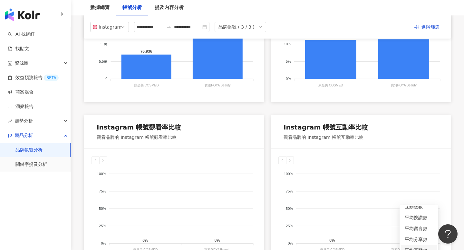
click at [303, 117] on div "Instagram 帳號互動率比較 觀看品牌的 Instagram 帳號互動率比較" at bounding box center [360, 131] width 180 height 33
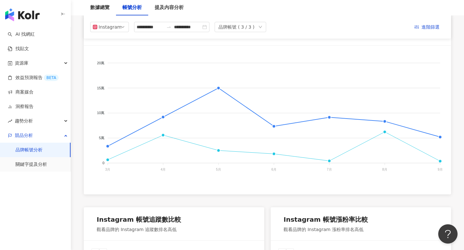
scroll to position [48, 0]
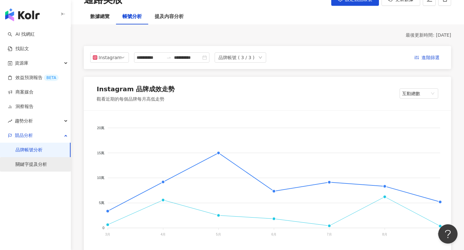
click at [30, 165] on link "關鍵字提及分析" at bounding box center [31, 165] width 32 height 6
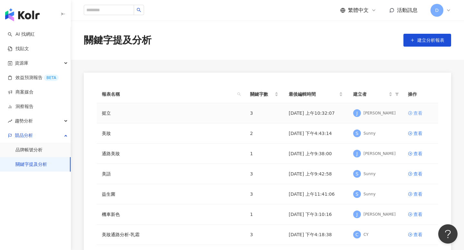
click at [414, 112] on div "查看" at bounding box center [417, 113] width 9 height 7
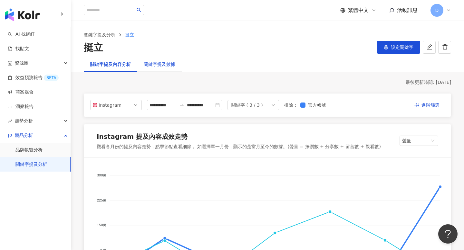
click at [152, 67] on div "關鍵字提及數據" at bounding box center [160, 64] width 32 height 7
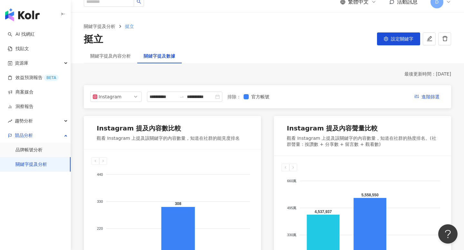
scroll to position [5, 0]
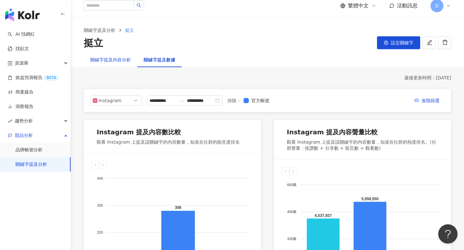
click at [102, 60] on div "關鍵字提及內容分析" at bounding box center [110, 59] width 41 height 7
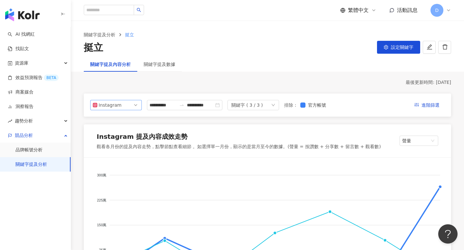
click at [129, 101] on span "Instagram" at bounding box center [116, 105] width 46 height 10
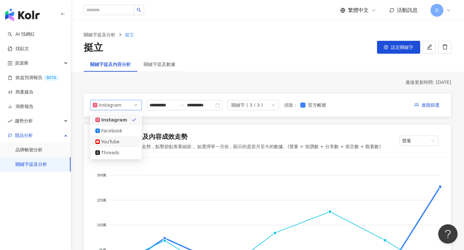
click at [120, 142] on div "YouTube" at bounding box center [111, 141] width 21 height 7
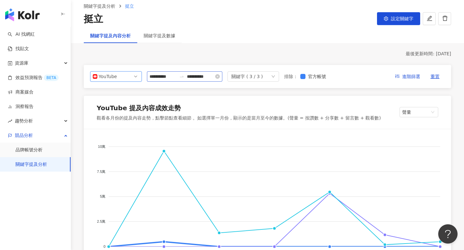
scroll to position [69, 0]
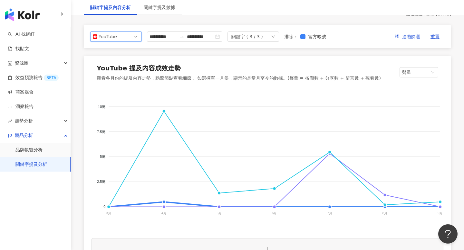
click at [413, 65] on div "YouTube 提及內容成效走勢 觀看各月份的提及內容走勢，點擊節點查看細節 。如選擇單一月份，顯示的是當月至今的數據。(聲量 = 按讚數 + 分享數 + 留…" at bounding box center [267, 72] width 367 height 33
click at [414, 70] on span "聲量" at bounding box center [418, 73] width 33 height 10
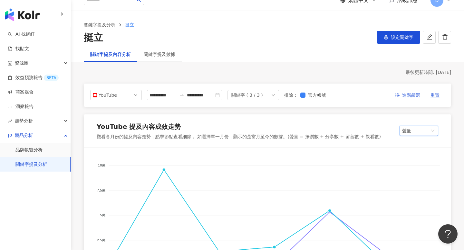
scroll to position [2, 0]
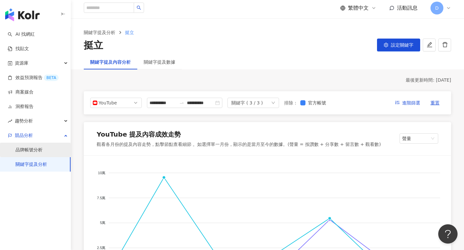
click at [29, 147] on link "品牌帳號分析" at bounding box center [28, 150] width 27 height 6
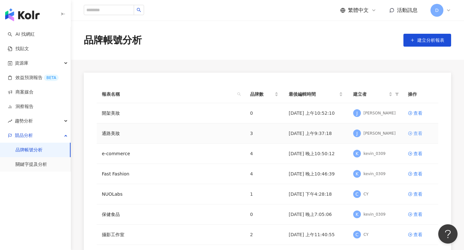
click at [419, 132] on div "查看" at bounding box center [417, 133] width 9 height 7
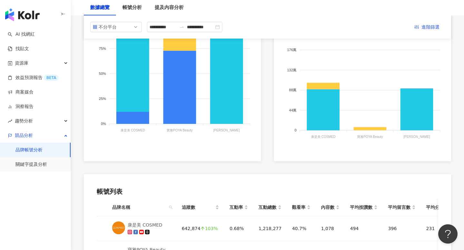
scroll to position [6, 0]
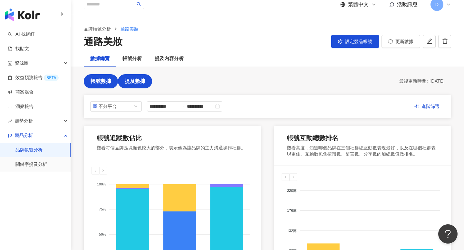
click at [134, 81] on span "提及數據" at bounding box center [135, 82] width 21 height 6
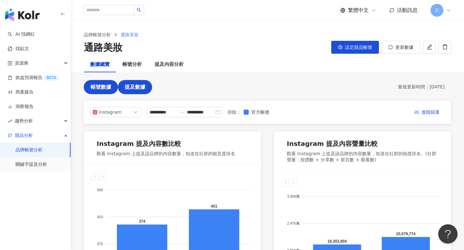
click at [102, 81] on button "帳號數據" at bounding box center [101, 87] width 34 height 14
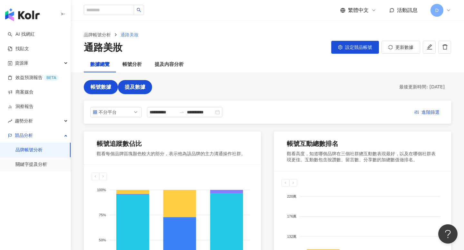
click at [139, 91] on button "提及數據" at bounding box center [135, 87] width 34 height 14
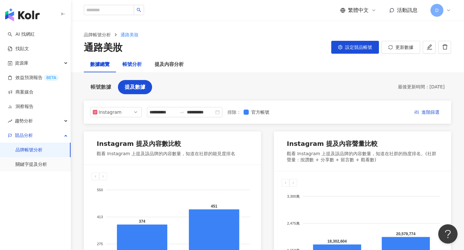
click at [130, 65] on div "帳號分析" at bounding box center [131, 65] width 19 height 8
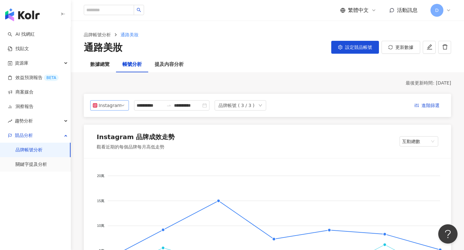
click at [118, 104] on div "Instagram" at bounding box center [109, 106] width 21 height 10
click at [119, 143] on div "YouTube" at bounding box center [111, 142] width 21 height 7
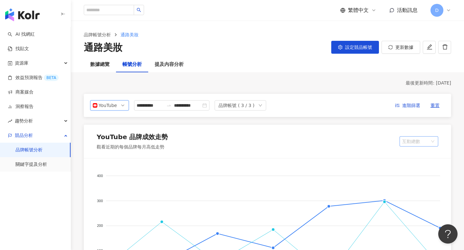
click at [418, 139] on span "互動總數" at bounding box center [418, 142] width 33 height 10
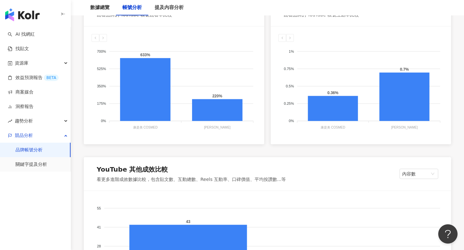
scroll to position [544, 0]
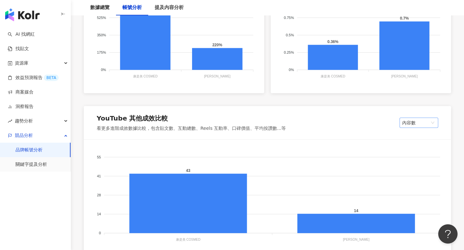
click at [412, 119] on span "內容數" at bounding box center [418, 123] width 33 height 10
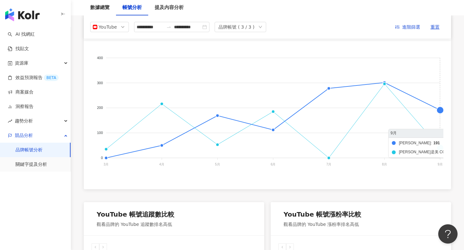
scroll to position [0, 0]
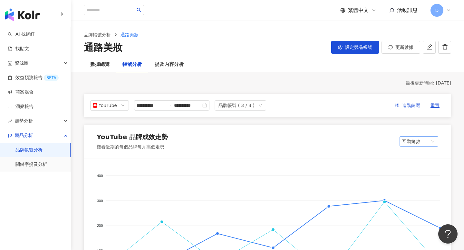
click at [421, 141] on span "互動總數" at bounding box center [418, 142] width 33 height 10
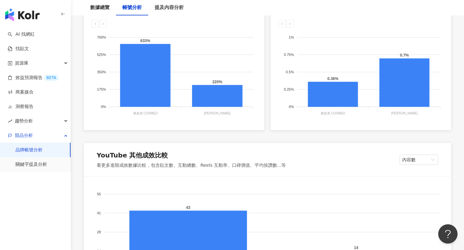
scroll to position [532, 0]
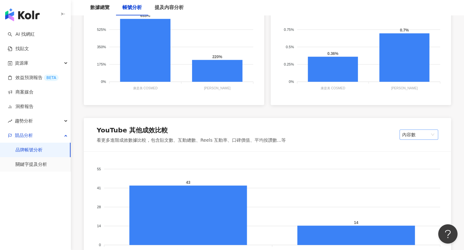
click at [414, 133] on span "內容數" at bounding box center [418, 135] width 33 height 10
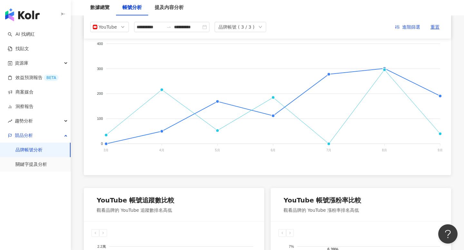
scroll to position [49, 0]
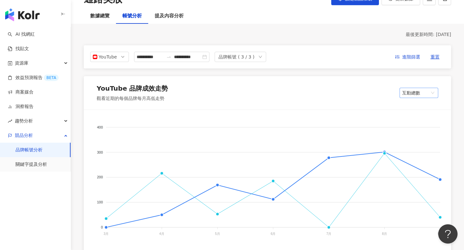
click at [422, 93] on span "互動總數" at bounding box center [418, 93] width 33 height 10
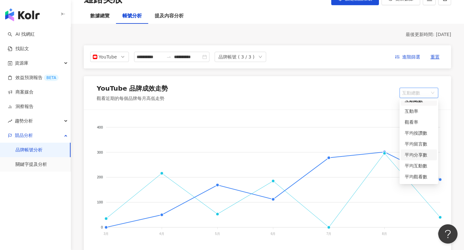
scroll to position [18, 0]
click at [420, 165] on div "平均互動數" at bounding box center [418, 164] width 28 height 7
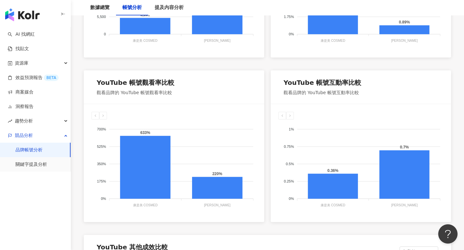
scroll to position [570, 0]
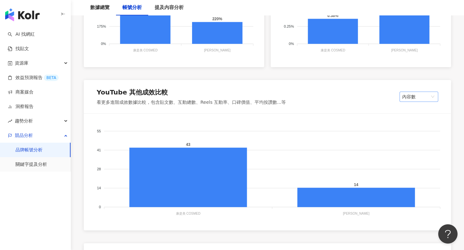
click at [424, 98] on span "內容數" at bounding box center [418, 97] width 33 height 10
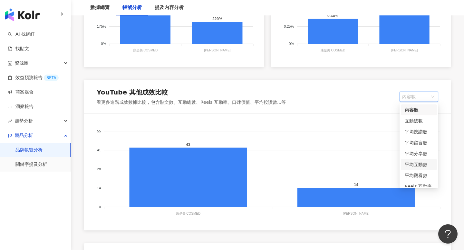
click at [423, 164] on div "平均互動數" at bounding box center [418, 164] width 28 height 7
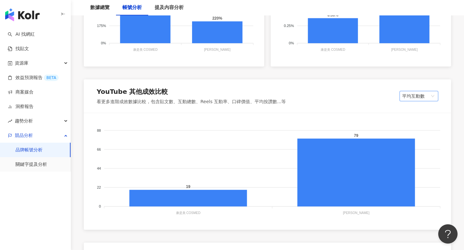
scroll to position [581, 0]
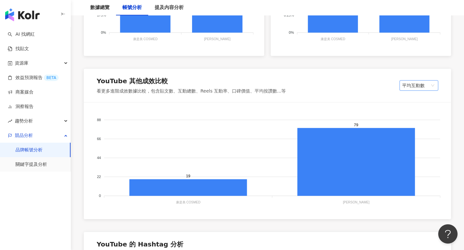
click at [165, 81] on div "YouTube 其他成效比較" at bounding box center [191, 83] width 189 height 12
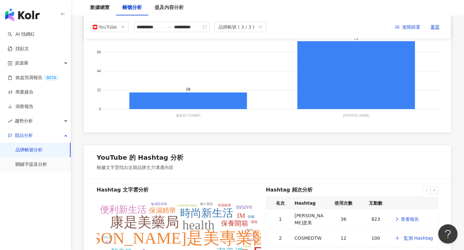
scroll to position [539, 0]
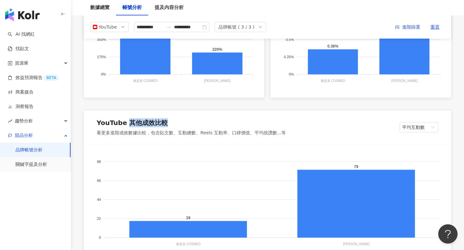
drag, startPoint x: 166, startPoint y: 121, endPoint x: 125, endPoint y: 120, distance: 41.2
click at [125, 120] on div "YouTube 其他成效比較" at bounding box center [191, 124] width 189 height 12
copy div "其他成效比較"
click at [401, 121] on div "YouTube 其他成效比較 看更多進階成效數據比較，包含貼文數、互動總數、Reels 互動率、口碑價值、平均按讚數...等 平均互動數" at bounding box center [267, 127] width 367 height 33
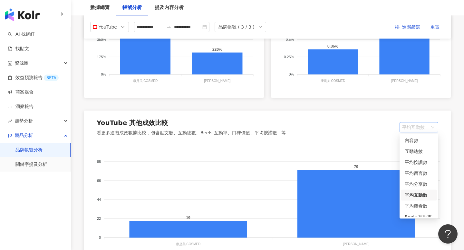
click at [406, 124] on span "平均互動數" at bounding box center [418, 128] width 33 height 10
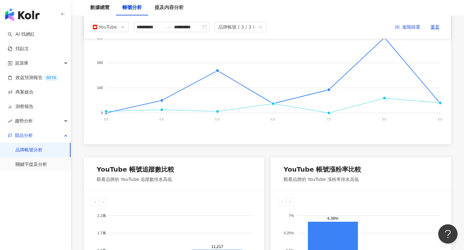
scroll to position [0, 0]
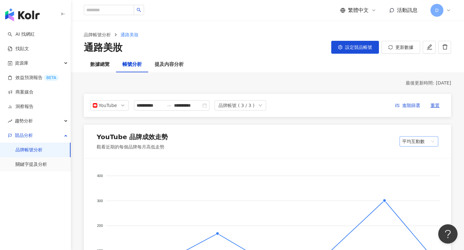
click at [417, 141] on span "平均互動數" at bounding box center [418, 142] width 33 height 10
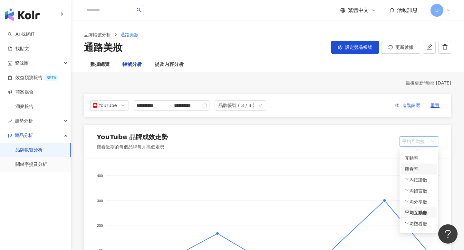
scroll to position [38, 0]
click at [367, 138] on div "YouTube 品牌成效走勢 觀看近期的每個品牌每月高低走勢 平均互動數" at bounding box center [267, 141] width 367 height 33
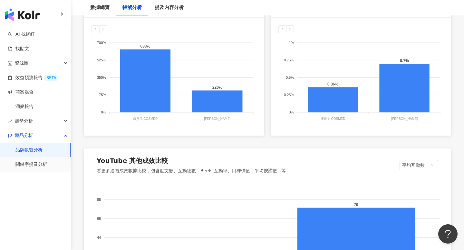
scroll to position [604, 0]
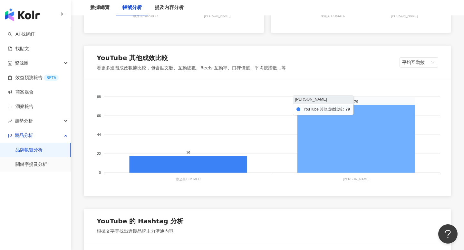
click at [350, 147] on icon at bounding box center [356, 139] width 118 height 68
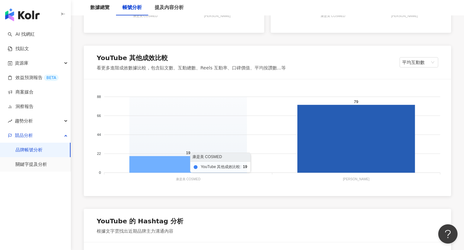
click at [211, 165] on icon at bounding box center [188, 164] width 118 height 17
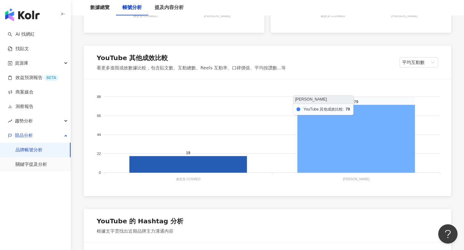
click at [327, 141] on icon at bounding box center [356, 139] width 118 height 68
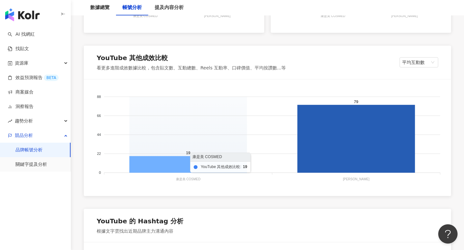
click at [187, 160] on icon at bounding box center [188, 164] width 118 height 17
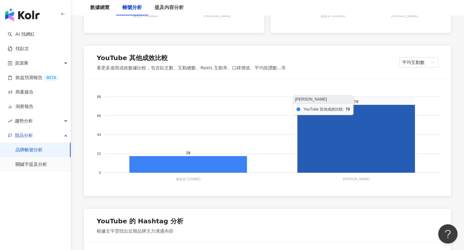
click at [354, 128] on icon at bounding box center [356, 139] width 118 height 68
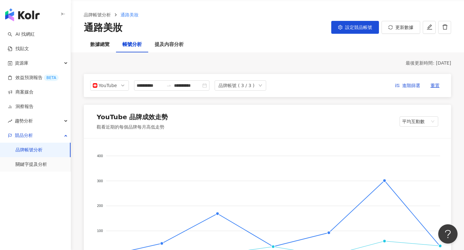
scroll to position [67, 0]
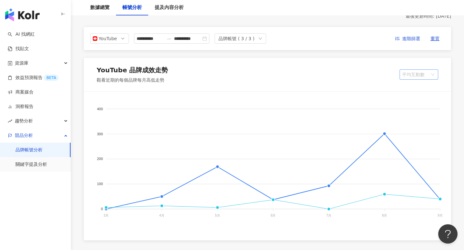
click at [414, 74] on span "平均互動數" at bounding box center [418, 75] width 33 height 10
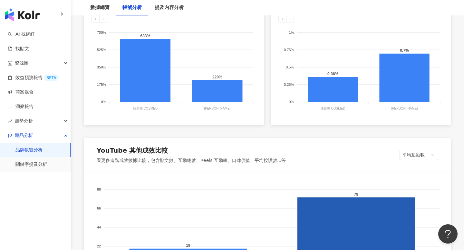
scroll to position [512, 0]
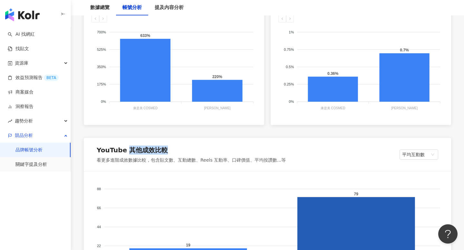
drag, startPoint x: 166, startPoint y: 148, endPoint x: 128, endPoint y: 151, distance: 38.1
click at [128, 151] on div "YouTube 其他成效比較" at bounding box center [191, 152] width 189 height 12
copy div "其他成效比較"
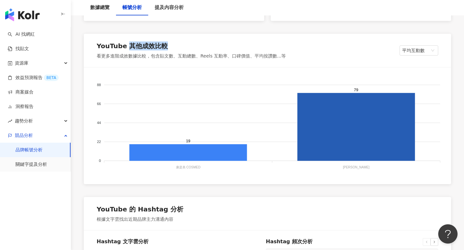
scroll to position [616, 0]
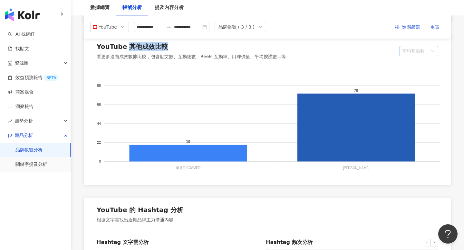
click at [413, 52] on span "平均互動數" at bounding box center [418, 51] width 33 height 10
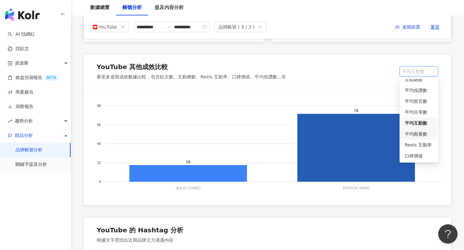
scroll to position [590, 0]
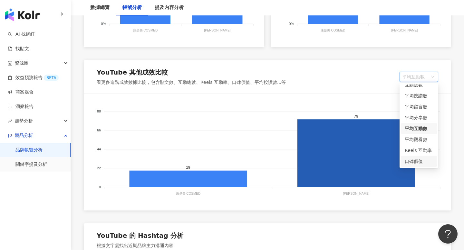
click at [418, 160] on div "口碑價值" at bounding box center [418, 161] width 28 height 7
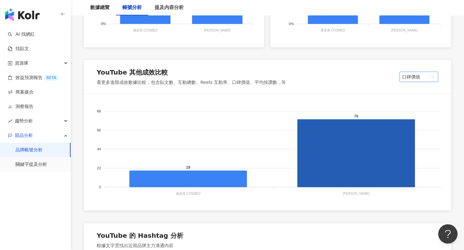
click at [418, 77] on span "口碑價值" at bounding box center [418, 77] width 33 height 10
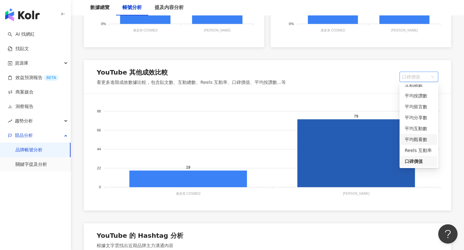
click at [418, 139] on div "平均觀看數" at bounding box center [418, 139] width 28 height 7
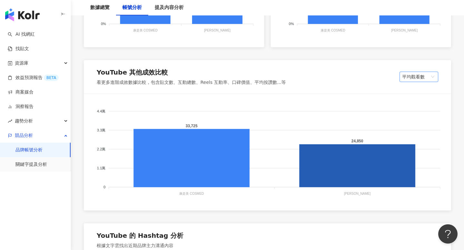
click at [425, 77] on span "平均觀看數" at bounding box center [418, 77] width 33 height 10
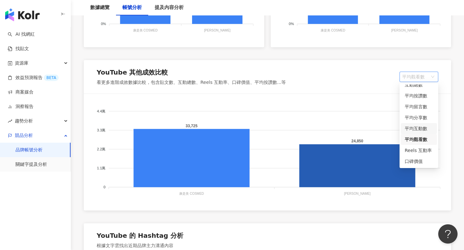
scroll to position [0, 0]
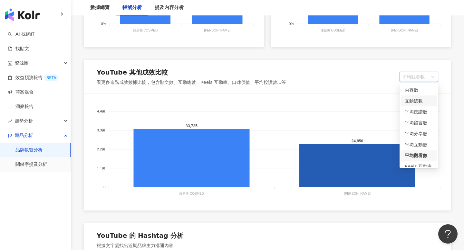
click at [421, 99] on div "互動總數" at bounding box center [418, 101] width 28 height 7
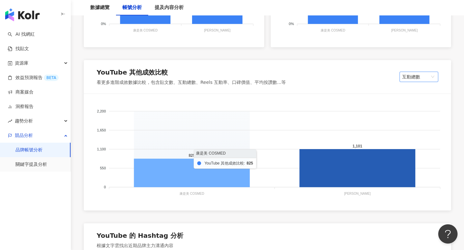
click at [222, 169] on icon at bounding box center [192, 173] width 116 height 29
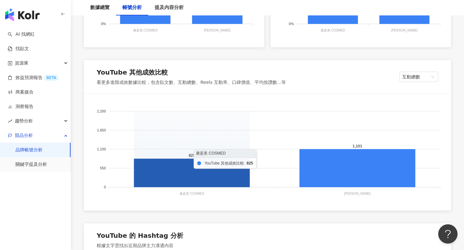
click at [202, 172] on icon at bounding box center [192, 173] width 116 height 29
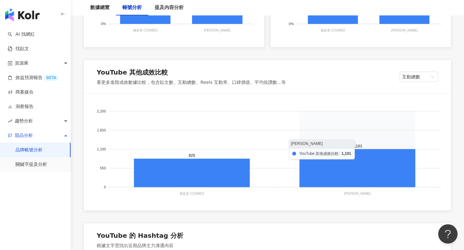
click at [296, 171] on foreignobject at bounding box center [267, 150] width 352 height 97
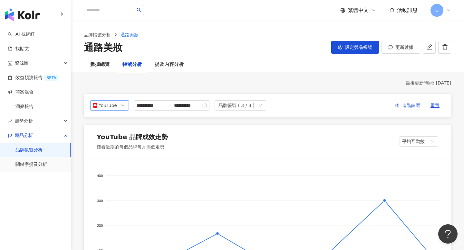
click at [118, 103] on div "YouTube" at bounding box center [109, 106] width 21 height 10
click at [112, 154] on div "Threads" at bounding box center [111, 153] width 21 height 7
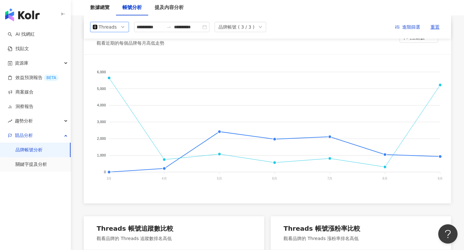
scroll to position [19, 0]
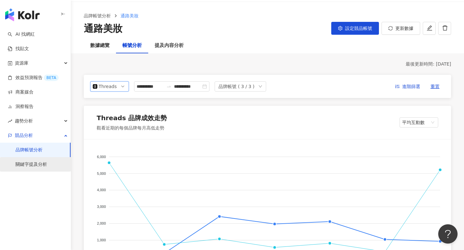
click at [44, 162] on link "關鍵字提及分析" at bounding box center [31, 165] width 32 height 6
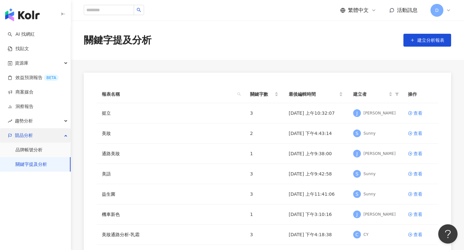
click at [38, 142] on div "競品分析" at bounding box center [35, 135] width 71 height 14
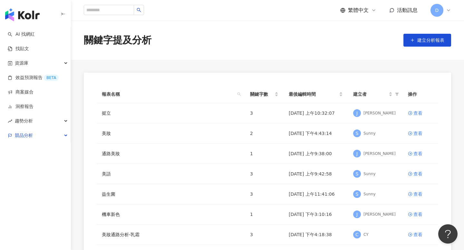
click at [37, 150] on div "AI 找網紅 找貼文 資源庫 效益預測報告 BETA 商案媒合 洞察報告 趨勢分析 競品分析 品牌帳號分析 關鍵字提及分析" at bounding box center [35, 138] width 71 height 223
click at [40, 136] on div "競品分析" at bounding box center [35, 135] width 71 height 14
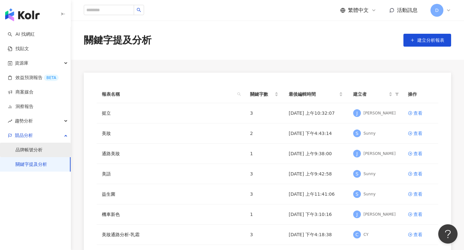
click at [38, 152] on link "品牌帳號分析" at bounding box center [28, 150] width 27 height 6
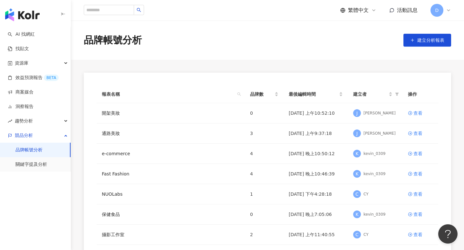
click at [28, 150] on link "品牌帳號分析" at bounding box center [28, 150] width 27 height 6
click at [412, 152] on icon at bounding box center [410, 154] width 5 height 5
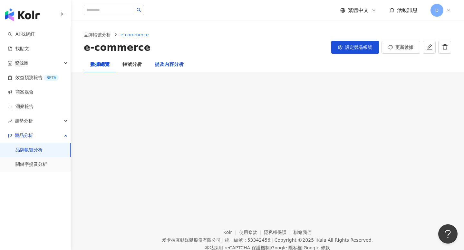
click at [169, 61] on div "提及內容分析" at bounding box center [169, 65] width 29 height 8
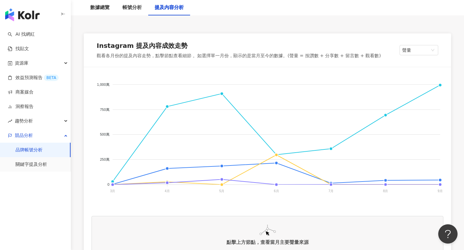
scroll to position [93, 0]
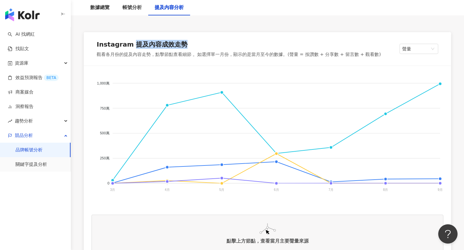
drag, startPoint x: 186, startPoint y: 42, endPoint x: 130, endPoint y: 42, distance: 55.7
click at [130, 42] on div "Instagram 提及內容成效走勢" at bounding box center [239, 46] width 284 height 12
copy div "提及內容成效走勢"
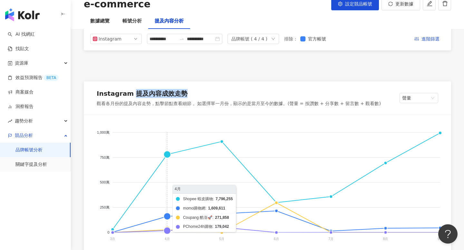
scroll to position [0, 0]
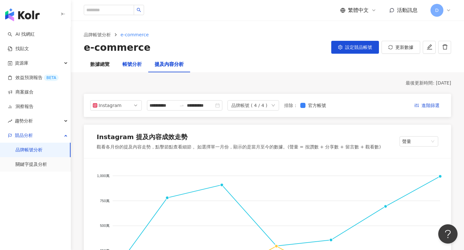
click at [130, 62] on div "帳號分析" at bounding box center [131, 65] width 19 height 8
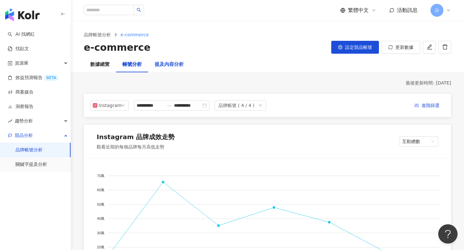
click at [174, 66] on div "提及內容分析" at bounding box center [169, 65] width 29 height 8
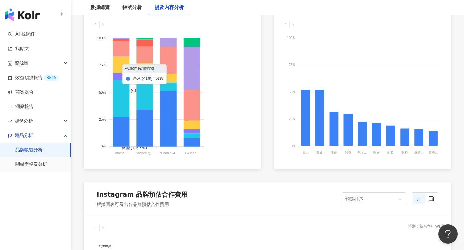
scroll to position [500, 0]
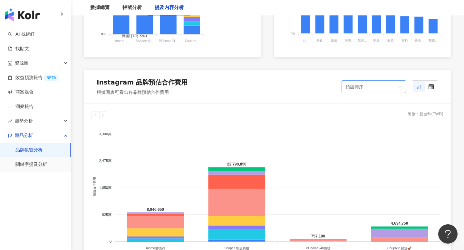
click at [358, 90] on div "預設排序" at bounding box center [370, 87] width 51 height 12
click at [329, 92] on div "Instagram 品牌預估合作費用 根據圖表可看出各品牌預估合作費用 預設排序 預設排序 預估合作費用 （高→低） 預估合作費用 （低→高）" at bounding box center [267, 86] width 367 height 33
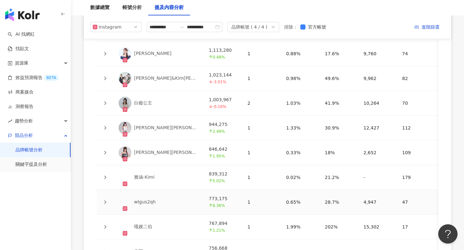
scroll to position [1455, 0]
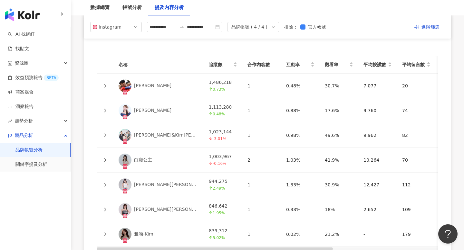
click at [104, 84] on icon at bounding box center [105, 86] width 4 height 4
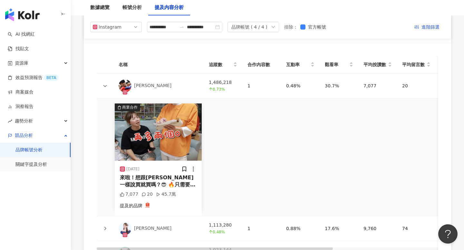
click at [103, 84] on icon at bounding box center [105, 86] width 4 height 4
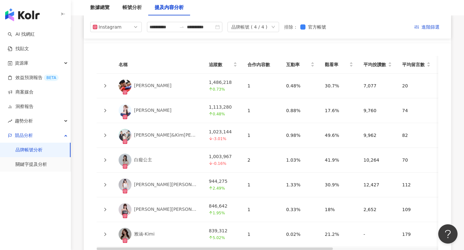
click at [105, 109] on td at bounding box center [105, 111] width 17 height 25
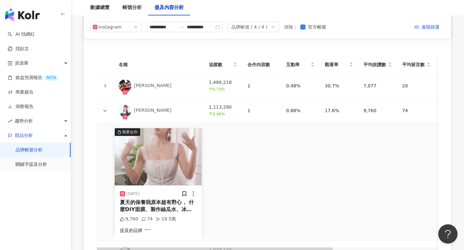
click at [105, 109] on icon at bounding box center [105, 111] width 4 height 4
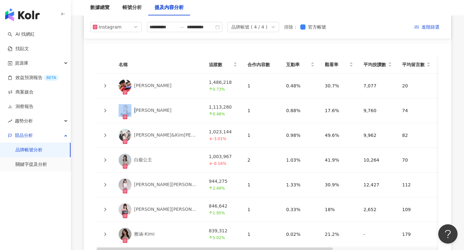
click at [105, 109] on icon at bounding box center [105, 111] width 4 height 4
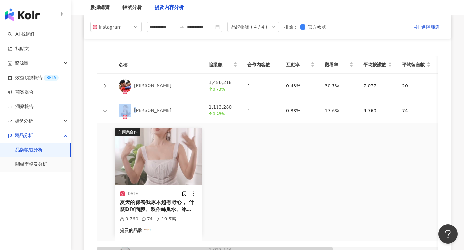
click at [105, 109] on icon at bounding box center [105, 111] width 4 height 4
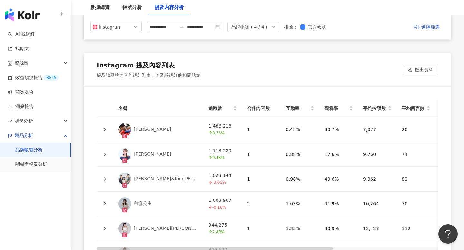
scroll to position [0, 0]
click at [178, 123] on link "[PERSON_NAME]" at bounding box center [158, 129] width 80 height 13
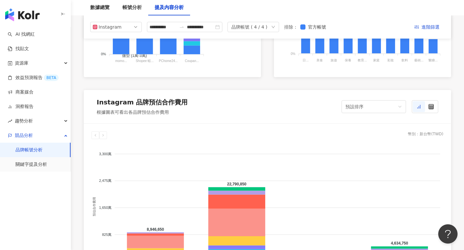
scroll to position [517, 0]
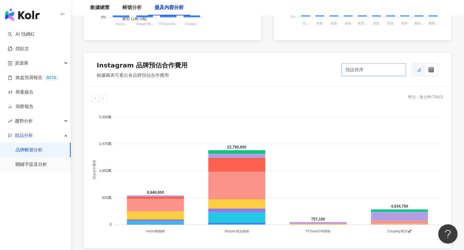
click at [360, 67] on div "預設排序" at bounding box center [370, 70] width 51 height 12
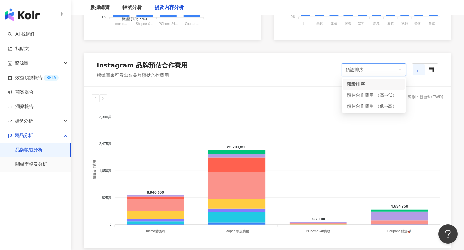
click at [311, 64] on div "Instagram 品牌預估合作費用 根據圖表可看出各品牌預估合作費用 預設排序 預設排序 預估合作費用 （高→低） 預估合作費用 （低→高）" at bounding box center [267, 69] width 367 height 33
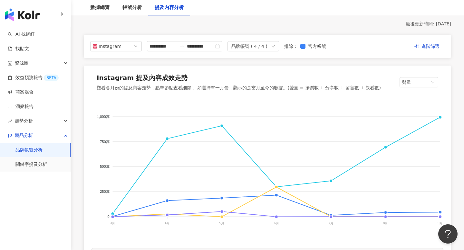
scroll to position [0, 0]
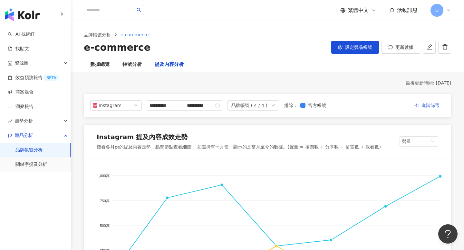
click at [426, 107] on span "進階篩選" at bounding box center [430, 106] width 18 height 10
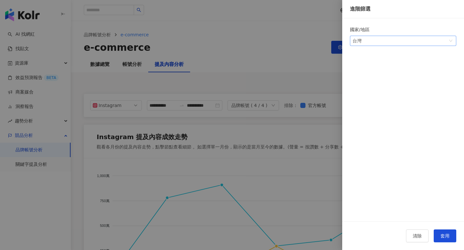
click at [399, 45] on span "台灣" at bounding box center [402, 41] width 101 height 10
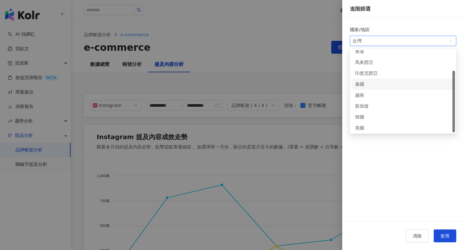
scroll to position [27, 0]
drag, startPoint x: 388, startPoint y: 73, endPoint x: 363, endPoint y: 74, distance: 24.8
click at [363, 74] on div "印度尼西亞" at bounding box center [403, 72] width 96 height 7
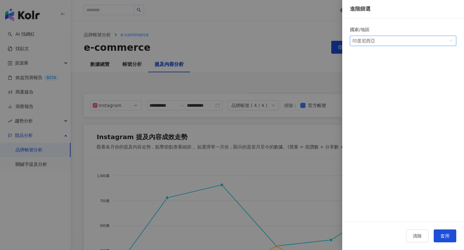
click at [306, 72] on div at bounding box center [232, 125] width 464 height 250
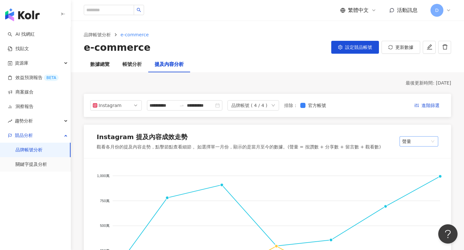
click at [419, 140] on span "聲量" at bounding box center [418, 142] width 33 height 10
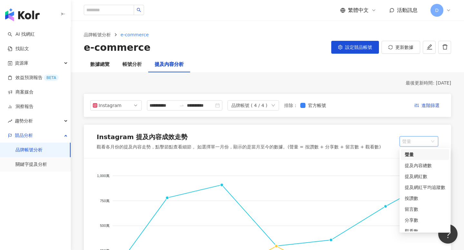
click at [386, 127] on div "Instagram 提及內容成效走勢 觀看各月份的提及內容走勢，點擊節點查看細節 。如選擇單一月份，顯示的是當月至今的數據。(聲量 = 按讚數 + 分享數 +…" at bounding box center [267, 141] width 367 height 33
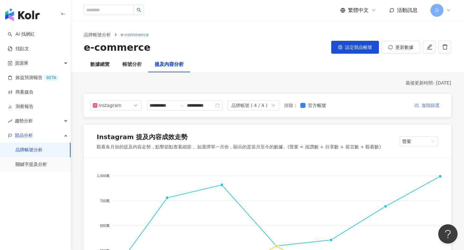
click at [424, 106] on span "進階篩選" at bounding box center [430, 106] width 18 height 10
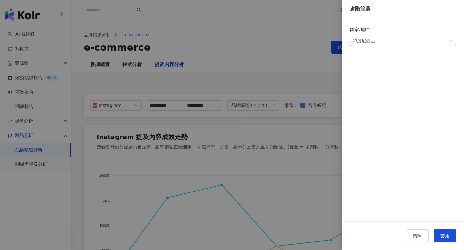
click at [397, 36] on span "印度尼西亞" at bounding box center [402, 41] width 101 height 10
click at [365, 44] on div "印度尼西亞" at bounding box center [362, 41] width 21 height 10
click at [202, 52] on div at bounding box center [232, 125] width 464 height 250
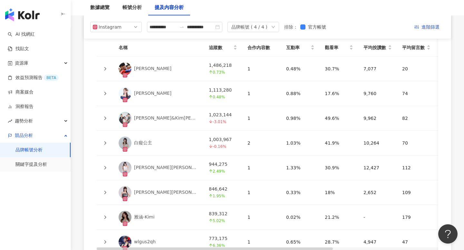
scroll to position [1421, 0]
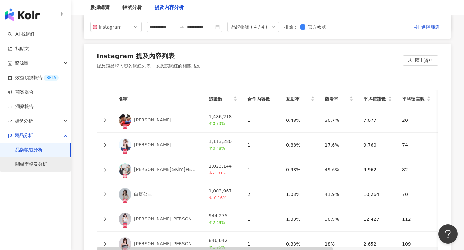
click at [41, 162] on link "關鍵字提及分析" at bounding box center [31, 165] width 32 height 6
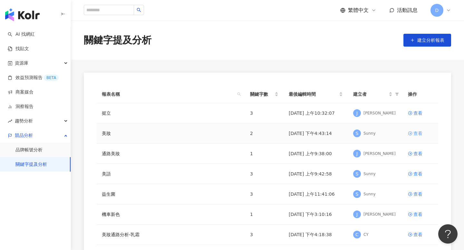
click at [418, 135] on div "查看" at bounding box center [417, 133] width 9 height 7
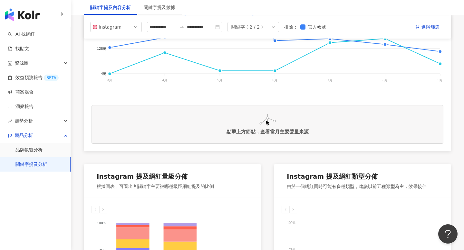
scroll to position [62, 0]
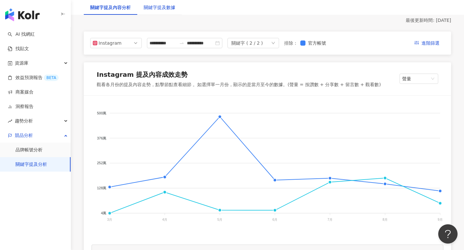
click at [162, 5] on div "關鍵字提及數據" at bounding box center [160, 7] width 32 height 7
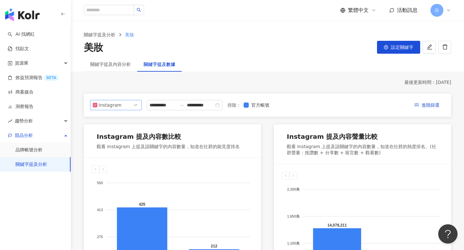
click at [128, 105] on span "Instagram" at bounding box center [116, 105] width 46 height 10
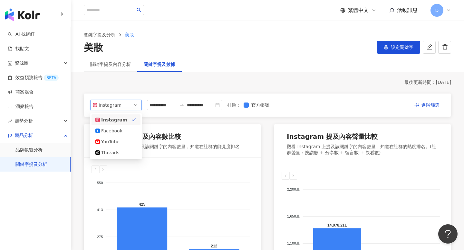
click at [128, 106] on span "Instagram" at bounding box center [116, 105] width 46 height 10
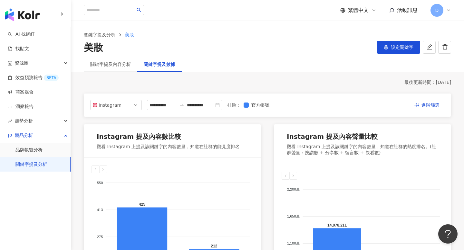
click at [370, 11] on div "繁體中文" at bounding box center [358, 10] width 36 height 7
click at [266, 35] on ol "關鍵字提及分析 美妝" at bounding box center [267, 34] width 367 height 7
click at [33, 33] on link "AI 找網紅" at bounding box center [21, 34] width 27 height 6
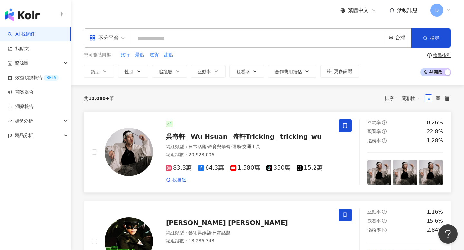
click at [210, 135] on span "Wu Hsuan" at bounding box center [209, 137] width 37 height 8
click at [356, 11] on span "繁體中文" at bounding box center [358, 10] width 21 height 7
click at [358, 44] on div "English" at bounding box center [361, 41] width 32 height 11
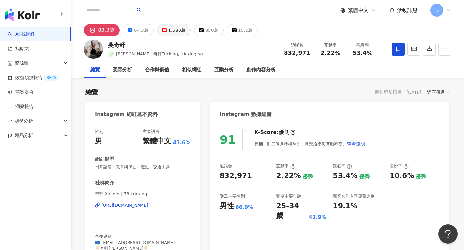
click at [168, 29] on div "1,580萬" at bounding box center [176, 30] width 17 height 9
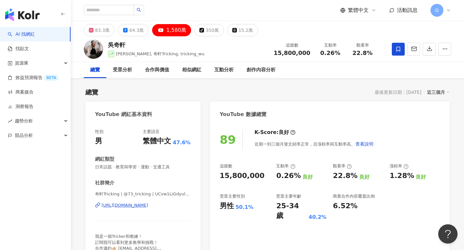
click at [359, 14] on span "繁體中文" at bounding box center [358, 10] width 21 height 7
click at [354, 58] on div "日本語" at bounding box center [361, 58] width 32 height 11
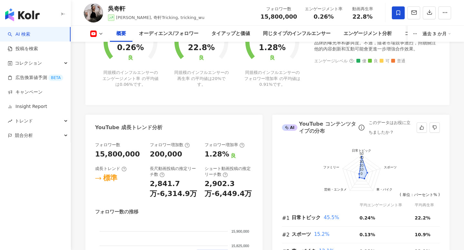
scroll to position [296, 0]
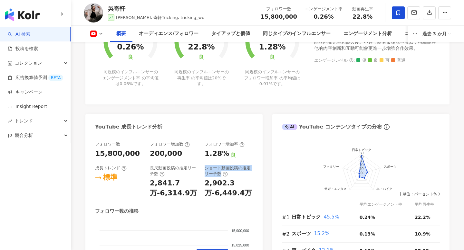
drag, startPoint x: 204, startPoint y: 160, endPoint x: 220, endPoint y: 166, distance: 16.6
click at [220, 166] on div "ショート動画投稿の推定リーチ数" at bounding box center [228, 171] width 48 height 12
copy div "ショート動画投稿の推定リーチ数"
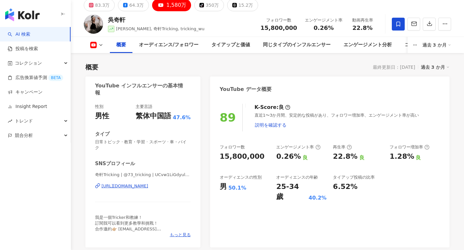
scroll to position [0, 0]
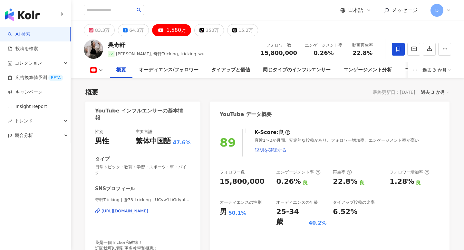
click at [357, 12] on span "日本語" at bounding box center [355, 10] width 15 height 7
click at [356, 26] on div "繁體中文" at bounding box center [361, 24] width 32 height 11
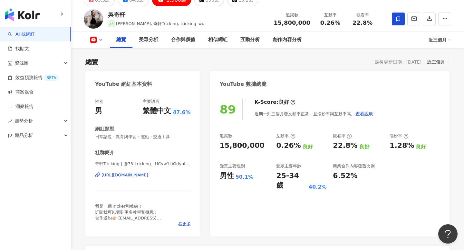
scroll to position [264, 0]
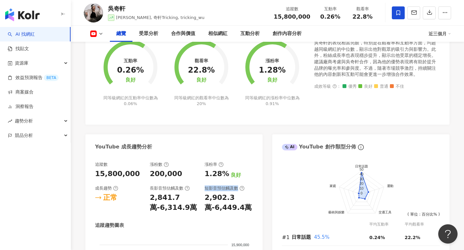
drag, startPoint x: 205, startPoint y: 188, endPoint x: 237, endPoint y: 188, distance: 31.5
click at [237, 188] on div "短影音預估觸及數" at bounding box center [224, 189] width 40 height 6
copy div "短影音預估觸及數"
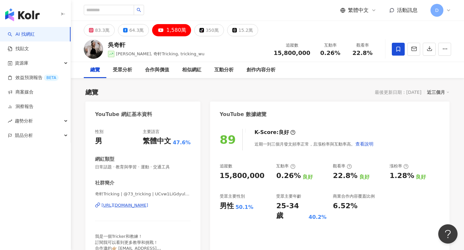
click at [354, 13] on span "繁體中文" at bounding box center [358, 10] width 21 height 7
click at [360, 41] on div "English" at bounding box center [361, 41] width 32 height 11
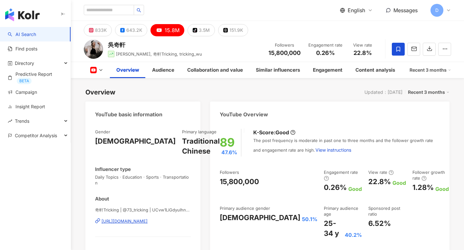
scroll to position [321, 0]
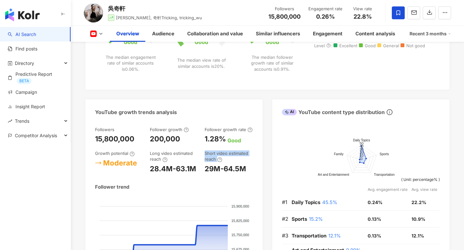
drag, startPoint x: 204, startPoint y: 153, endPoint x: 216, endPoint y: 157, distance: 12.9
click at [216, 157] on div "Short video estimated reach" at bounding box center [228, 157] width 48 height 12
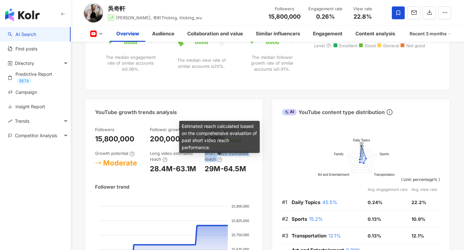
copy div "Short video estimated reach"
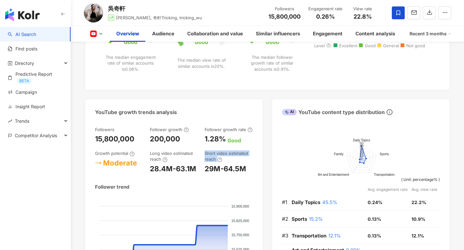
scroll to position [321, 0]
